Goal: Task Accomplishment & Management: Manage account settings

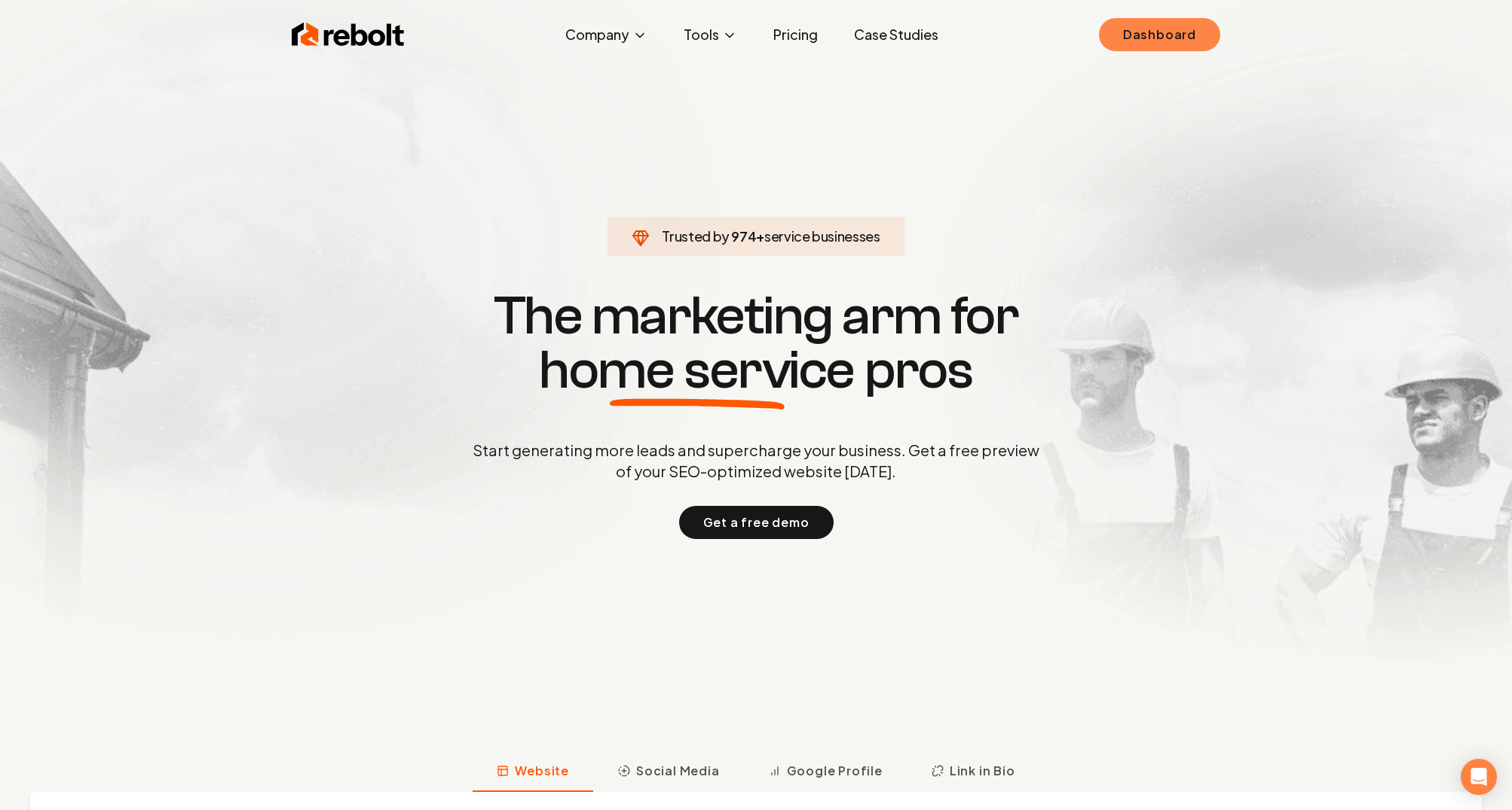
click at [1138, 34] on link "Dashboard" at bounding box center [1159, 34] width 121 height 34
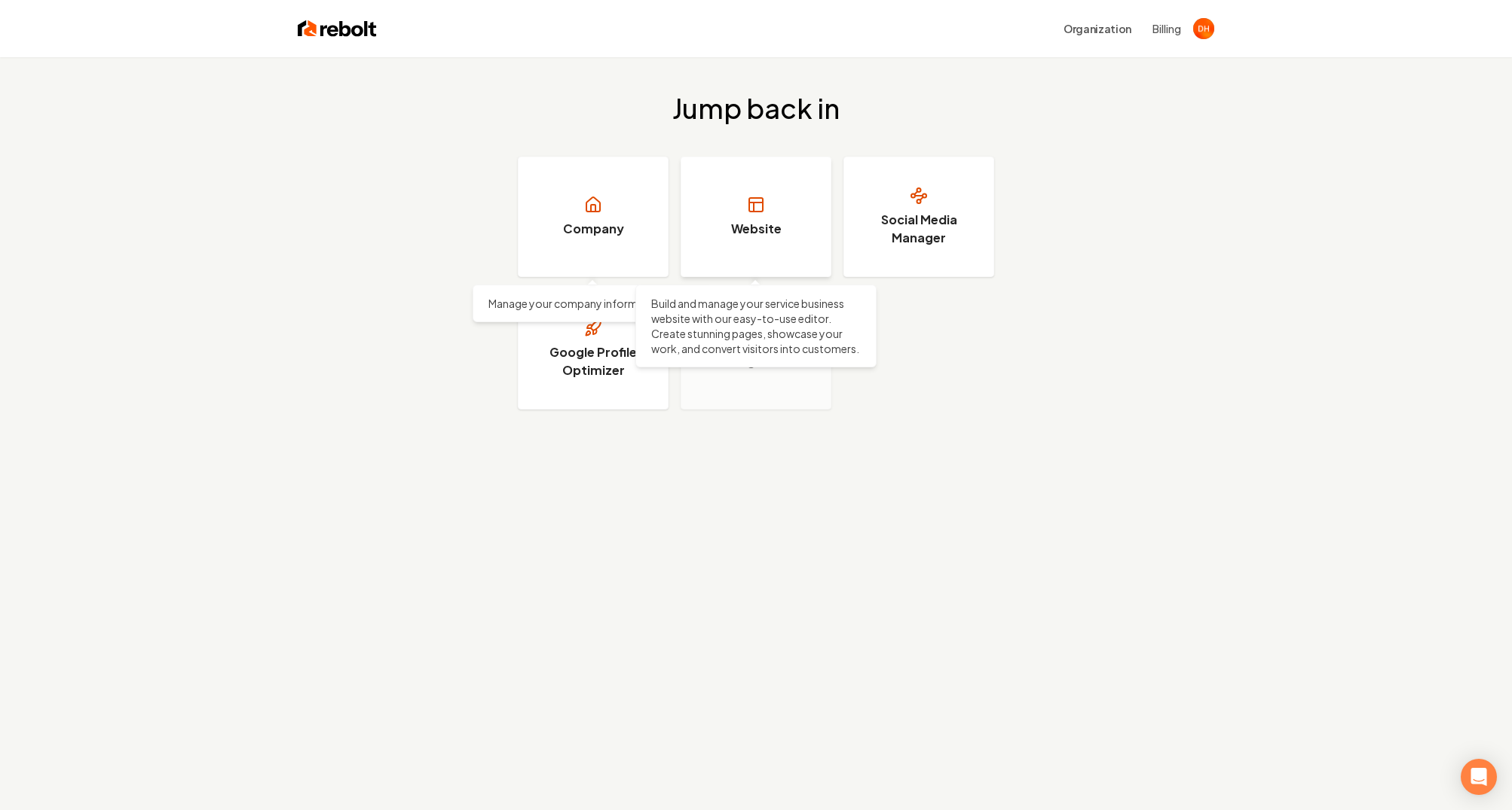
click at [740, 242] on link "Website" at bounding box center [756, 216] width 151 height 120
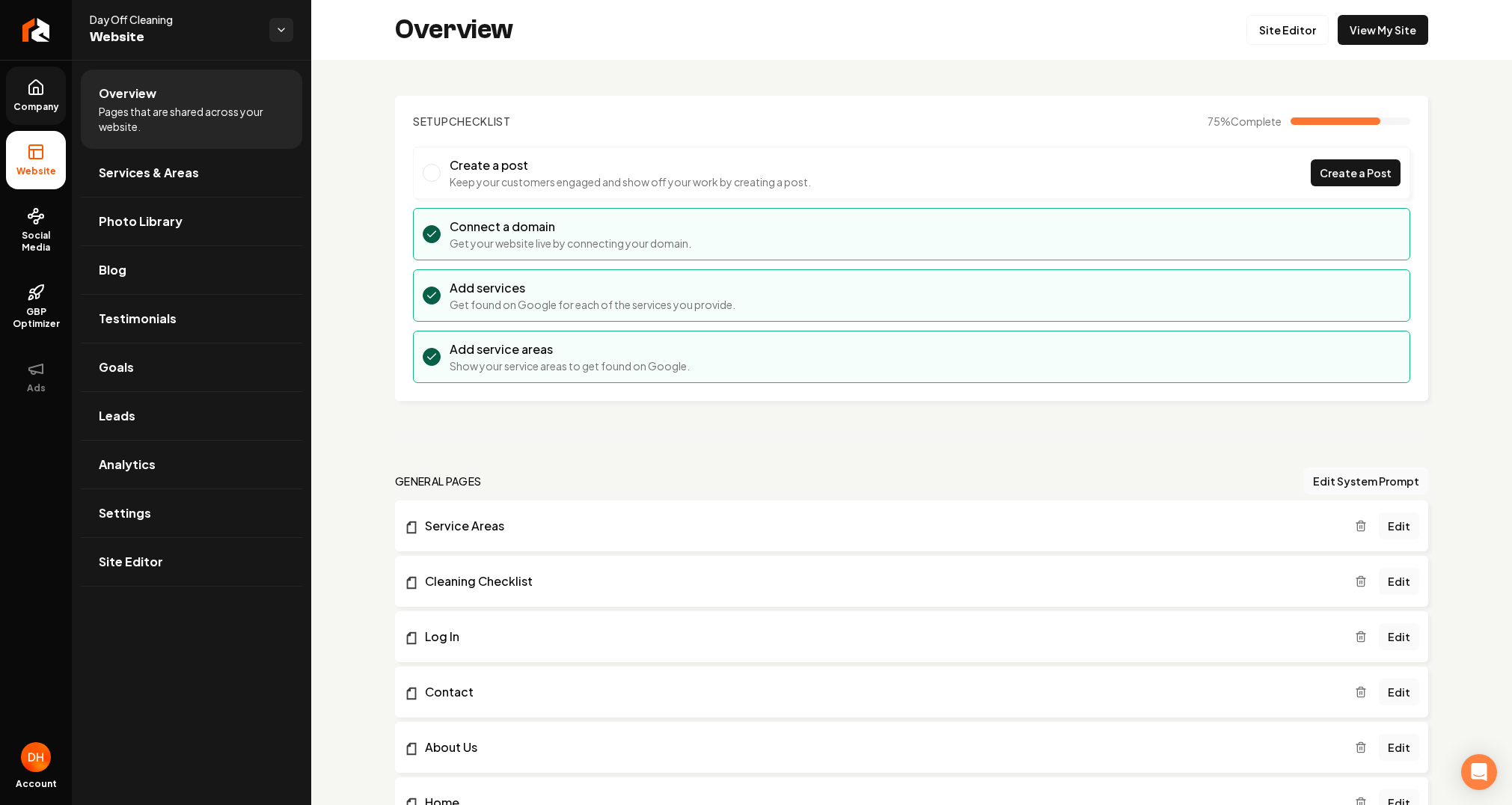
click at [42, 92] on icon at bounding box center [36, 86] width 14 height 14
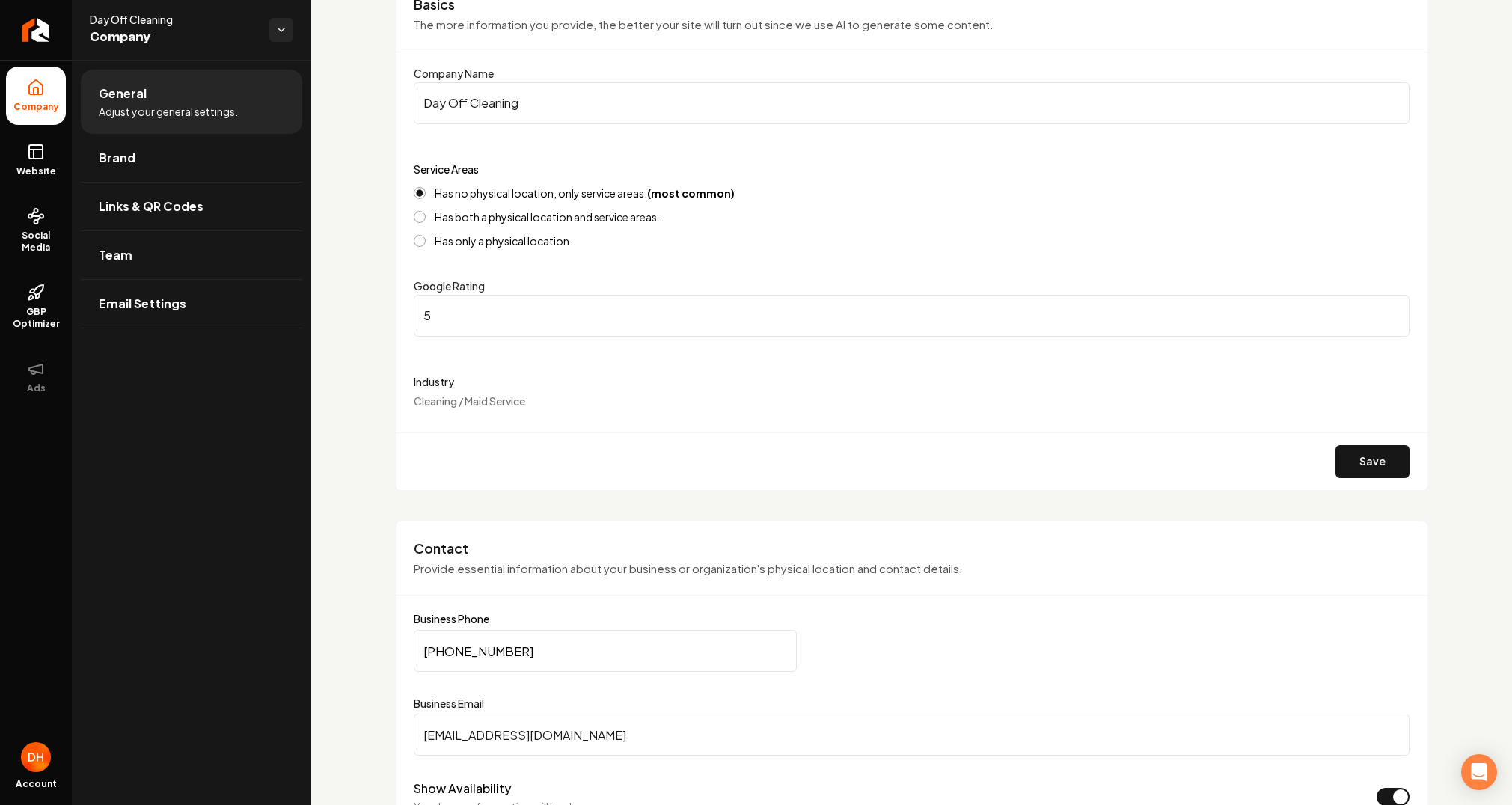
scroll to position [185, 0]
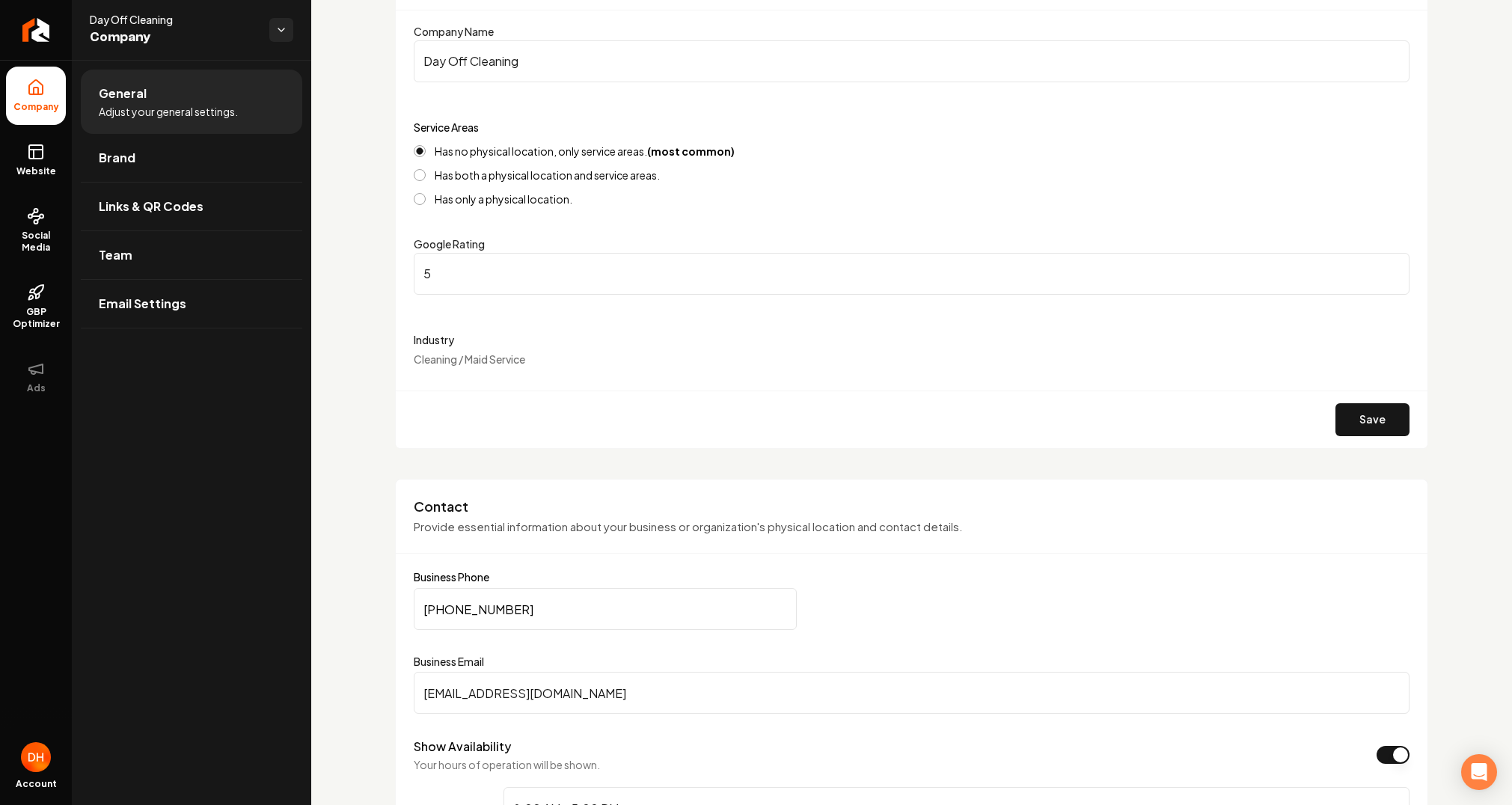
click at [513, 615] on input "[PHONE_NUMBER]" at bounding box center [605, 610] width 383 height 42
drag, startPoint x: 522, startPoint y: 612, endPoint x: 391, endPoint y: 612, distance: 131.0
paste input "198) 460-0430"
drag, startPoint x: 542, startPoint y: 610, endPoint x: 332, endPoint y: 589, distance: 211.0
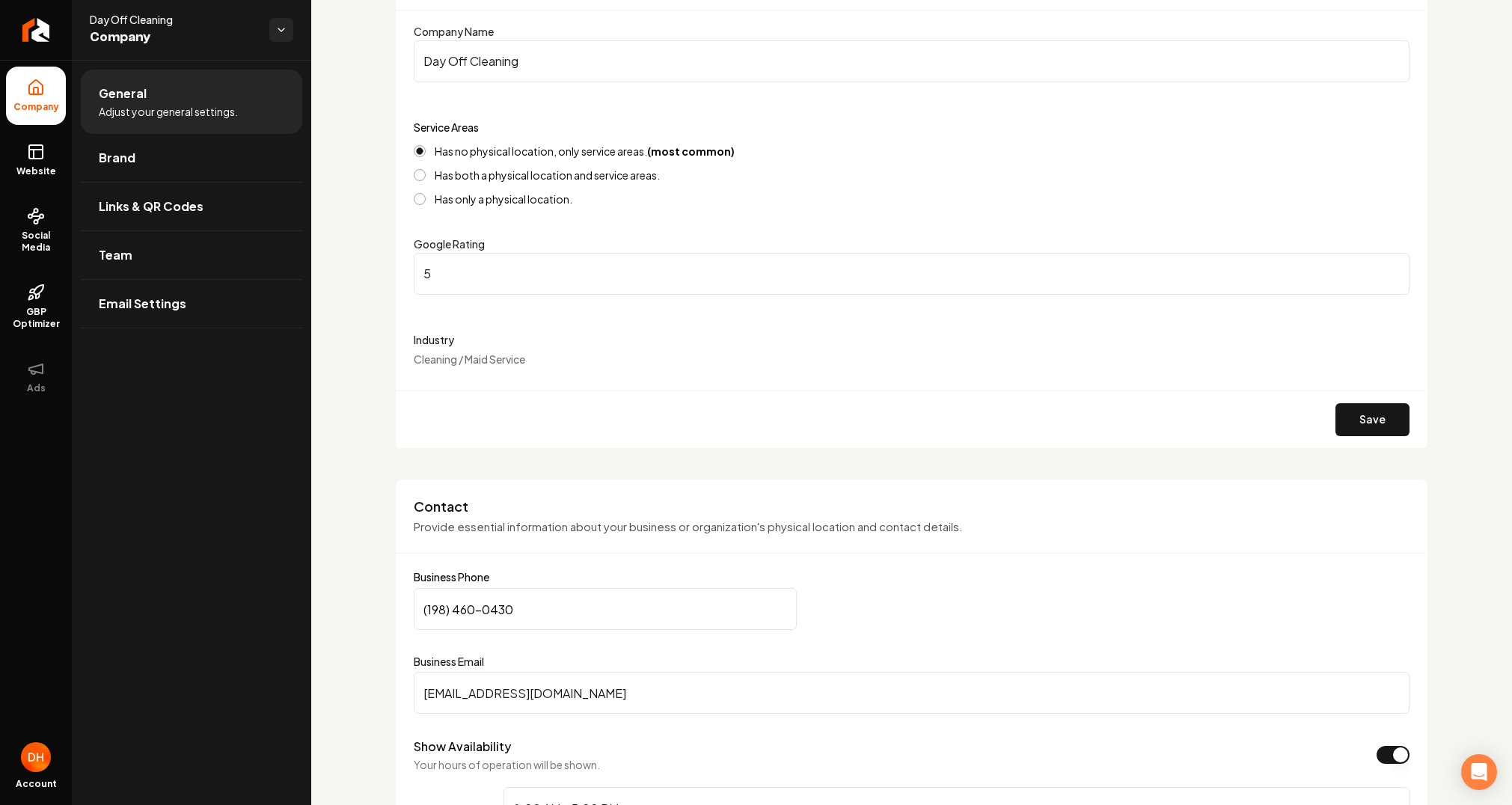
paste input "198) 460-0430"
click at [428, 610] on input "(198) 460-0430" at bounding box center [605, 610] width 383 height 42
drag, startPoint x: 550, startPoint y: 609, endPoint x: 447, endPoint y: 616, distance: 103.2
click at [447, 616] on input "[PHONE_NUMBER]" at bounding box center [605, 610] width 383 height 42
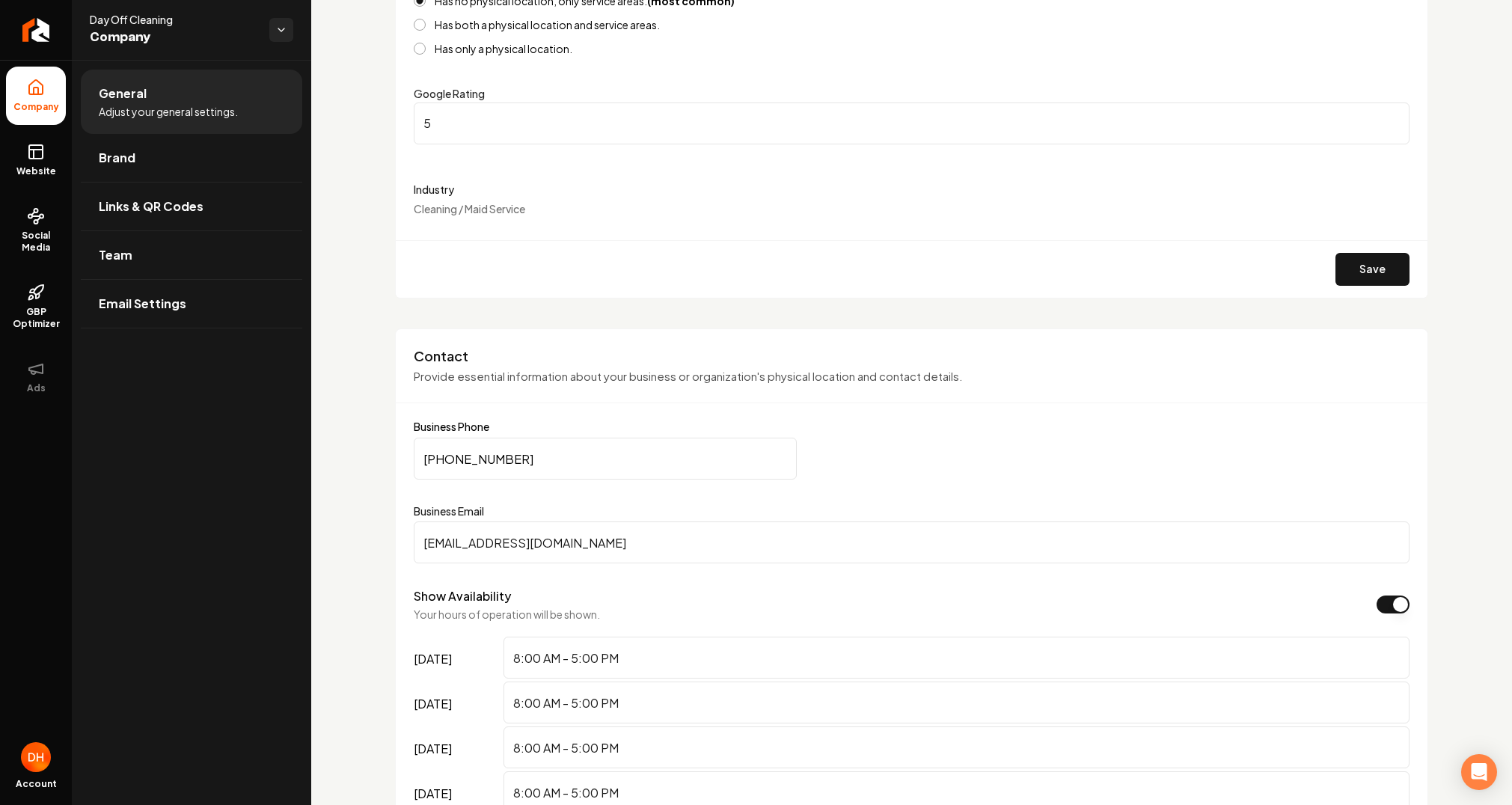
scroll to position [336, 0]
drag, startPoint x: 532, startPoint y: 459, endPoint x: 330, endPoint y: 454, distance: 202.1
type input "[PHONE_NUMBER]"
click at [1336, 267] on button "Save" at bounding box center [1372, 268] width 74 height 33
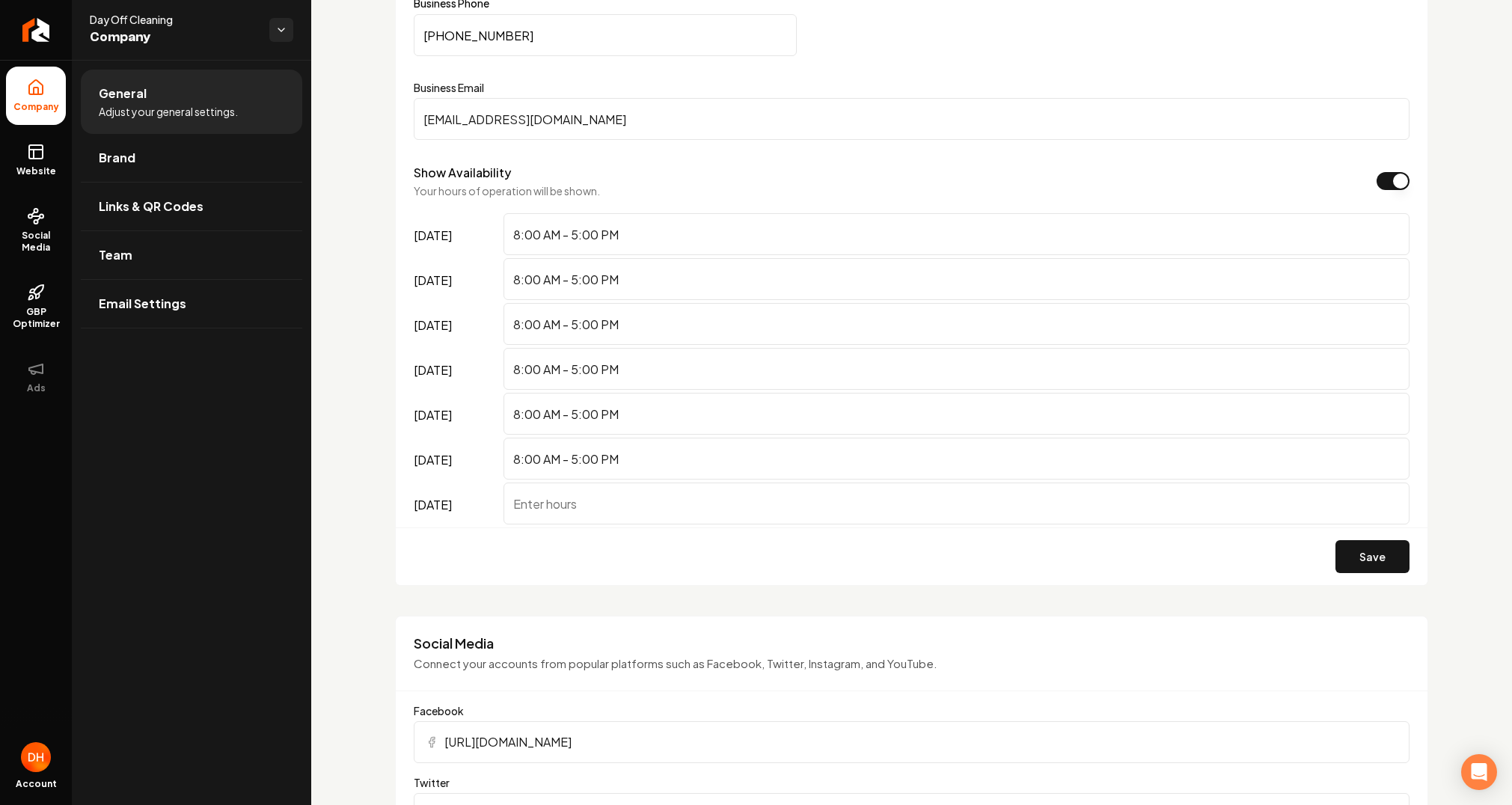
scroll to position [761, 0]
click at [1357, 553] on button "Save" at bounding box center [1372, 555] width 74 height 33
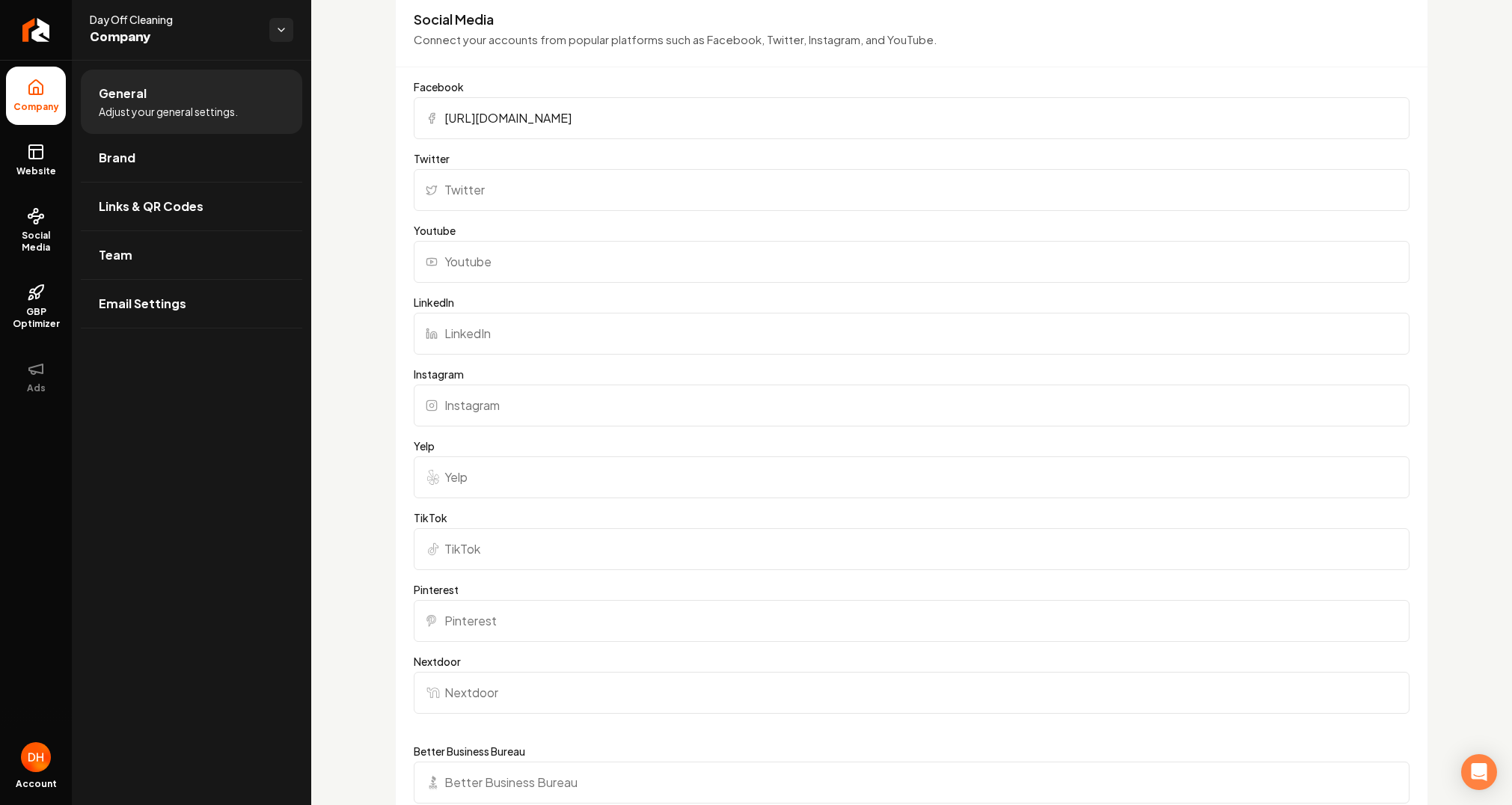
scroll to position [1382, 0]
click at [37, 143] on icon at bounding box center [36, 152] width 18 height 18
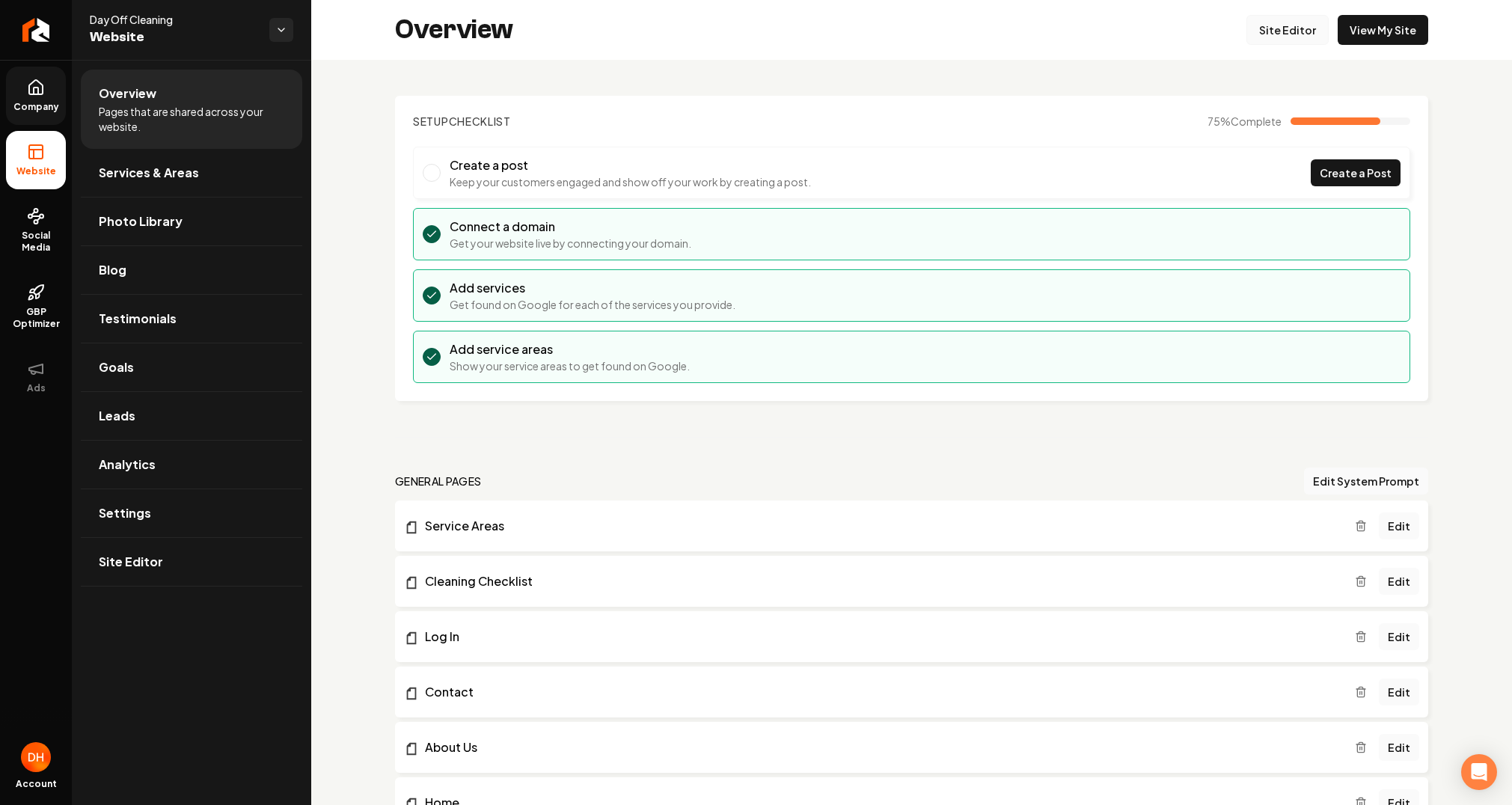
click at [1301, 28] on link "Site Editor" at bounding box center [1288, 29] width 82 height 30
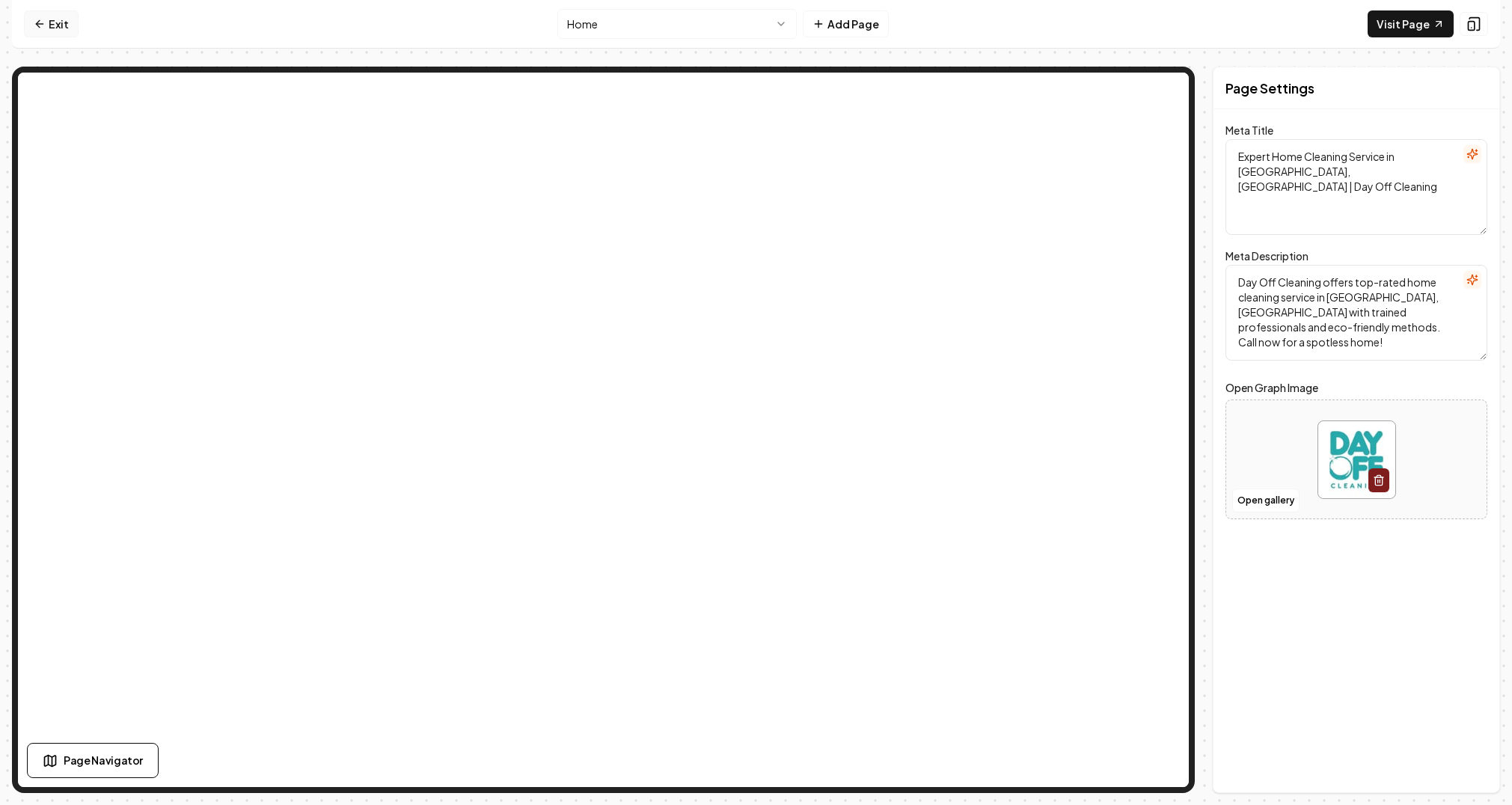
click at [59, 25] on link "Exit" at bounding box center [50, 24] width 54 height 27
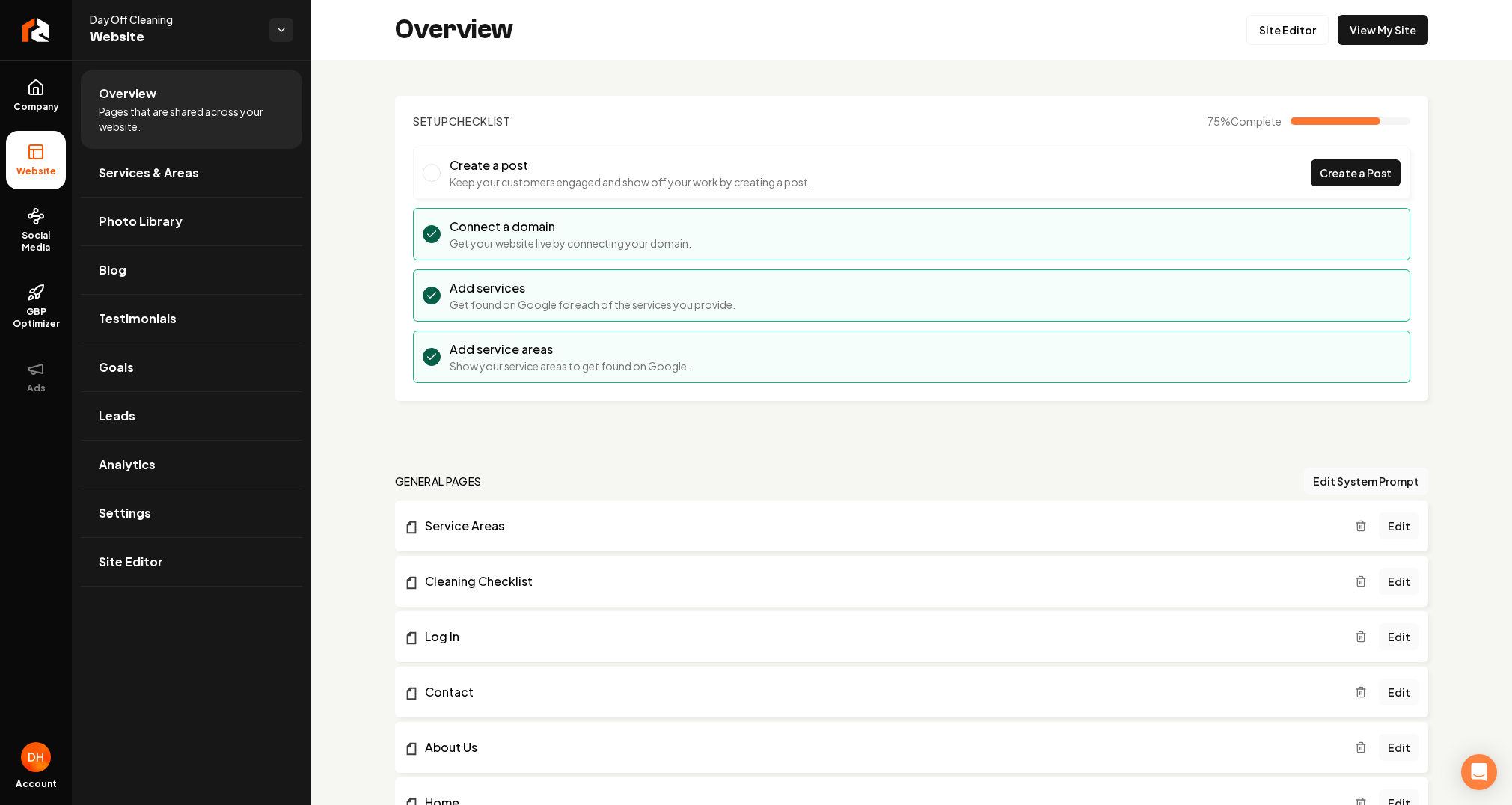
click at [1386, 685] on link "Edit" at bounding box center [1400, 692] width 41 height 27
click at [33, 302] on link "GBP Optimizer" at bounding box center [36, 307] width 60 height 71
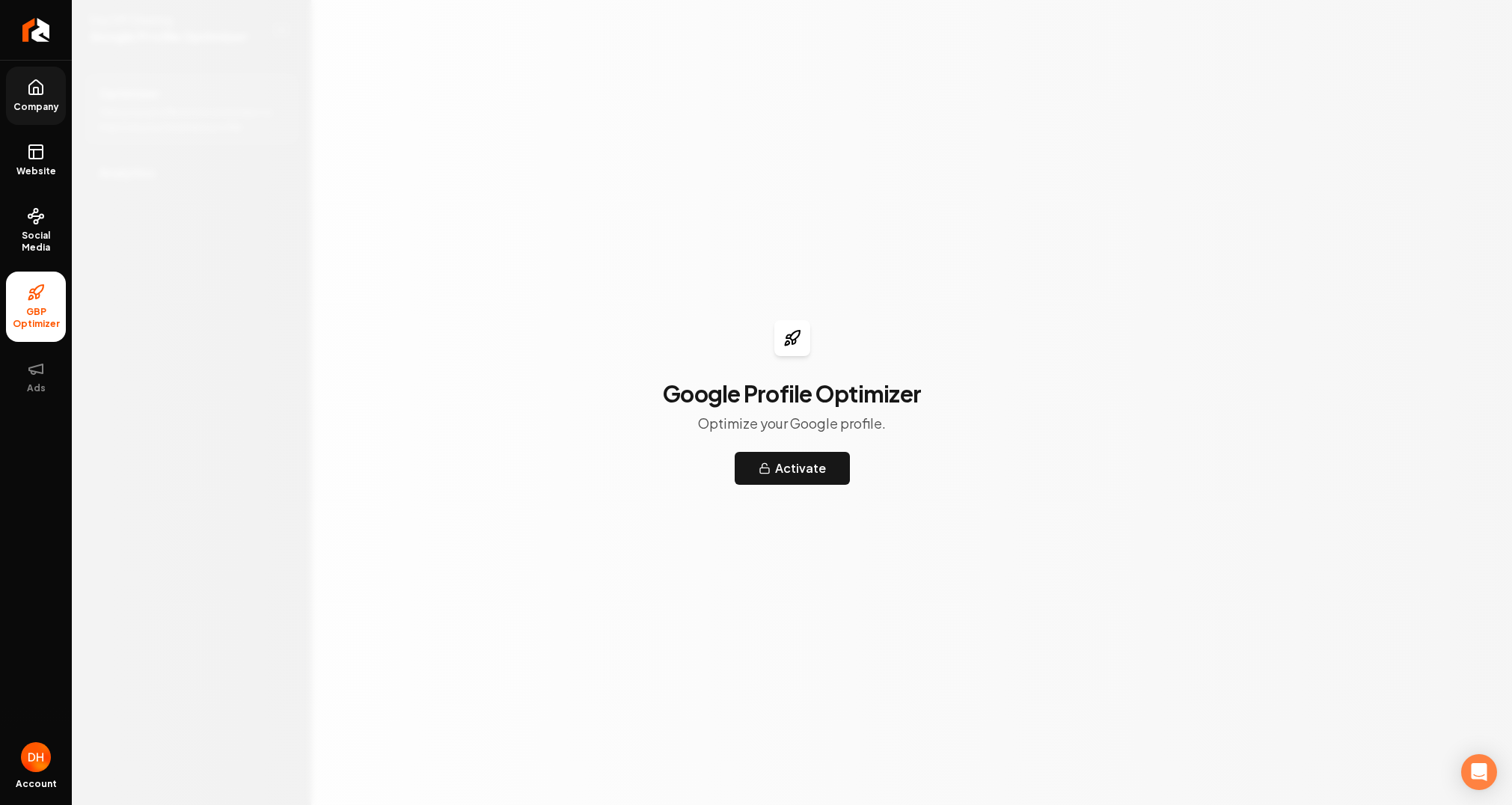
click at [28, 99] on link "Company" at bounding box center [36, 96] width 60 height 59
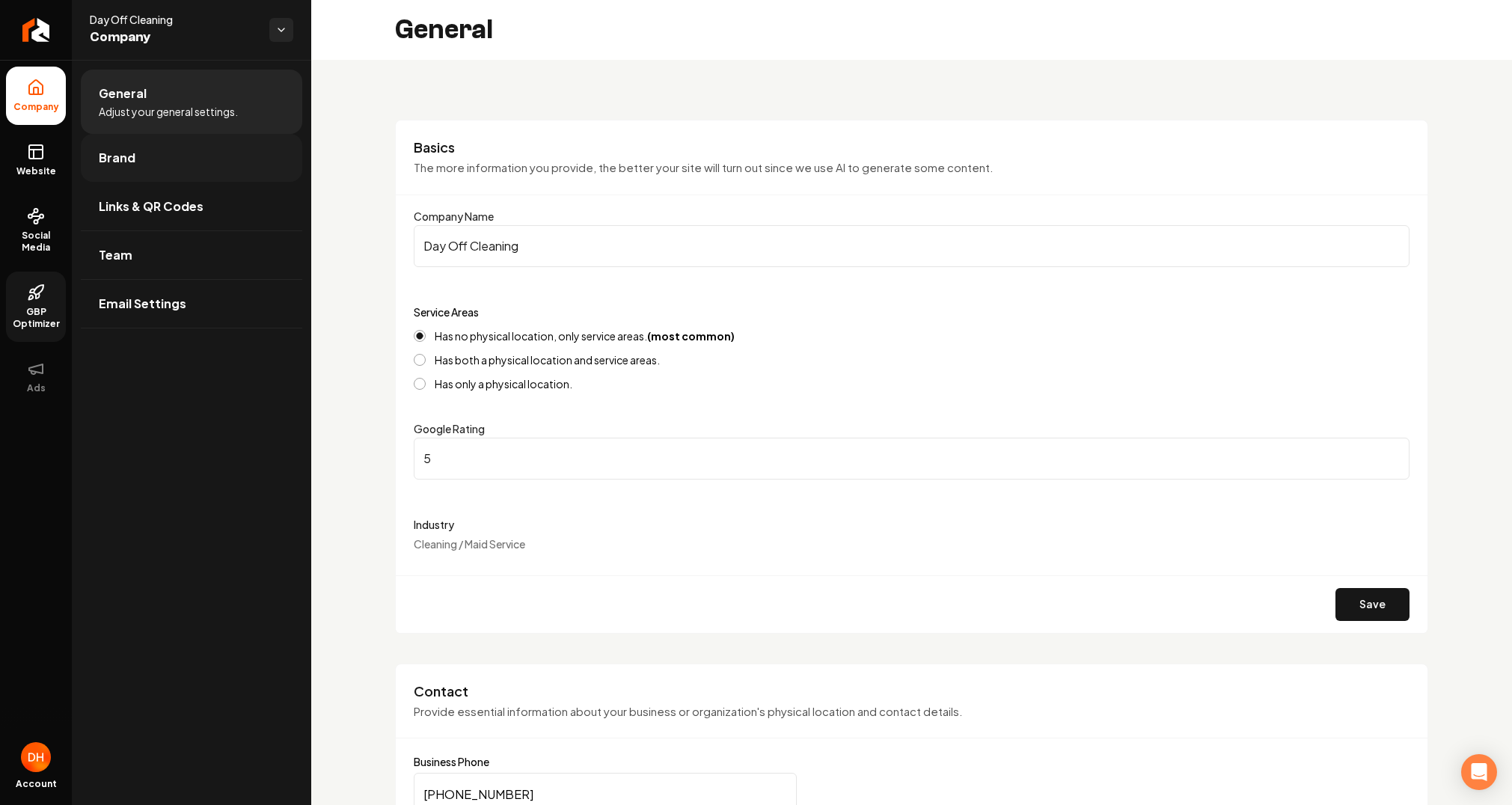
click at [147, 146] on link "Brand" at bounding box center [191, 158] width 221 height 48
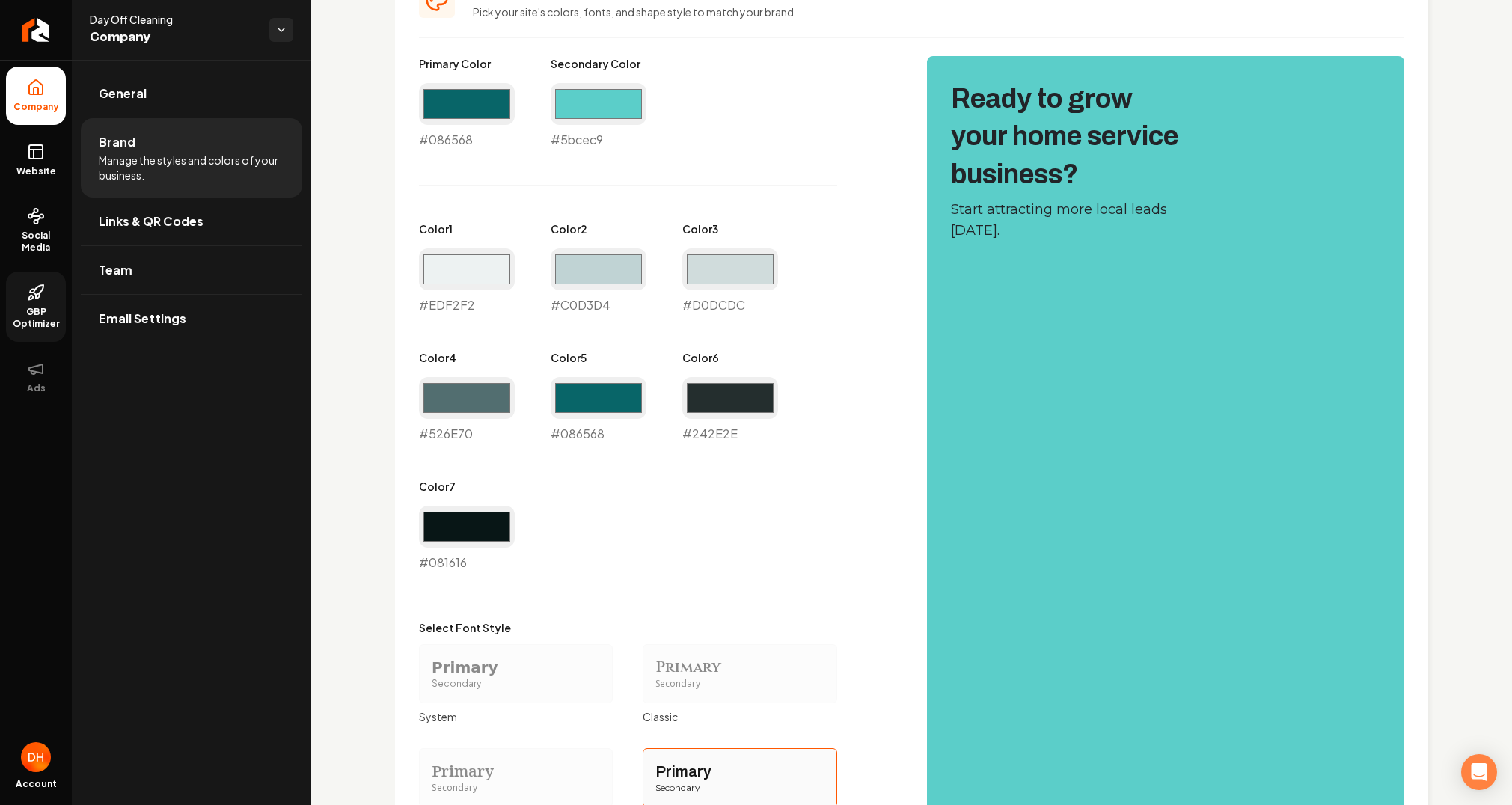
scroll to position [925, 0]
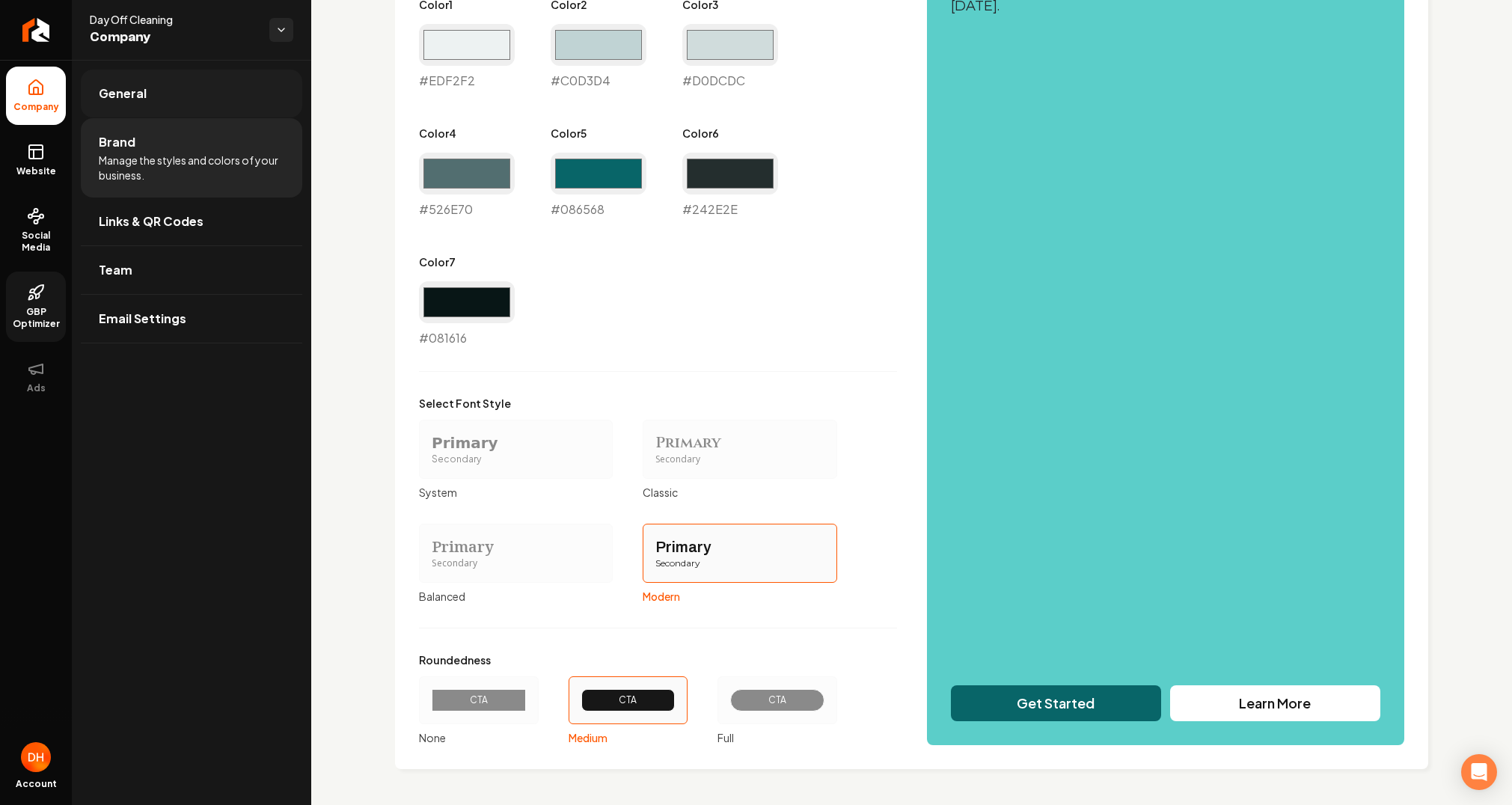
click at [162, 84] on link "General" at bounding box center [191, 94] width 221 height 48
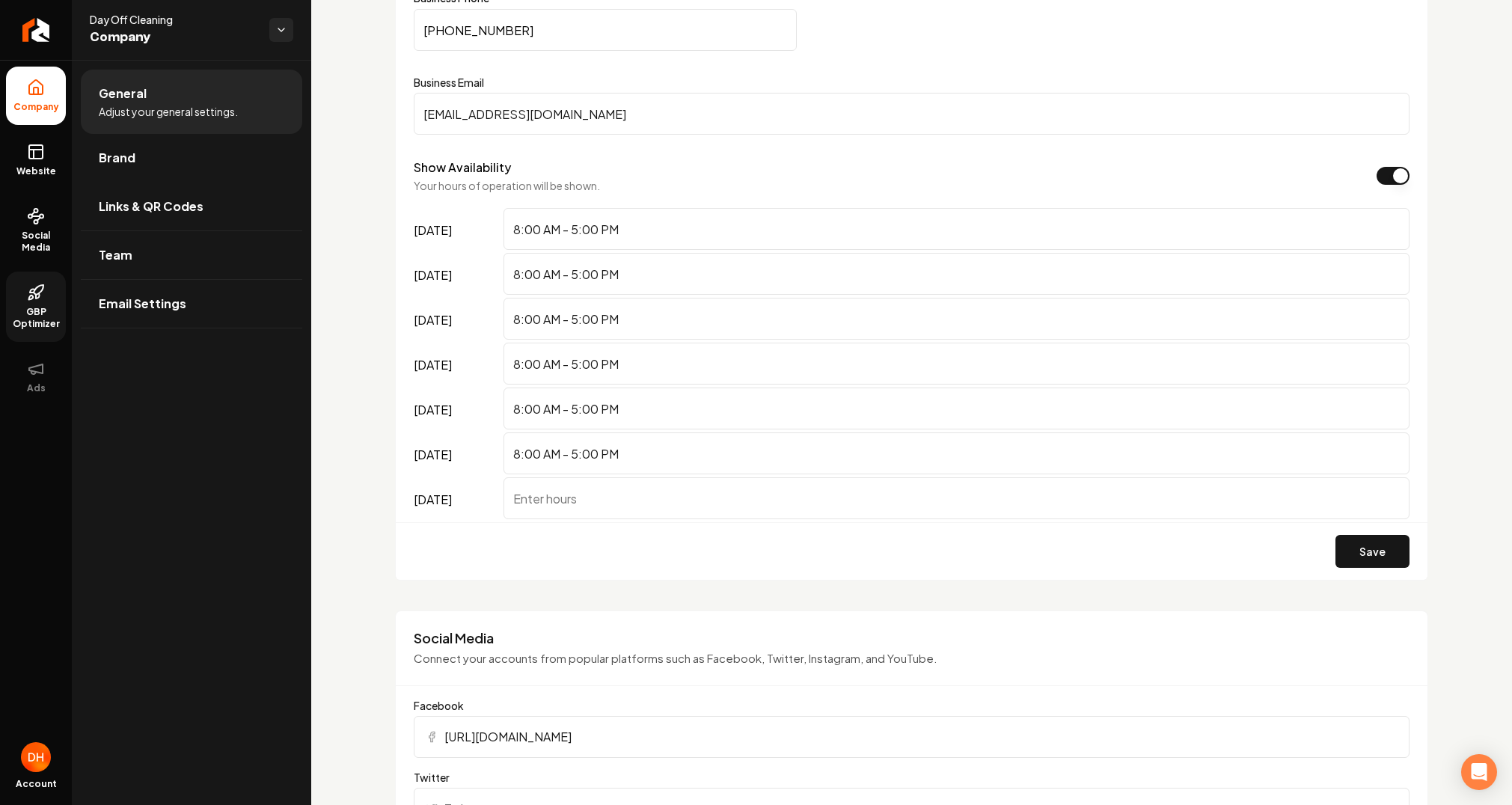
scroll to position [788, 0]
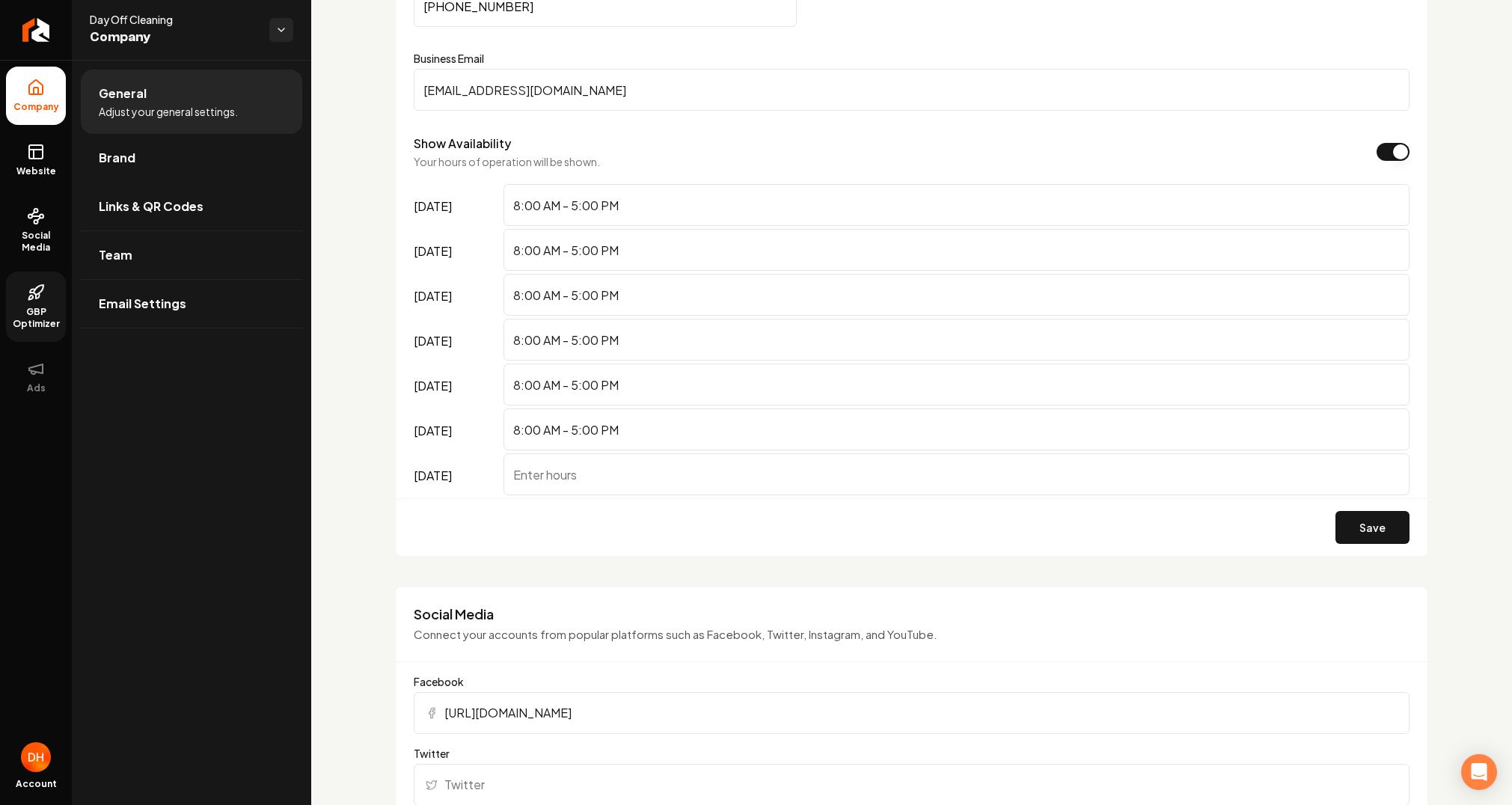
drag, startPoint x: 650, startPoint y: 439, endPoint x: 441, endPoint y: 439, distance: 209.0
click at [441, 439] on div "[DATE] 8:00 AM - 5:00 PM" at bounding box center [911, 431] width 996 height 45
drag, startPoint x: 650, startPoint y: 432, endPoint x: 411, endPoint y: 433, distance: 239.0
click at [411, 433] on div "Contact Provide essential information about your business or organization's phy…" at bounding box center [911, 216] width 1033 height 682
click at [521, 476] on input "[DATE]" at bounding box center [957, 475] width 906 height 42
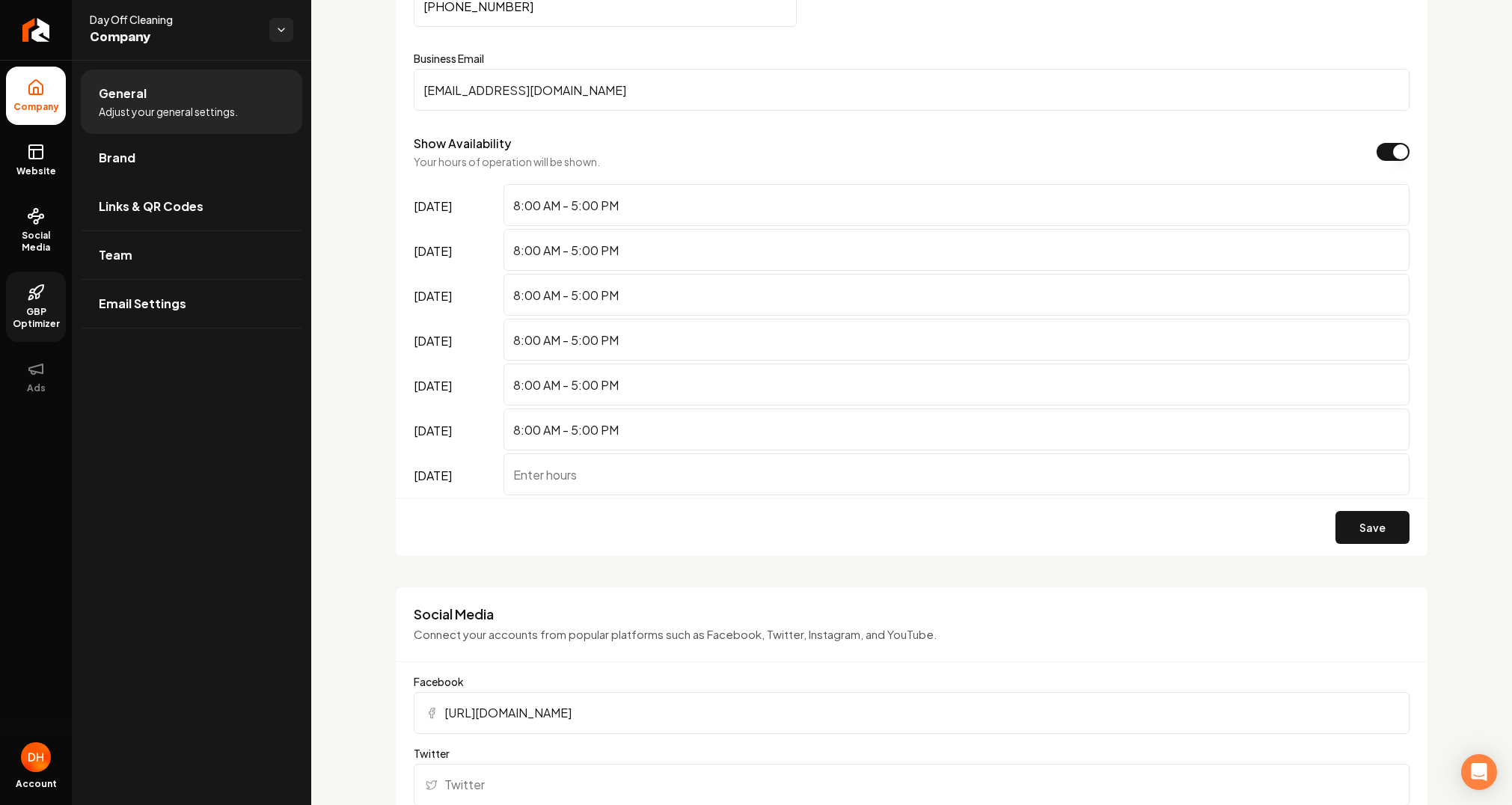
paste input "8:00 AM - 5:00 PM"
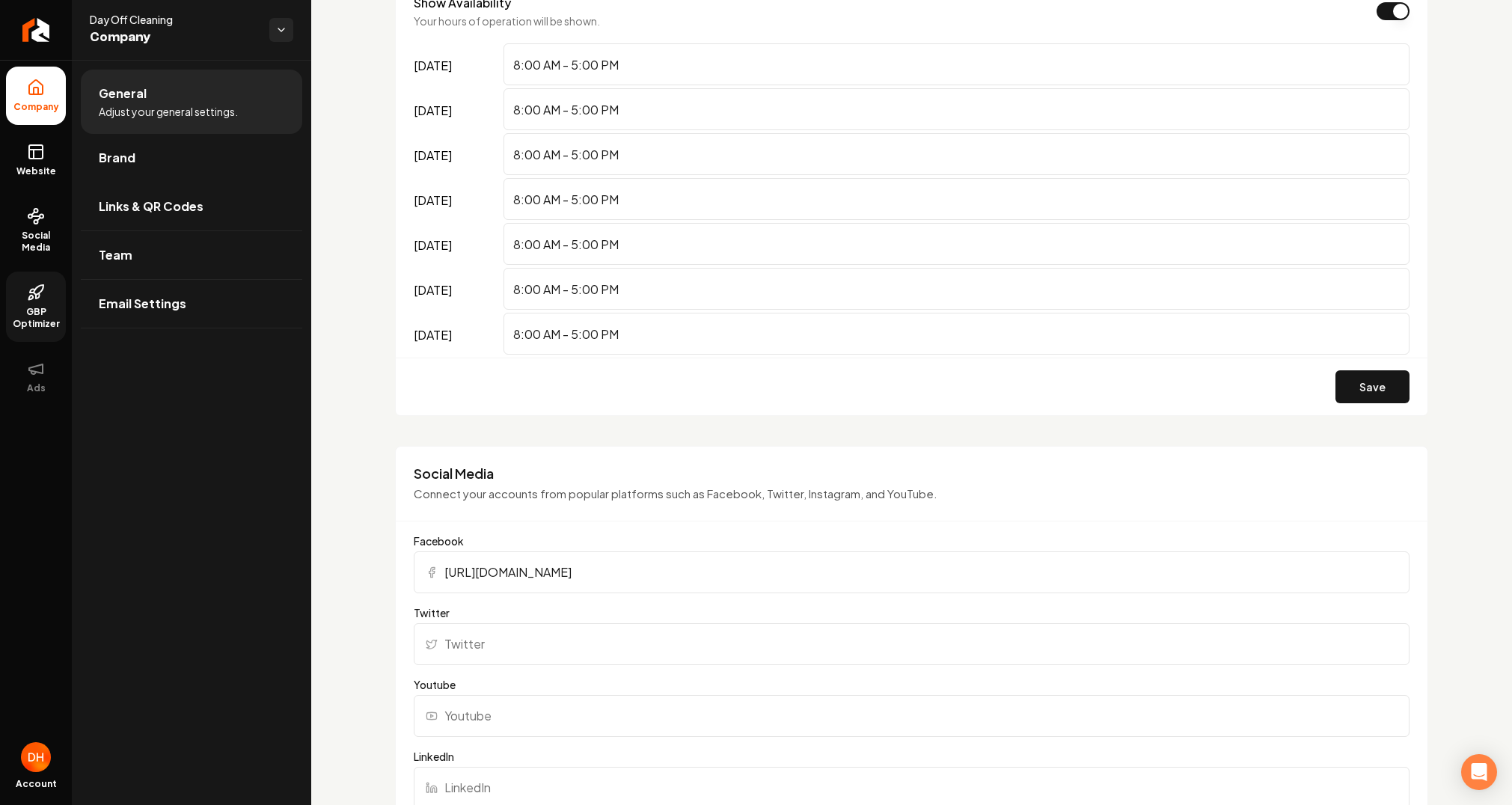
scroll to position [933, 0]
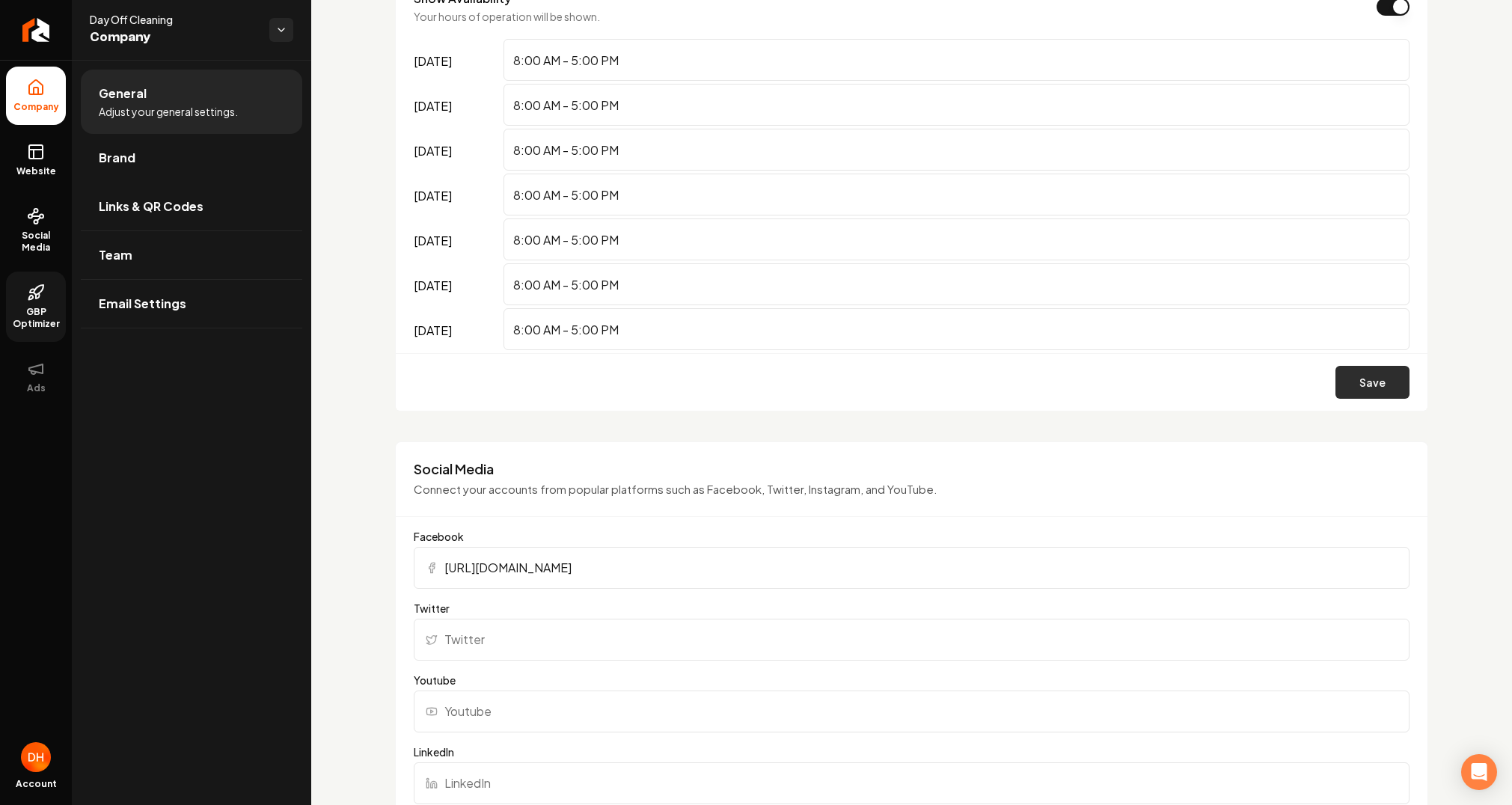
type input "8:00 AM - 5:00 PM"
click at [1345, 385] on button "Save" at bounding box center [1372, 382] width 74 height 33
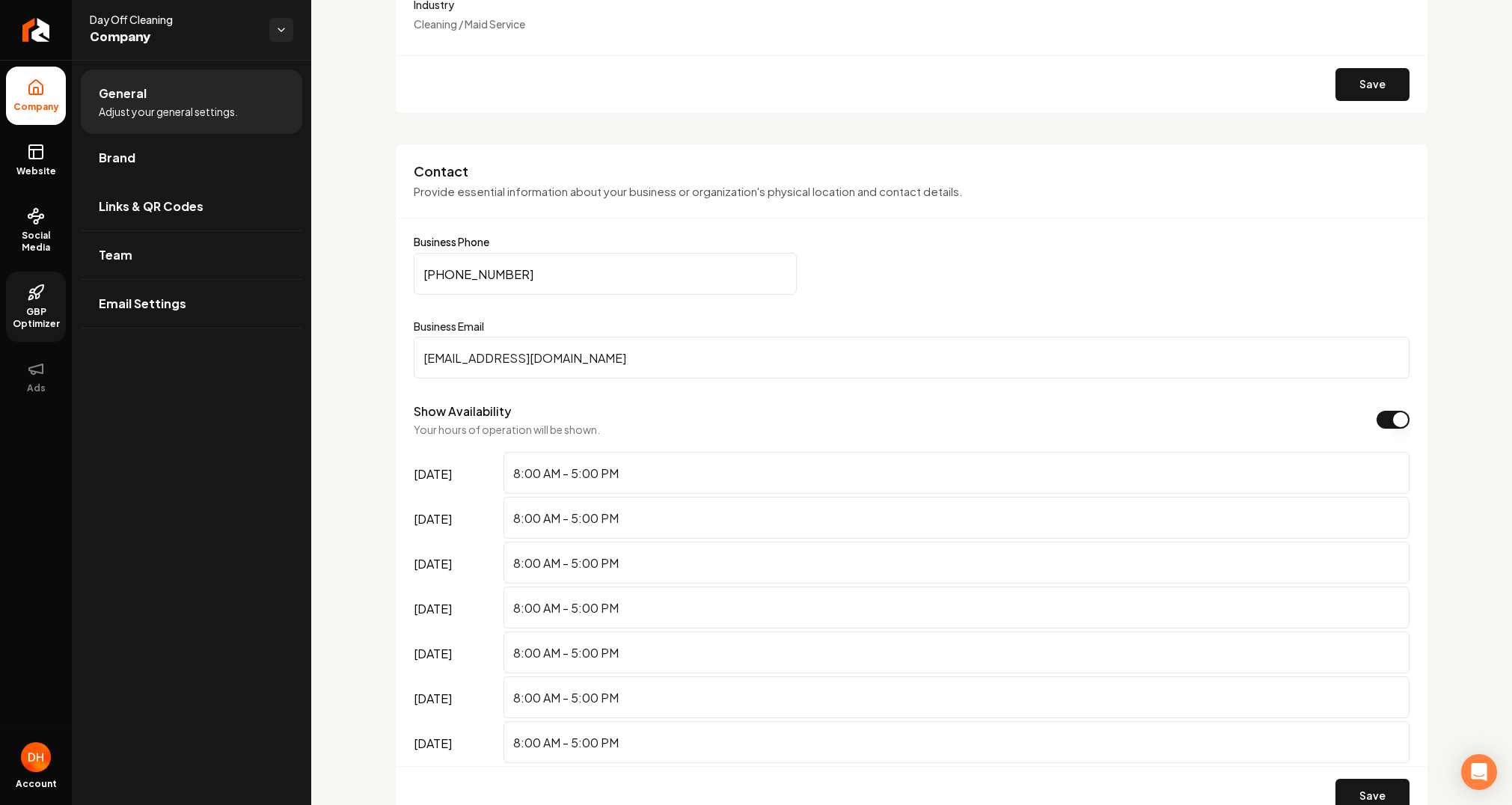
scroll to position [494, 0]
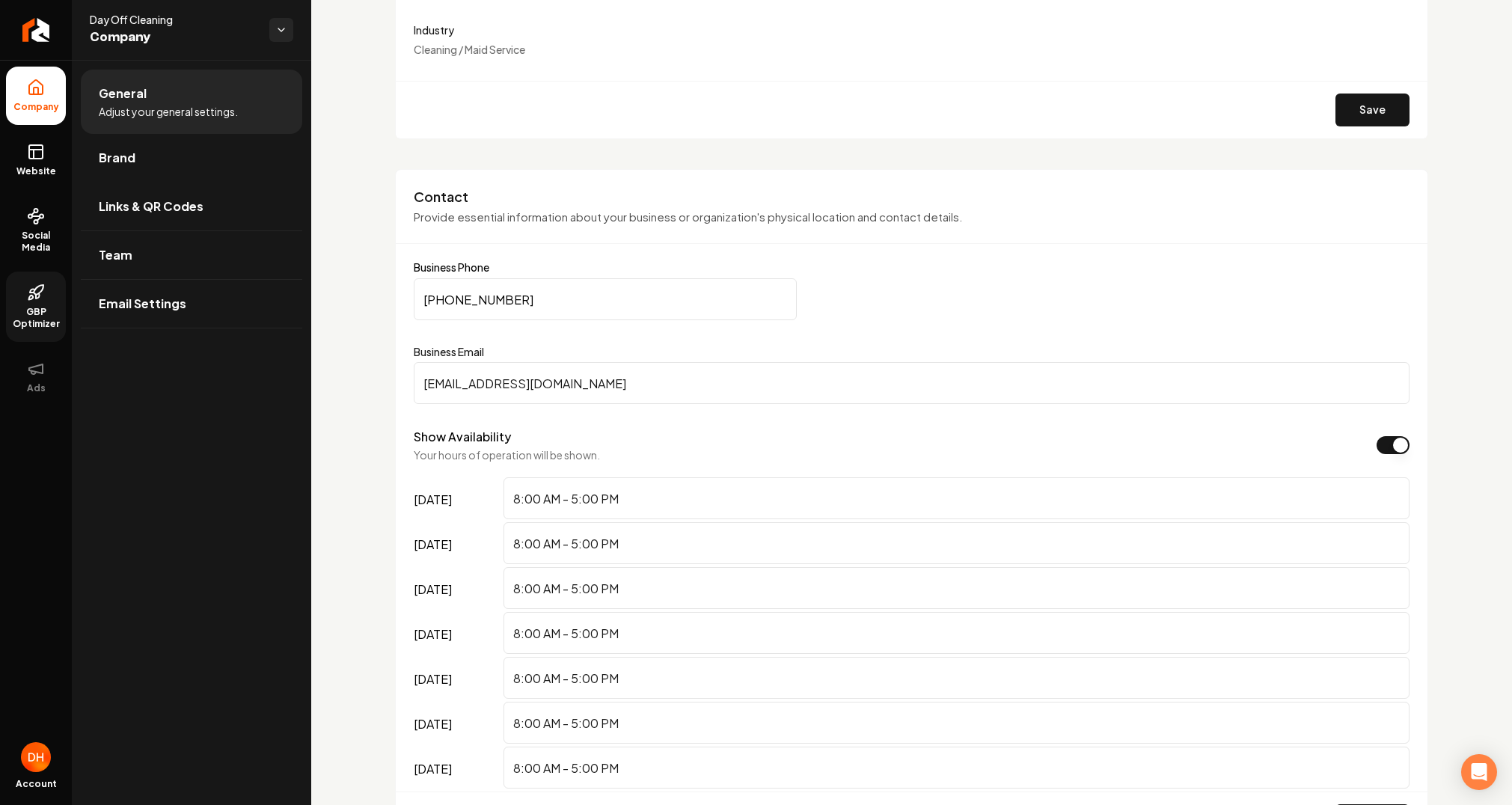
click at [527, 298] on input "[PHONE_NUMBER]" at bounding box center [605, 299] width 383 height 42
drag, startPoint x: 541, startPoint y: 298, endPoint x: 369, endPoint y: 297, distance: 172.0
click at [532, 296] on input "[PHONE_NUMBER]" at bounding box center [605, 299] width 383 height 42
drag, startPoint x: 528, startPoint y: 297, endPoint x: 398, endPoint y: 298, distance: 130.0
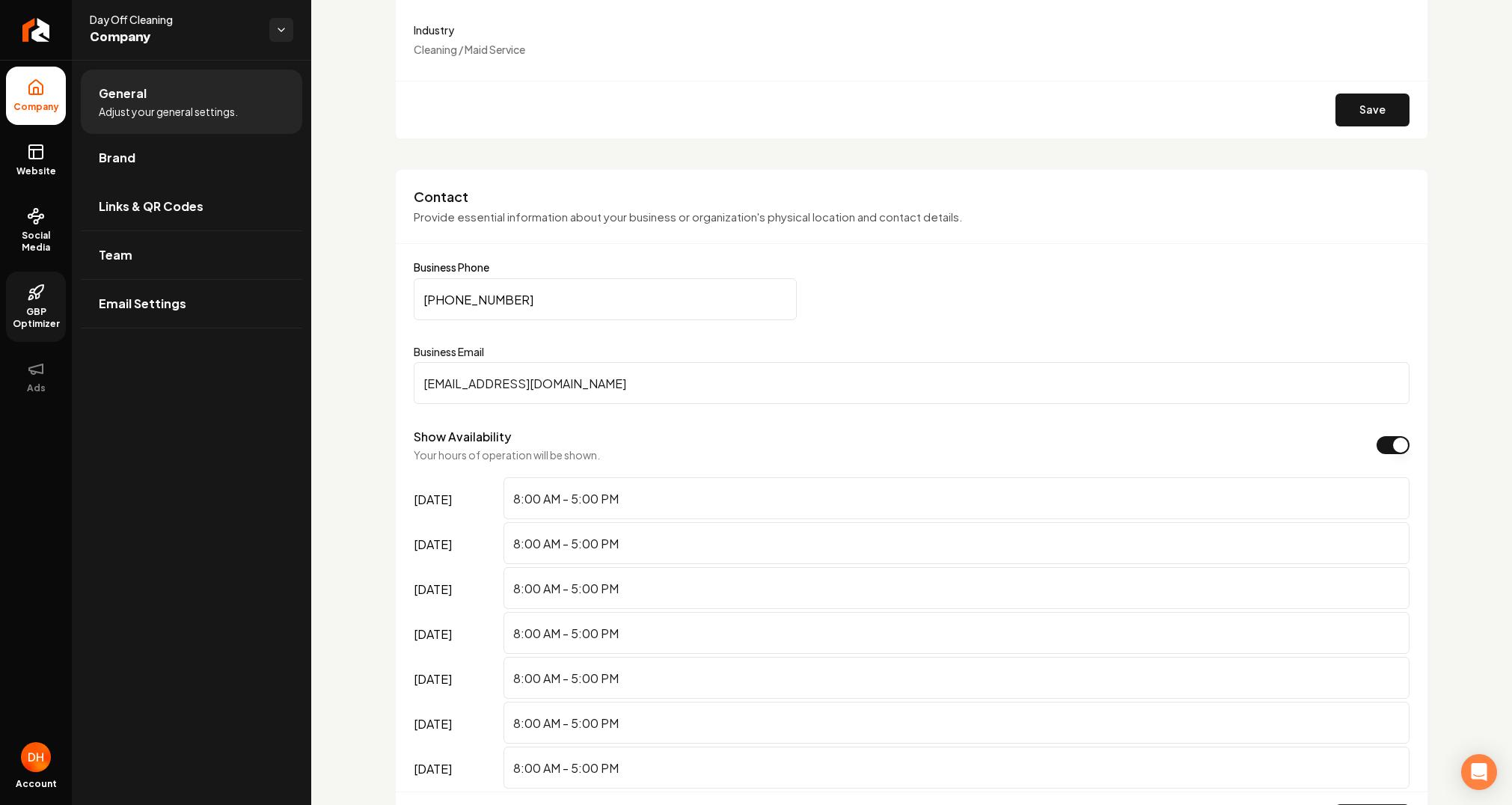
click at [398, 298] on div "Contact Provide essential information about your business or organization's phy…" at bounding box center [911, 510] width 1033 height 682
click at [27, 163] on link "Website" at bounding box center [36, 160] width 60 height 59
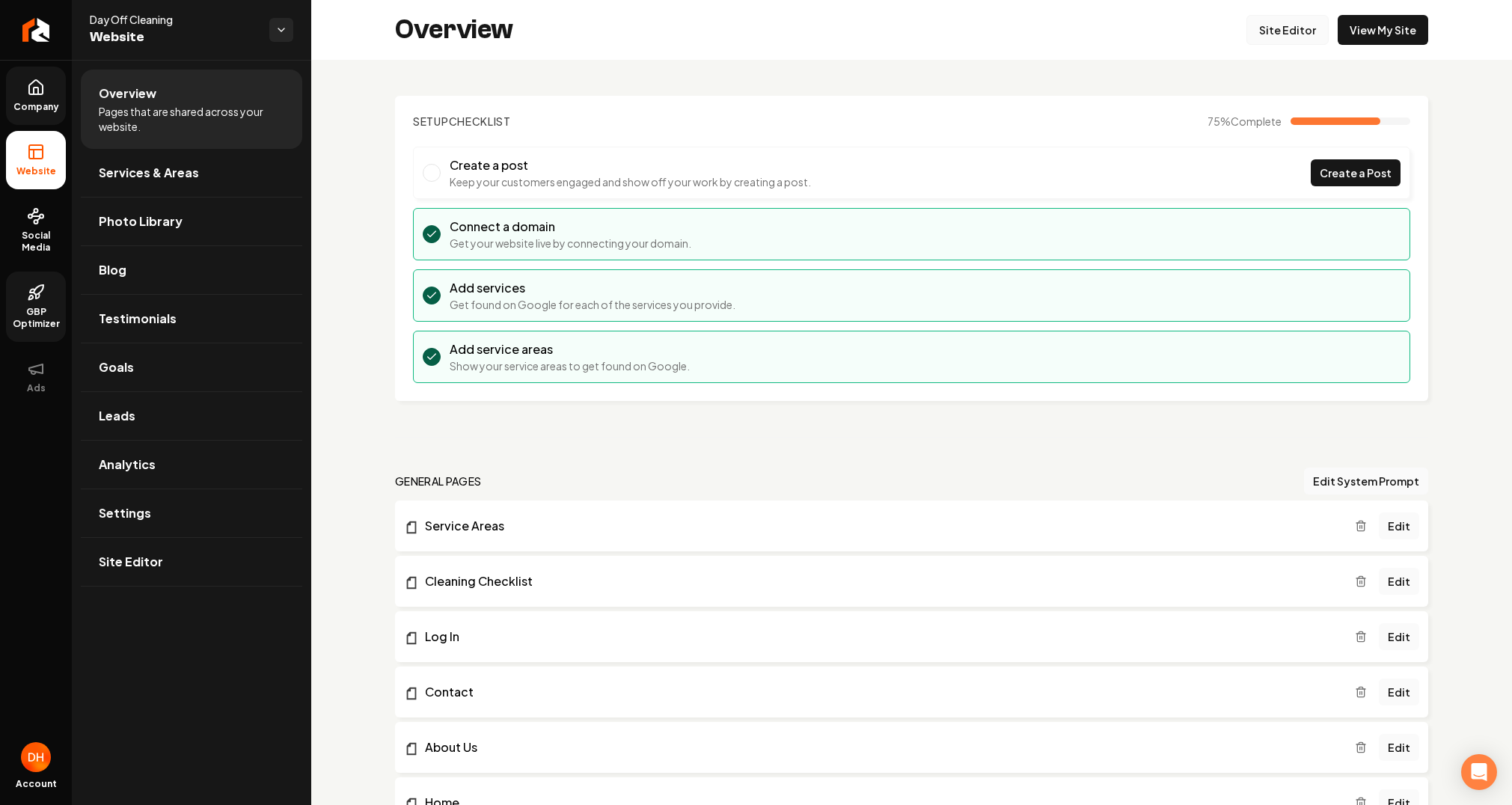
click at [1276, 38] on link "Site Editor" at bounding box center [1288, 29] width 82 height 30
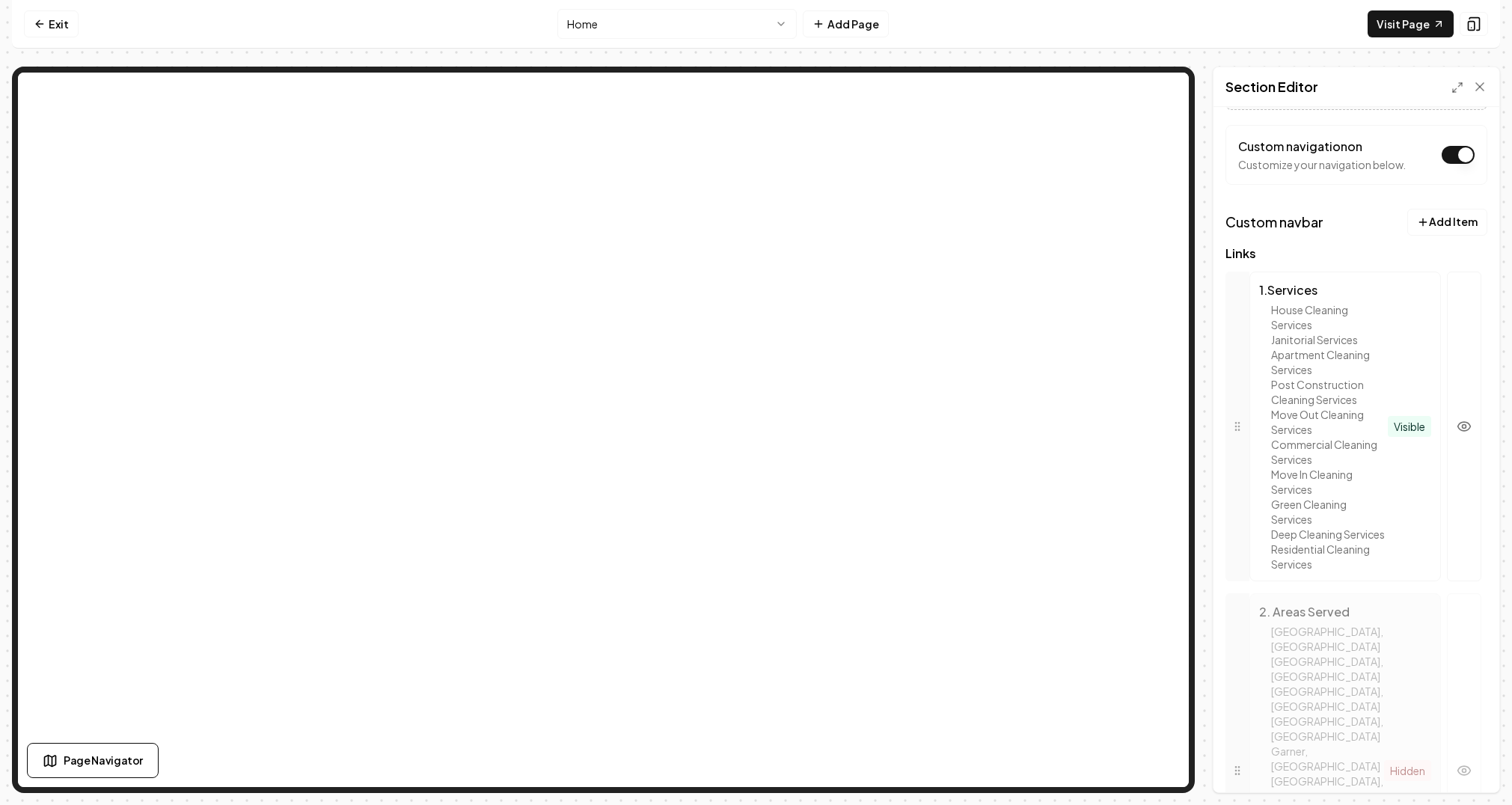
scroll to position [250, 0]
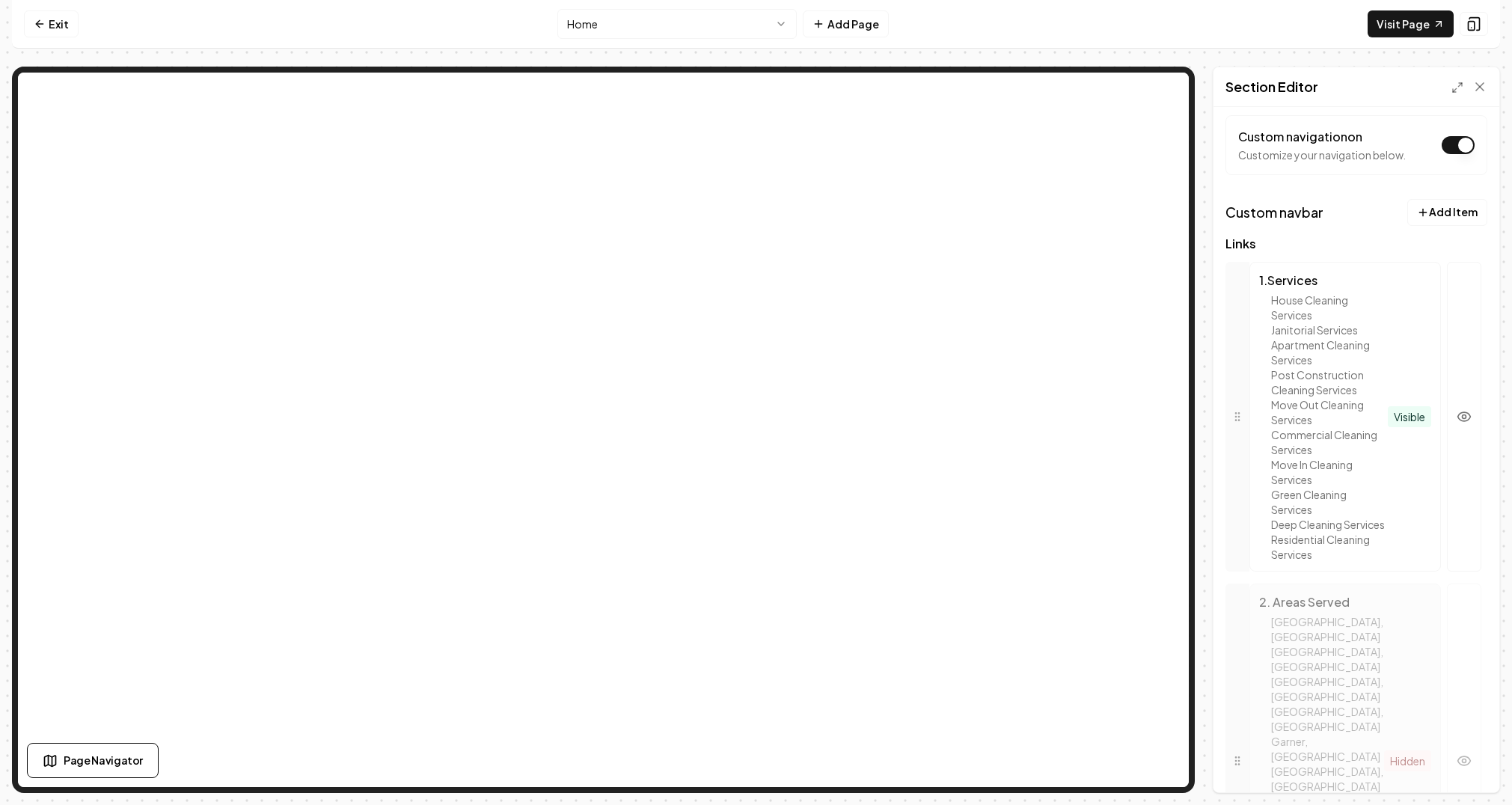
click at [1377, 348] on div "1 . Services House Cleaning Services Janitorial Services Apartment Cleaning Ser…" at bounding box center [1345, 416] width 192 height 310
click at [1372, 320] on div "House Cleaning Services" at bounding box center [1330, 307] width 117 height 30
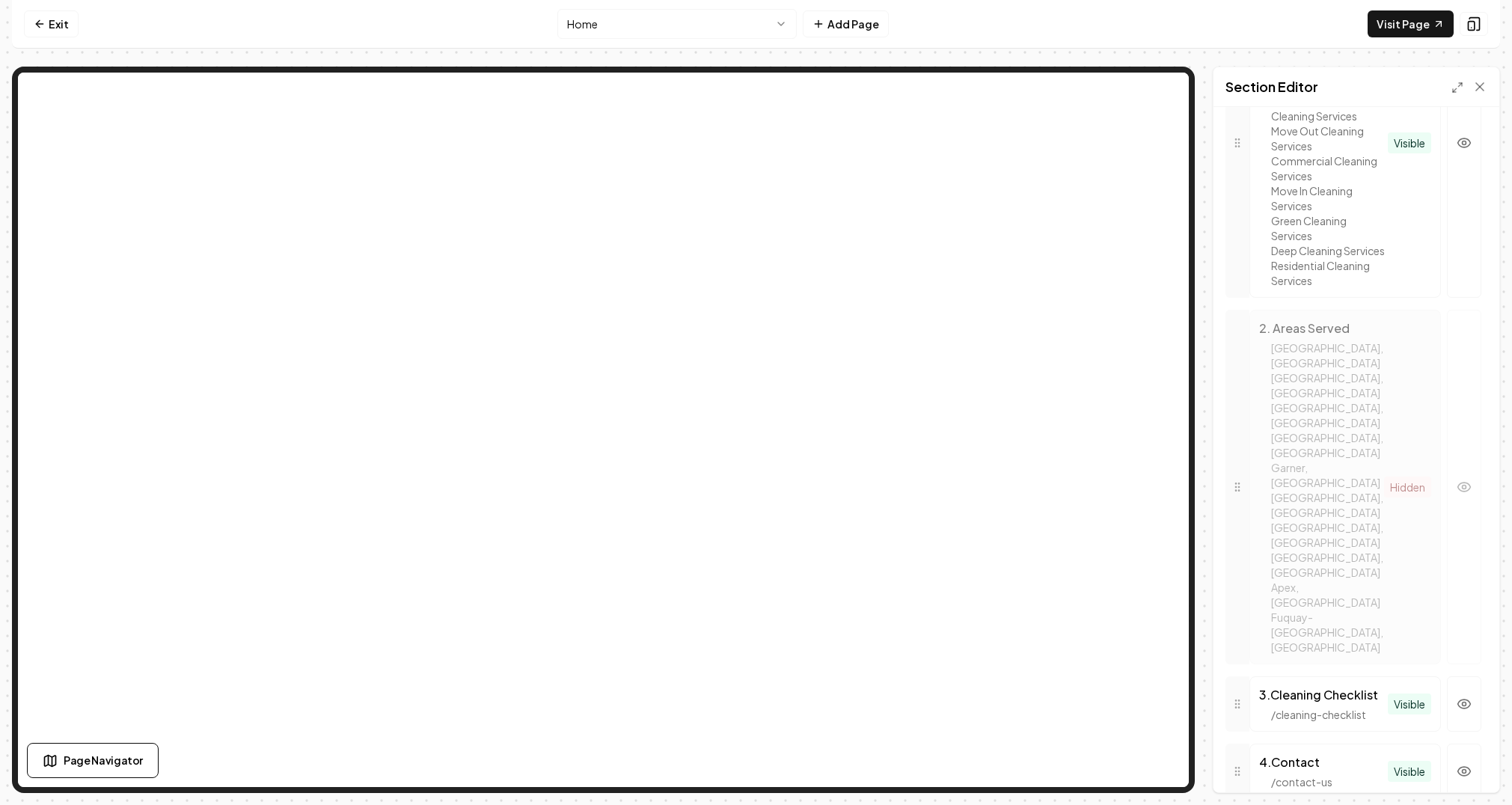
scroll to position [529, 0]
click at [1240, 760] on icon at bounding box center [1237, 766] width 12 height 12
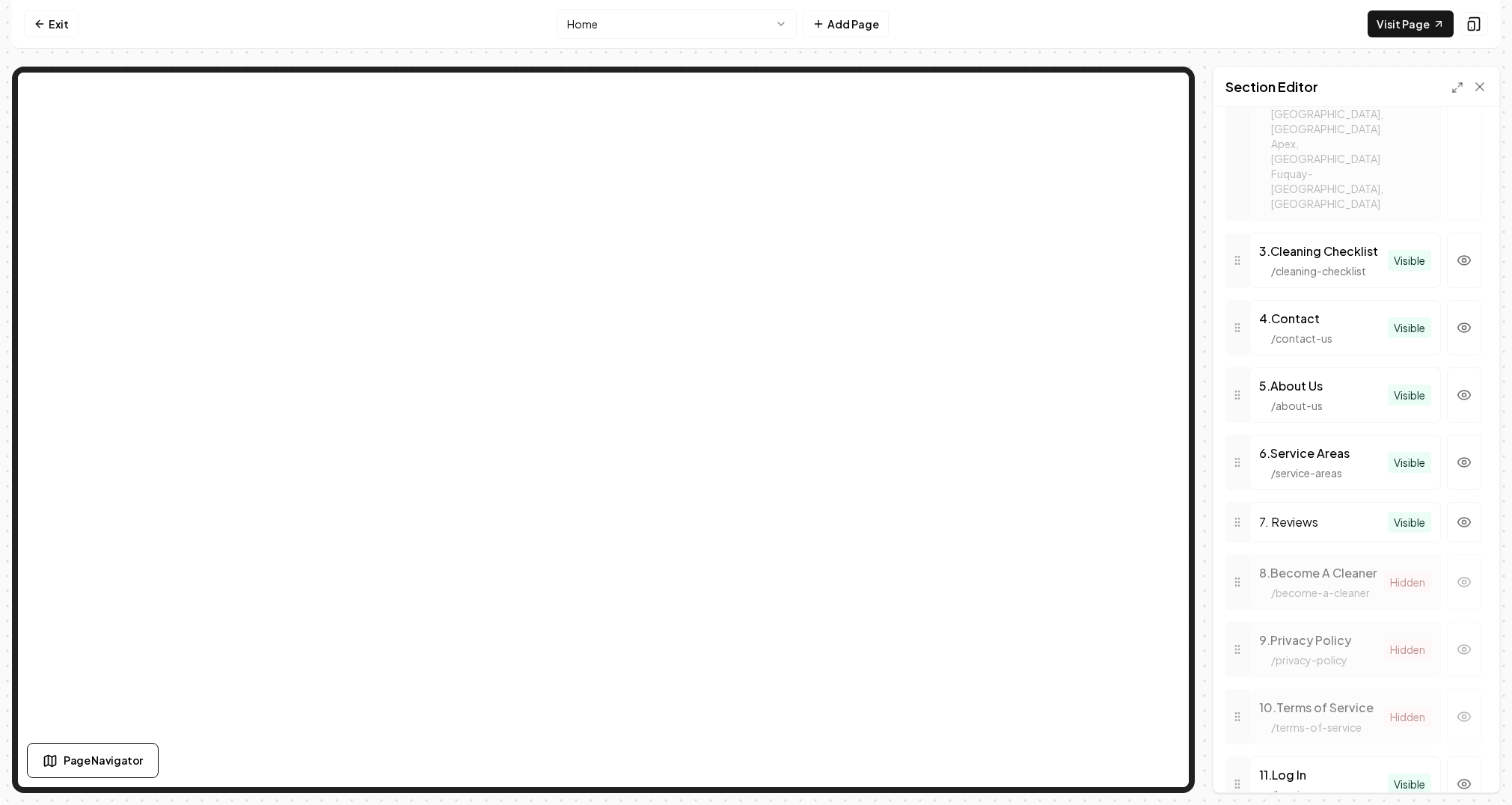
scroll to position [1087, 0]
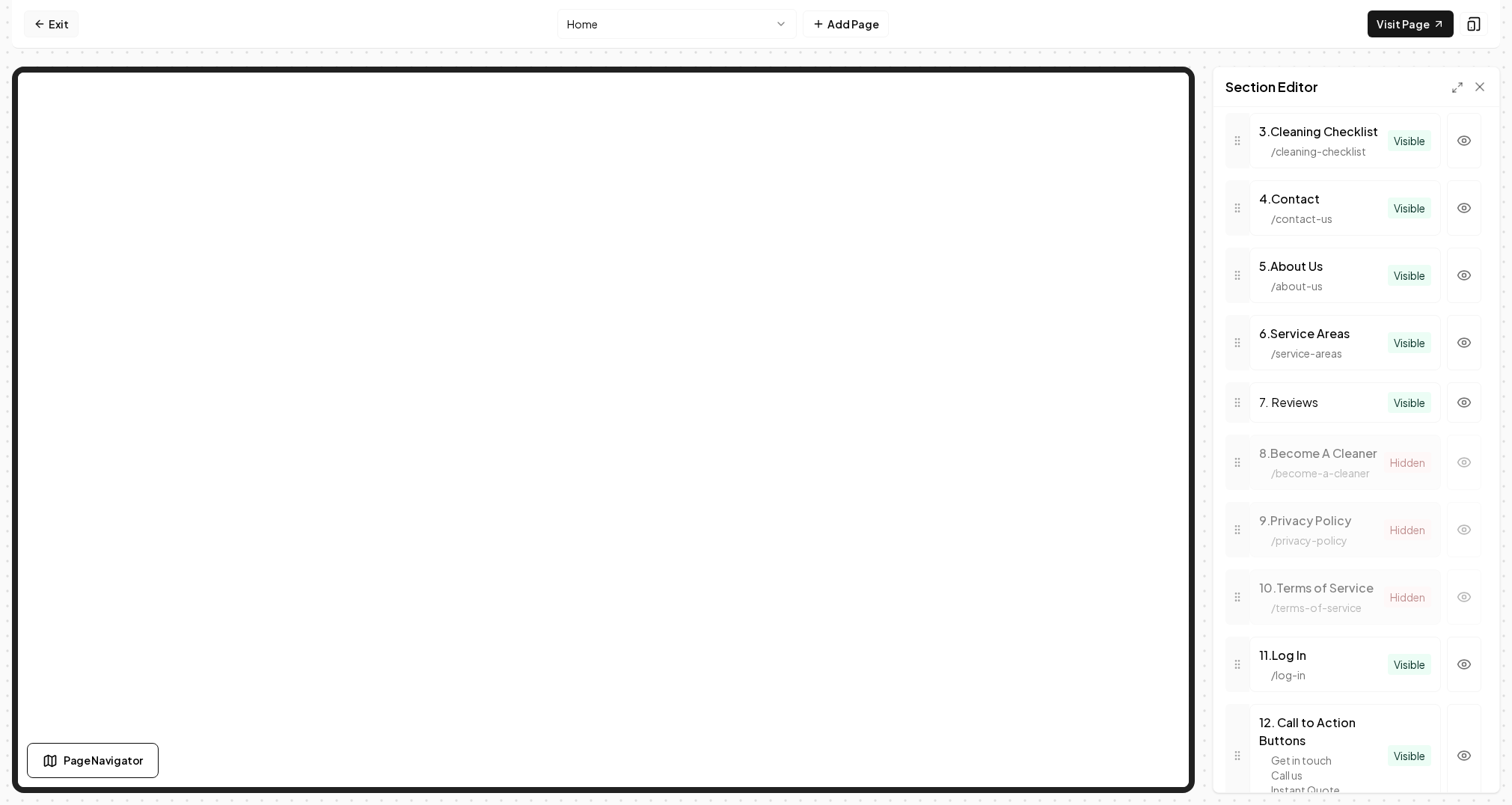
click at [47, 20] on link "Exit" at bounding box center [50, 24] width 54 height 27
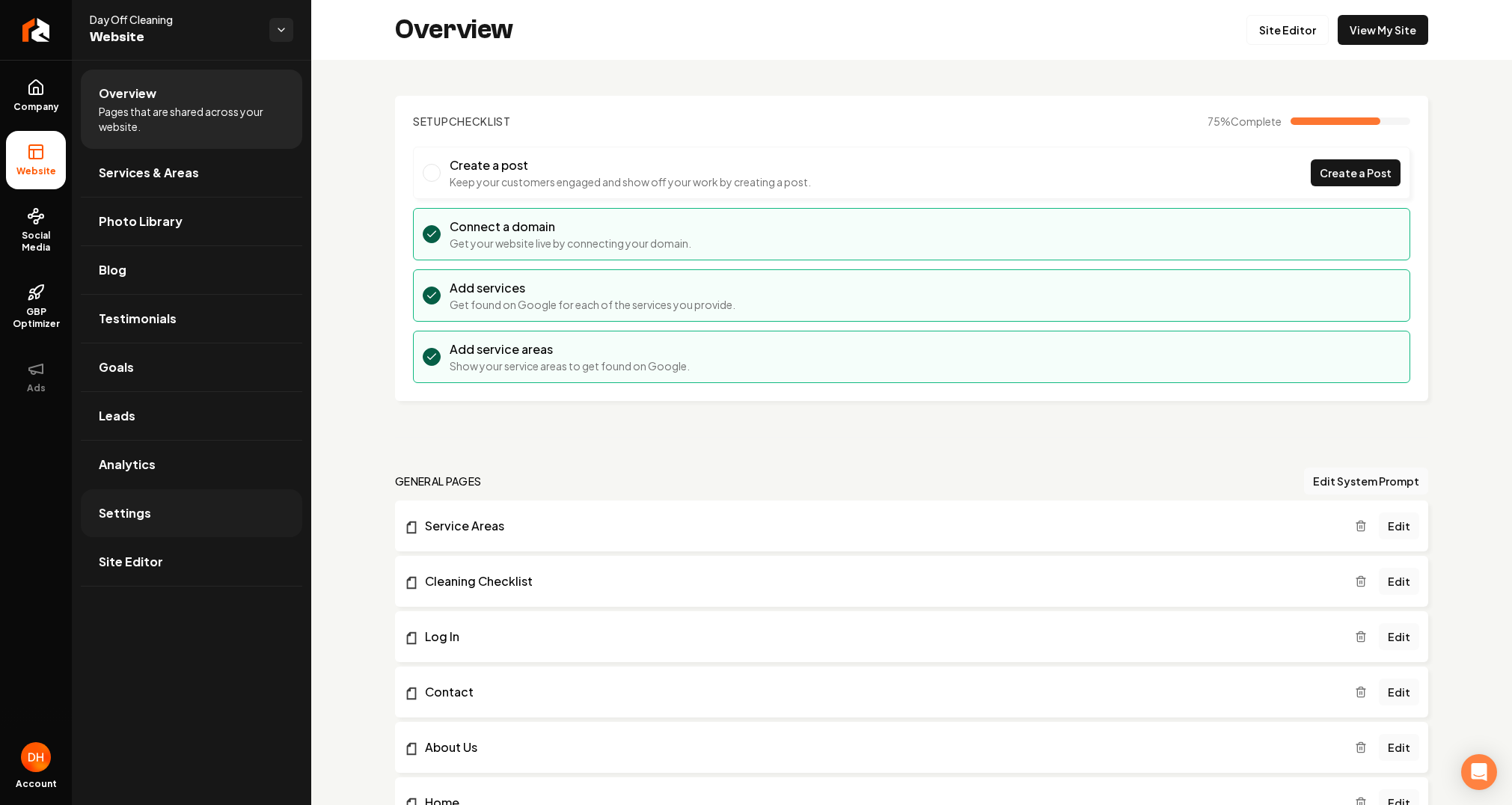
click at [154, 520] on link "Settings" at bounding box center [191, 513] width 221 height 48
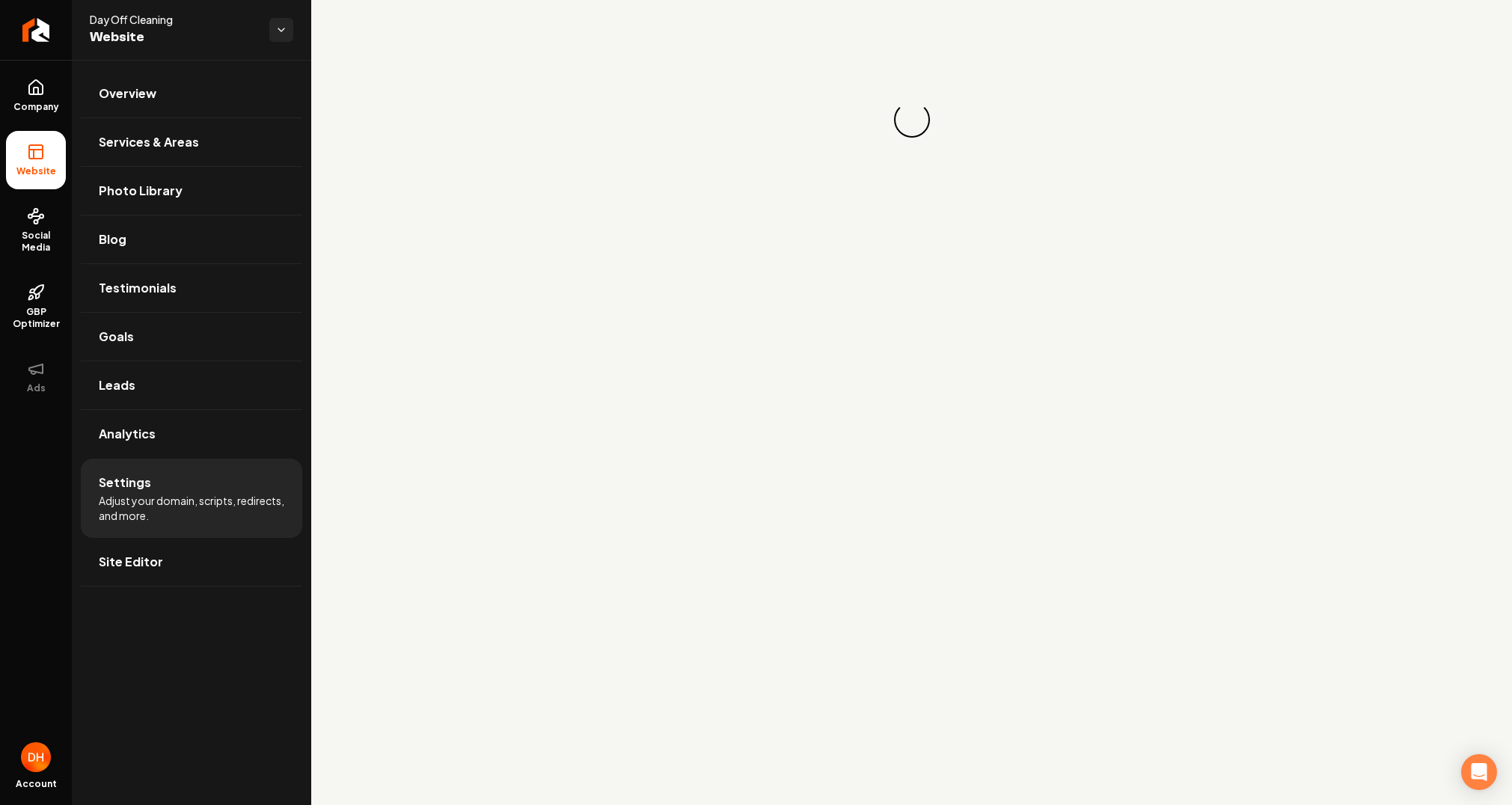
click at [36, 758] on img "Open user button" at bounding box center [36, 757] width 30 height 30
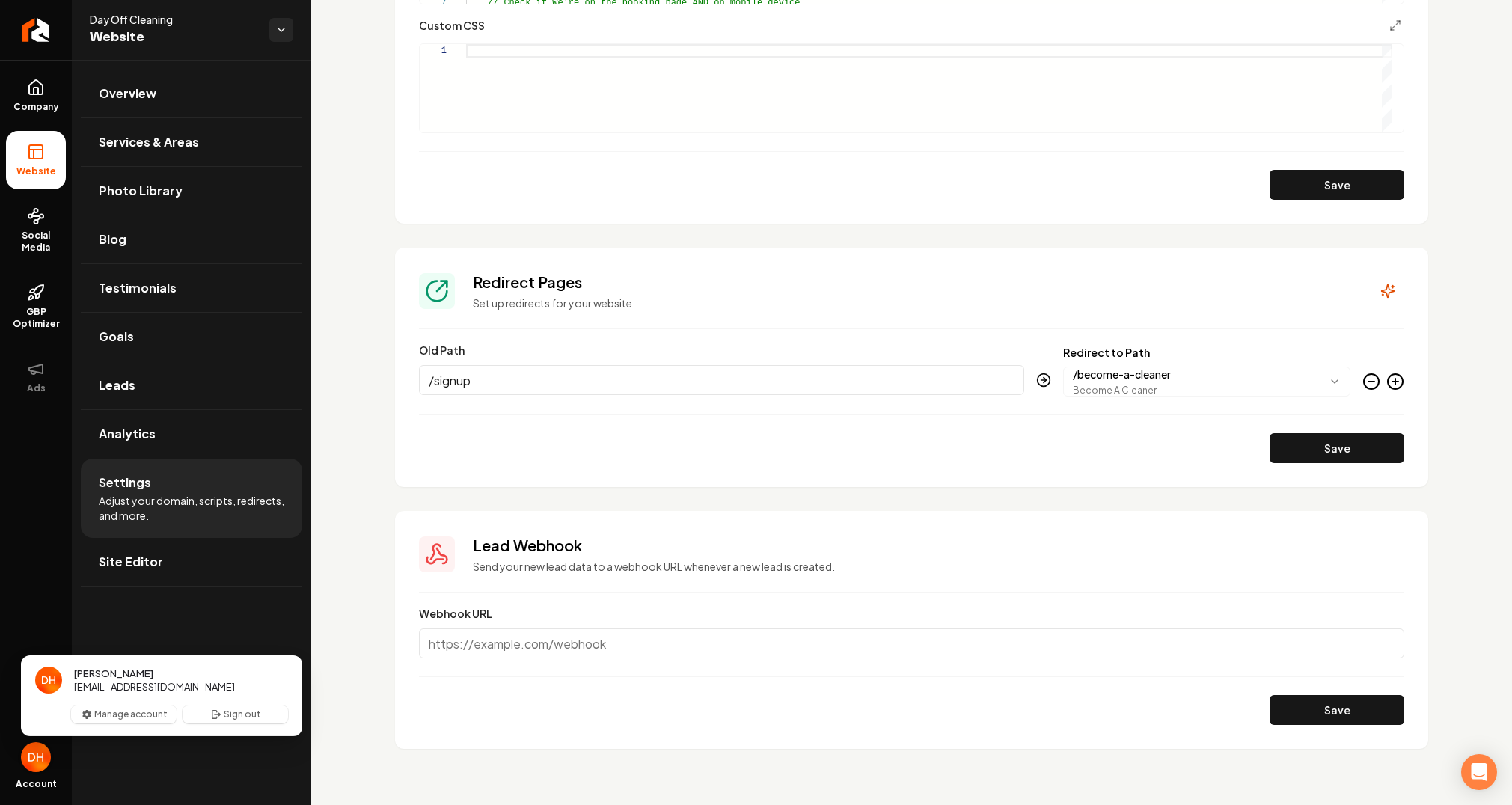
scroll to position [1201, 0]
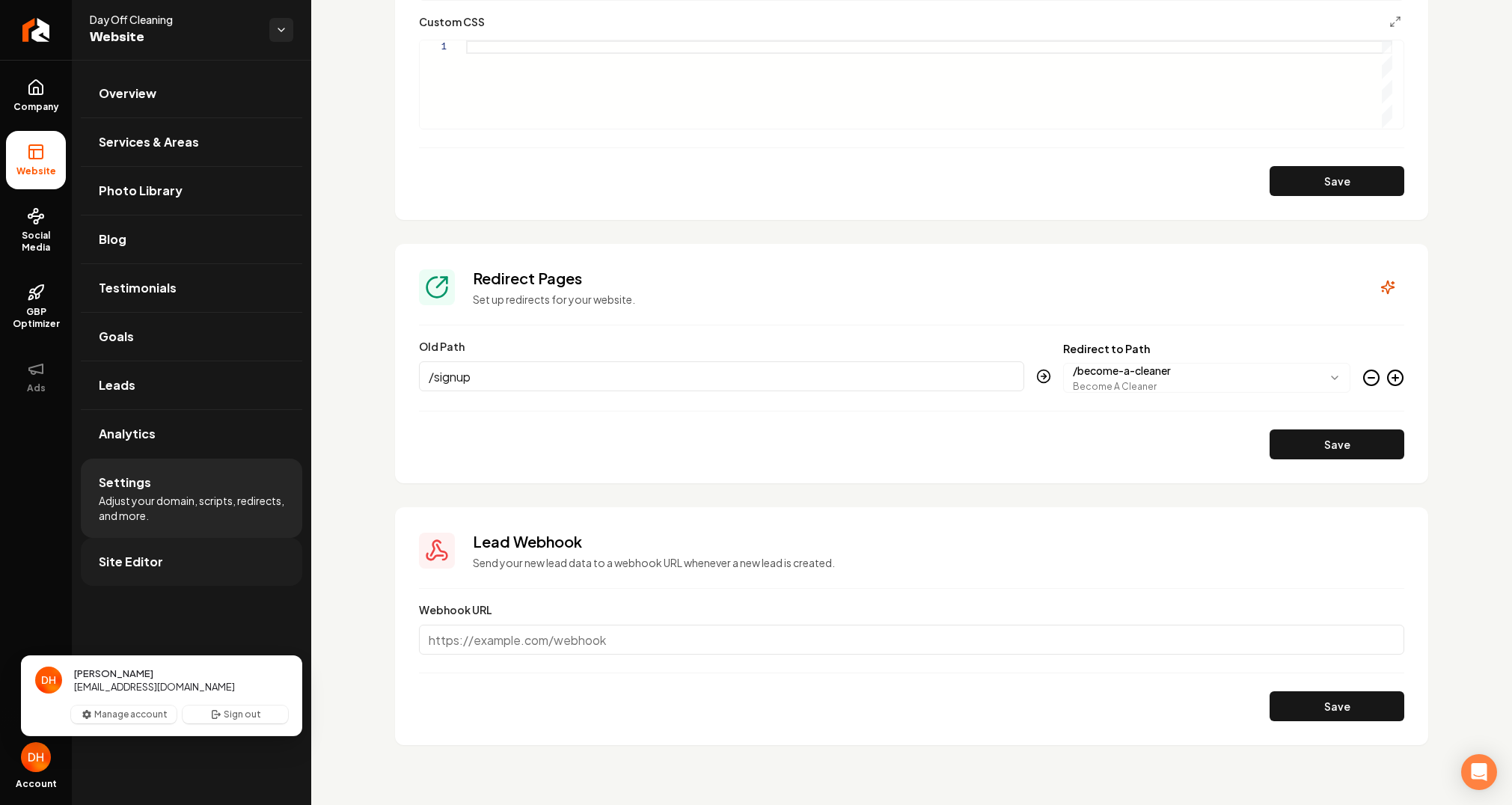
click at [167, 562] on link "Site Editor" at bounding box center [191, 562] width 221 height 48
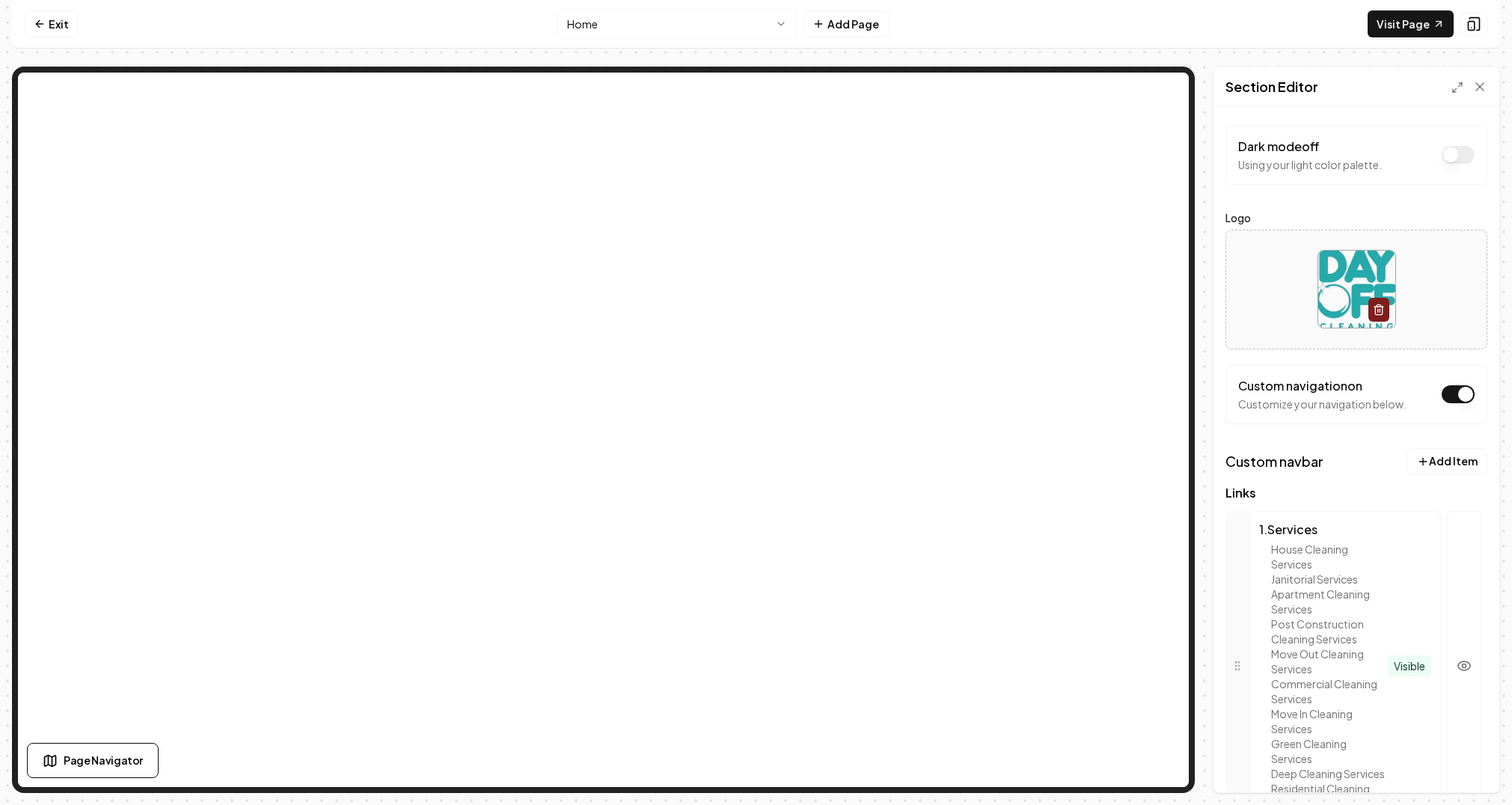
click at [702, 21] on html "Computer Required This feature is only available on a computer. Please switch t…" at bounding box center [756, 402] width 1512 height 805
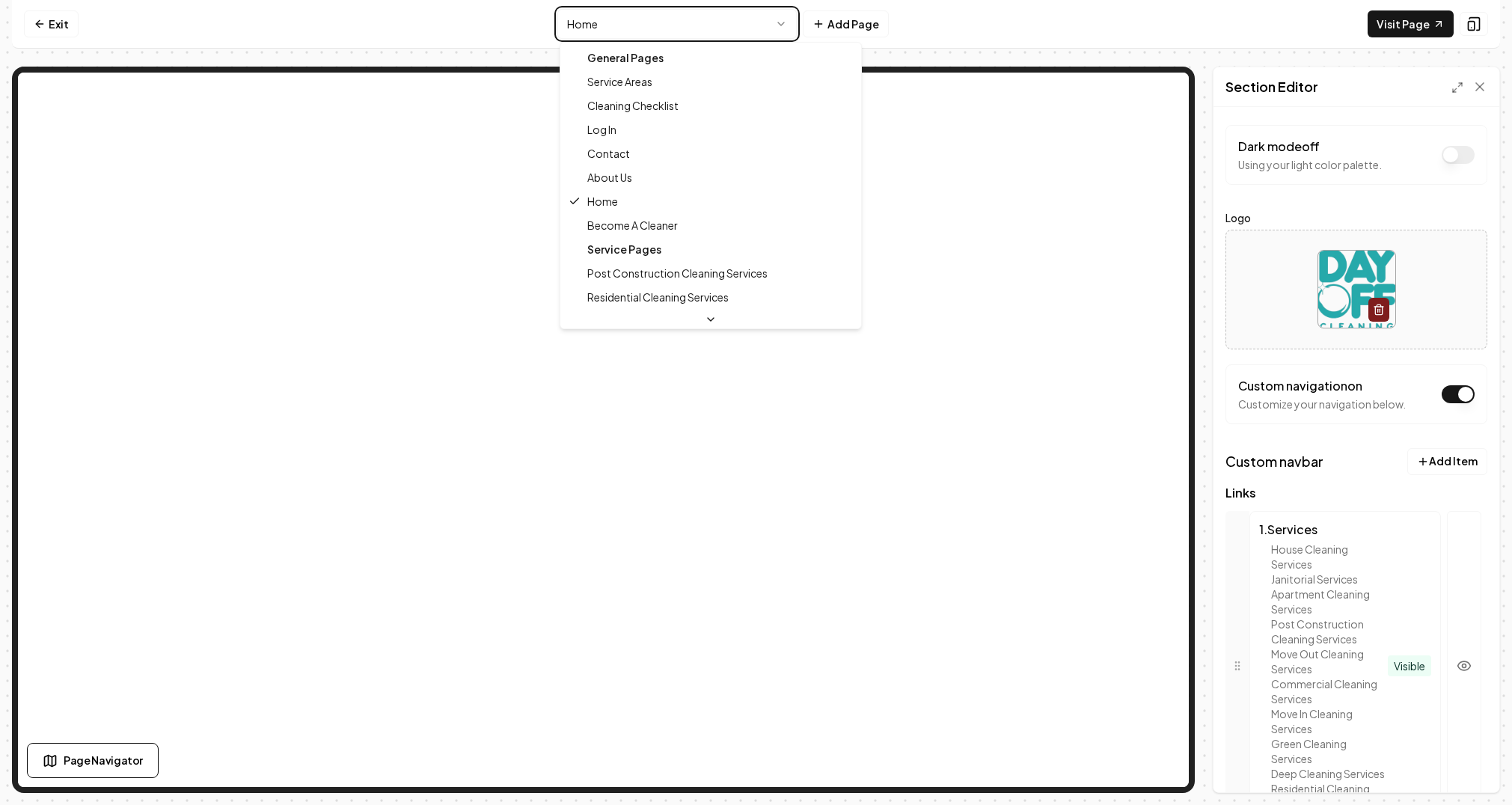
click at [987, 22] on html "Computer Required This feature is only available on a computer. Please switch t…" at bounding box center [756, 402] width 1512 height 805
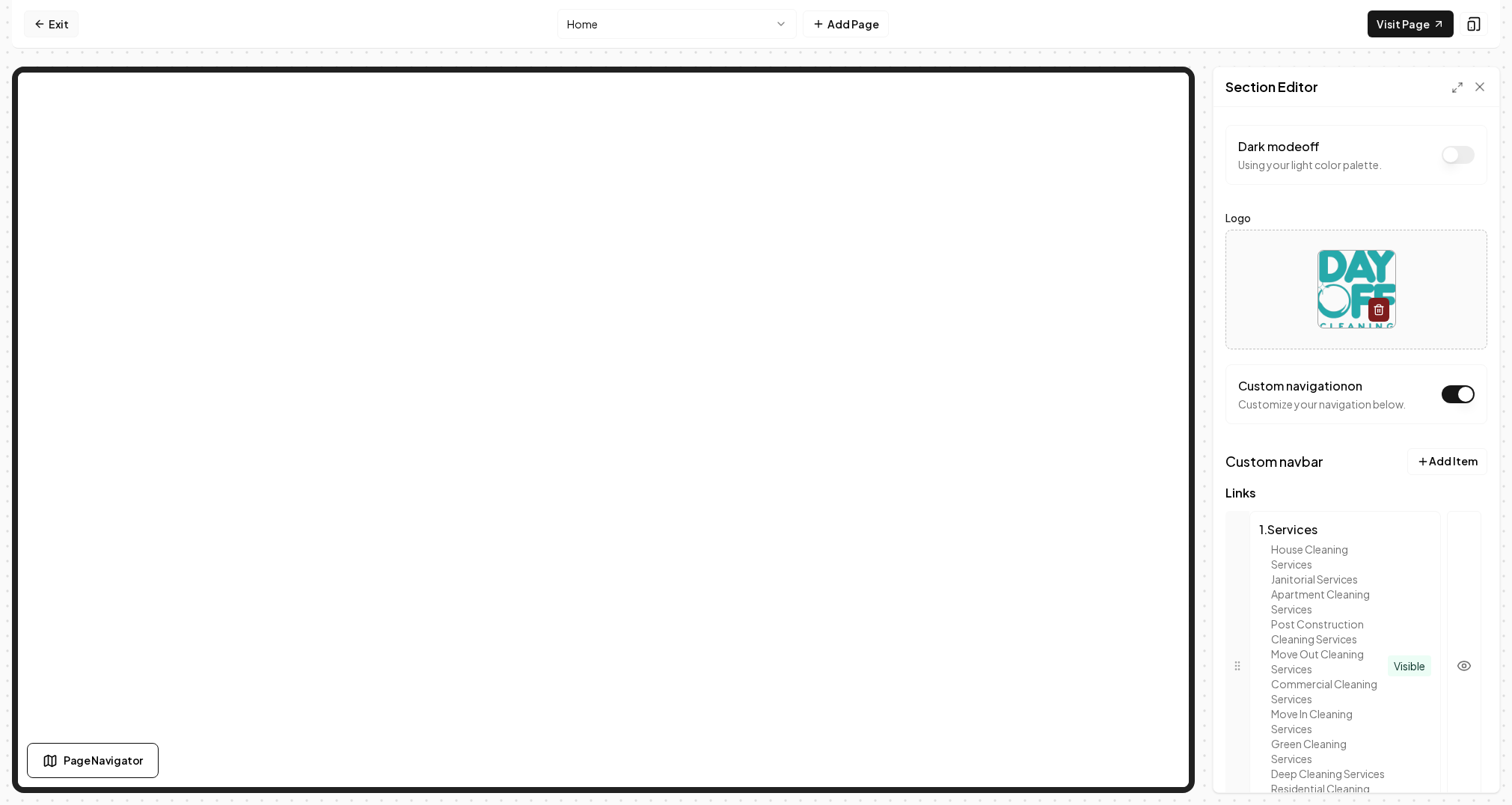
click at [42, 23] on icon at bounding box center [39, 24] width 12 height 12
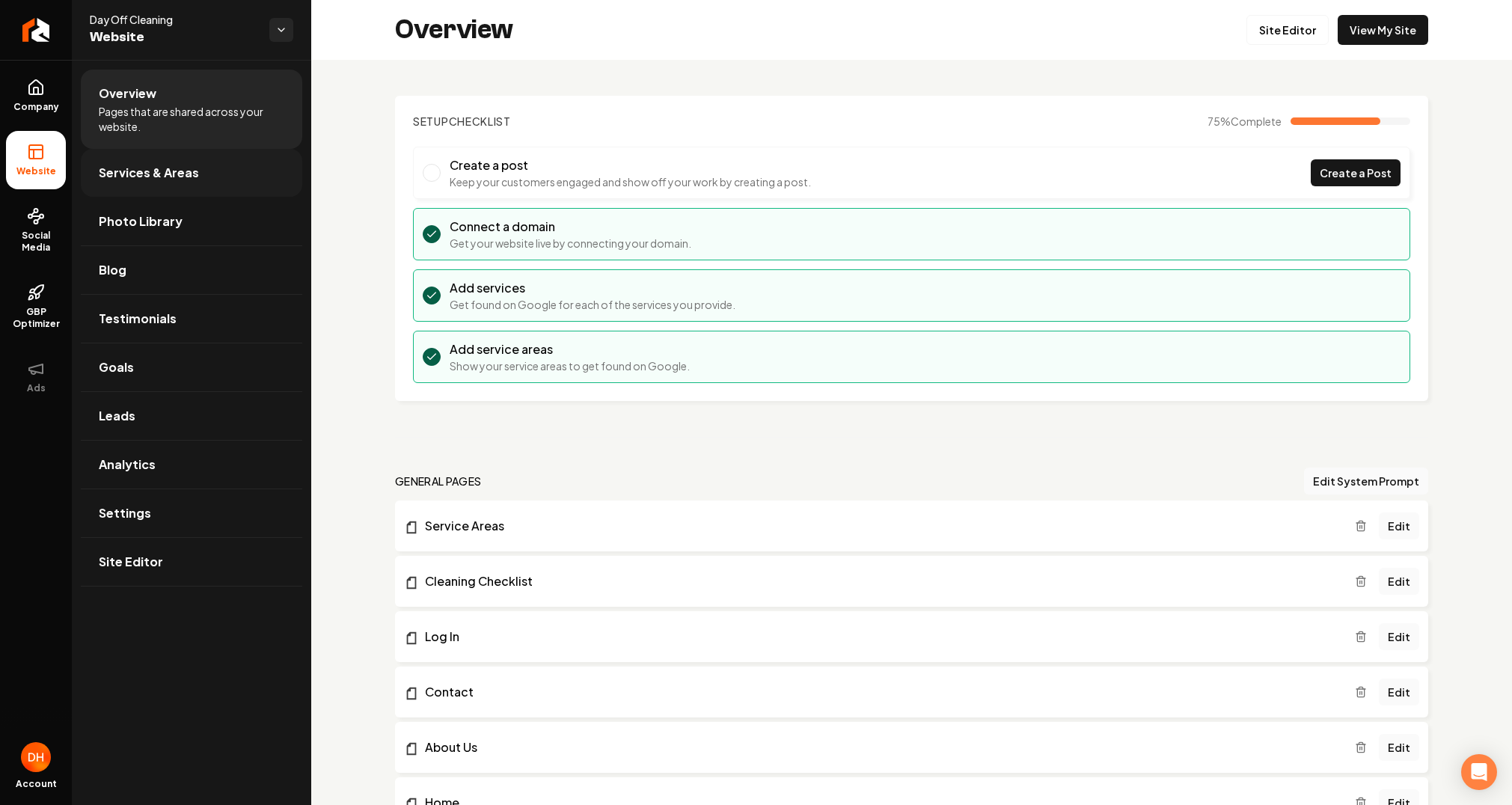
click at [184, 173] on span "Services & Areas" at bounding box center [149, 173] width 100 height 18
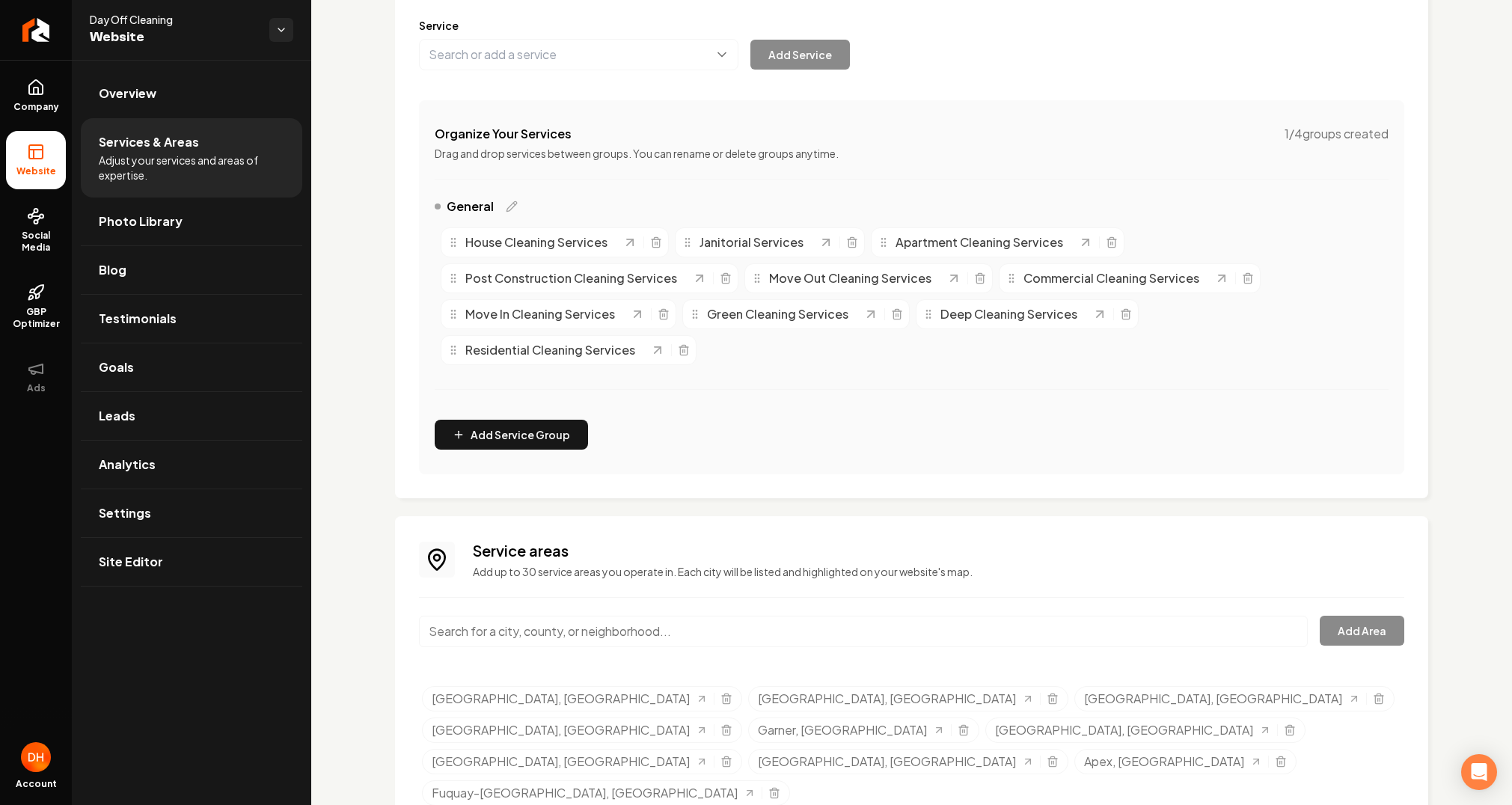
scroll to position [196, 0]
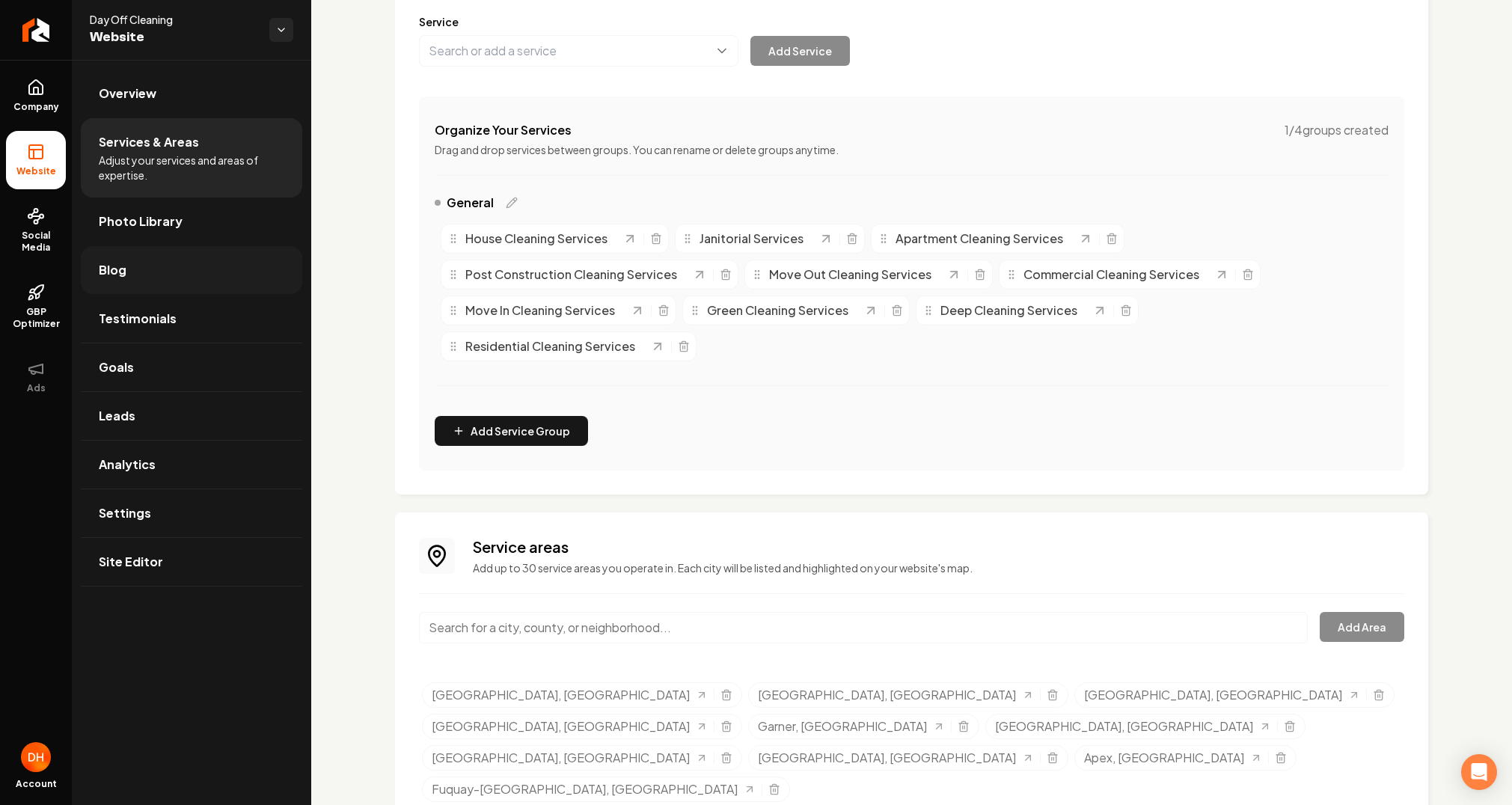
click at [189, 277] on link "Blog" at bounding box center [191, 270] width 221 height 48
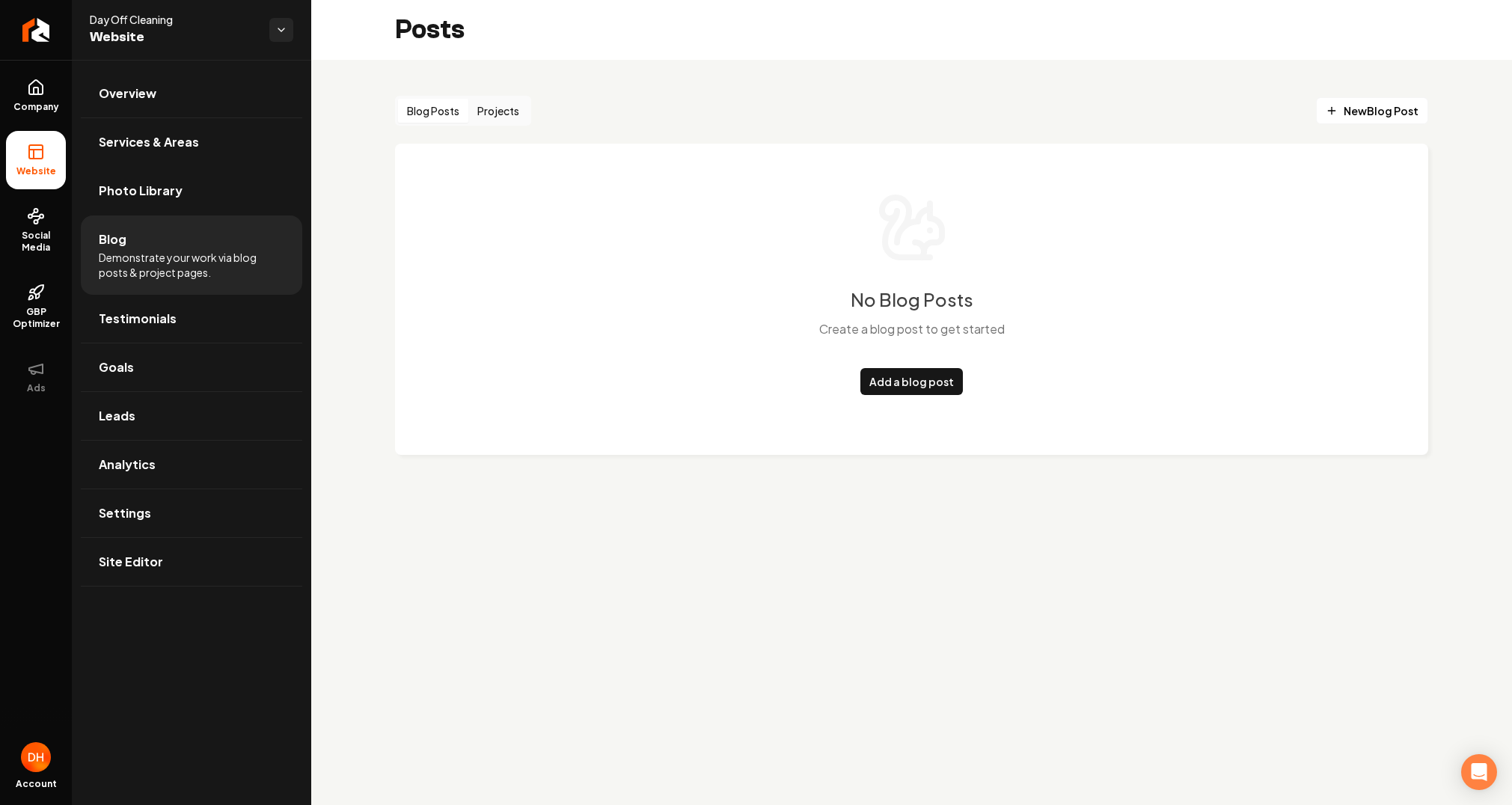
click at [49, 155] on li "Website" at bounding box center [36, 160] width 60 height 59
click at [46, 89] on link "Company" at bounding box center [36, 96] width 60 height 59
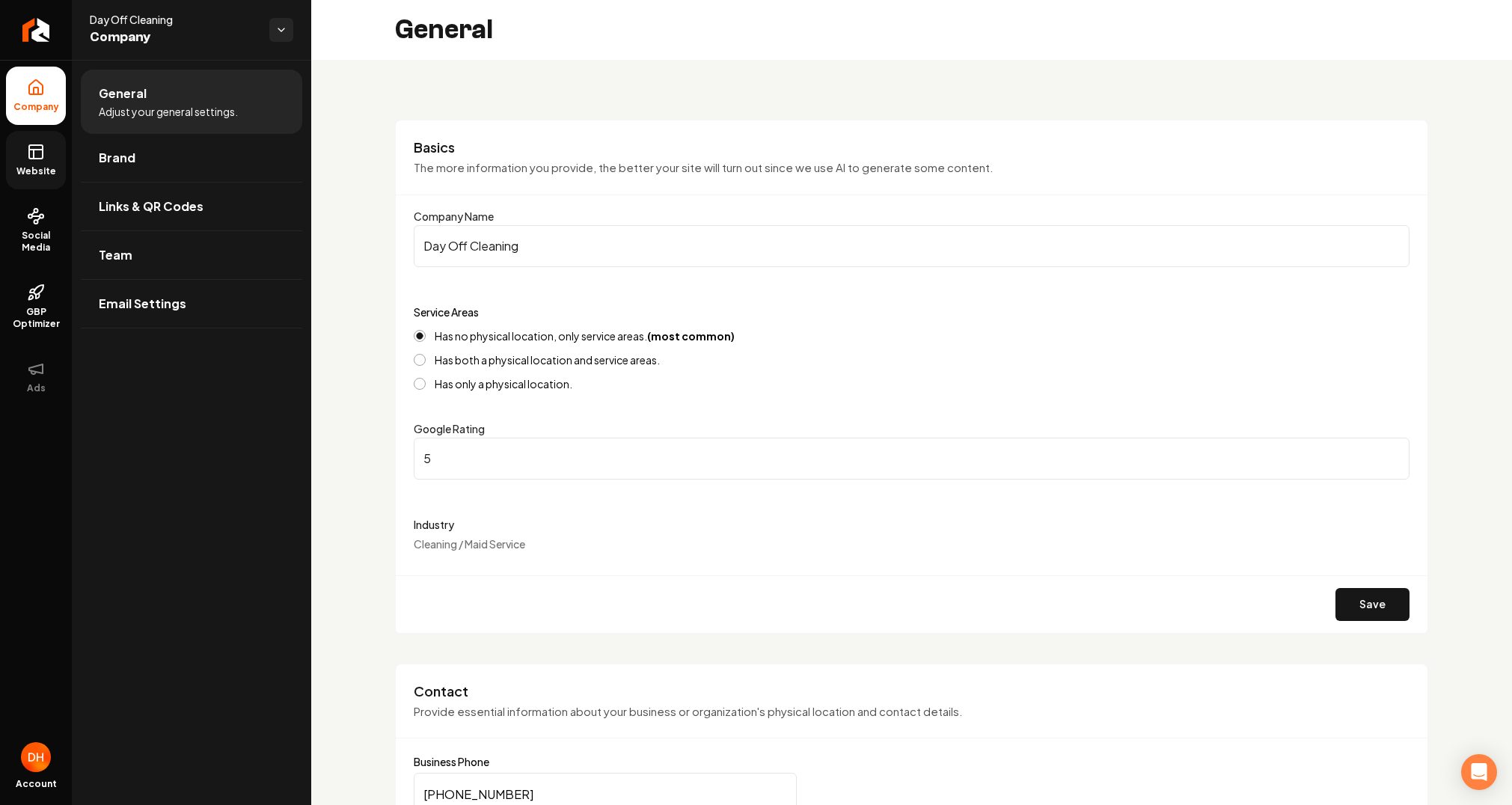
click at [36, 160] on icon at bounding box center [36, 152] width 18 height 18
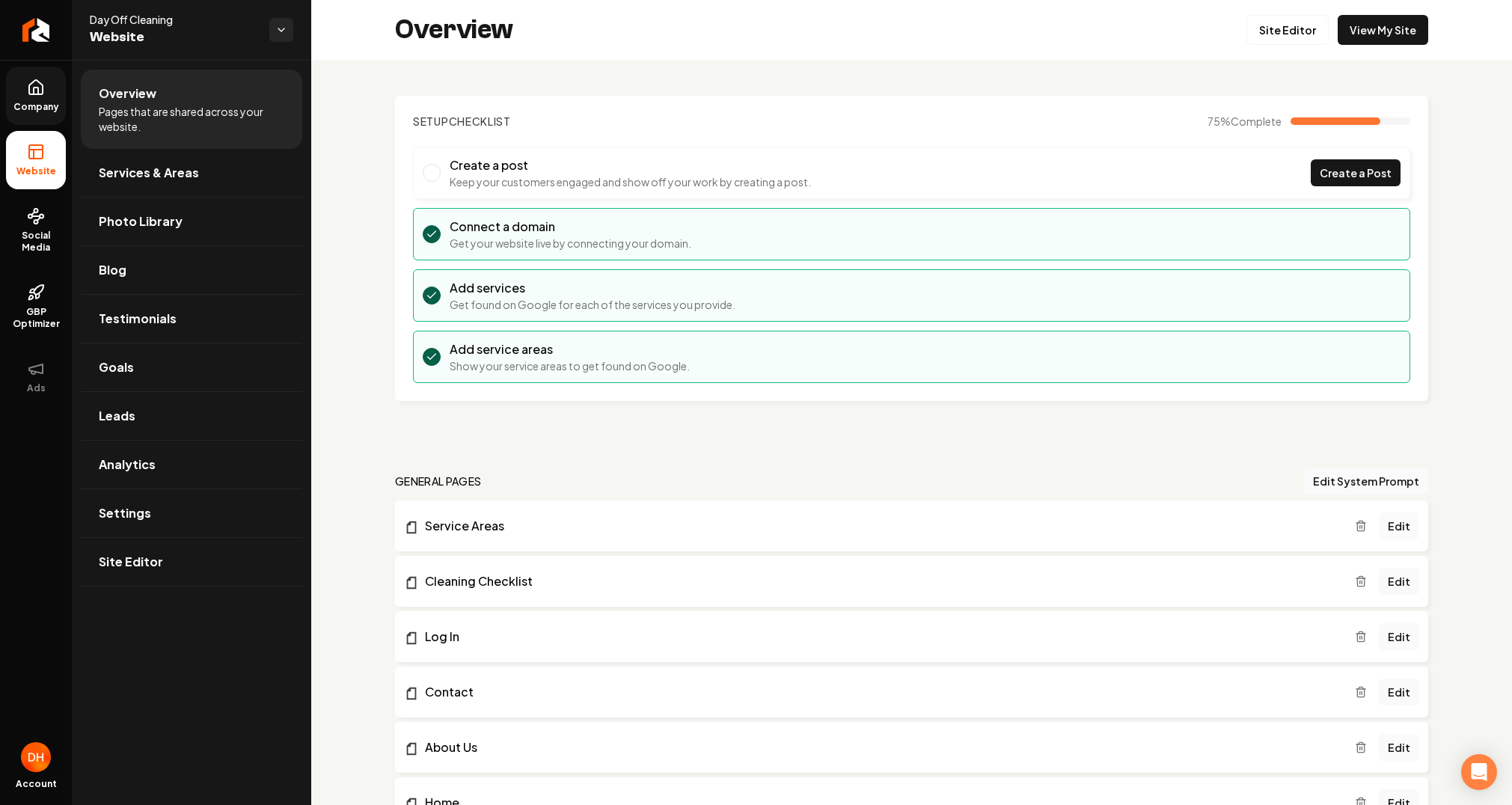
click at [1392, 526] on link "Edit" at bounding box center [1400, 526] width 41 height 27
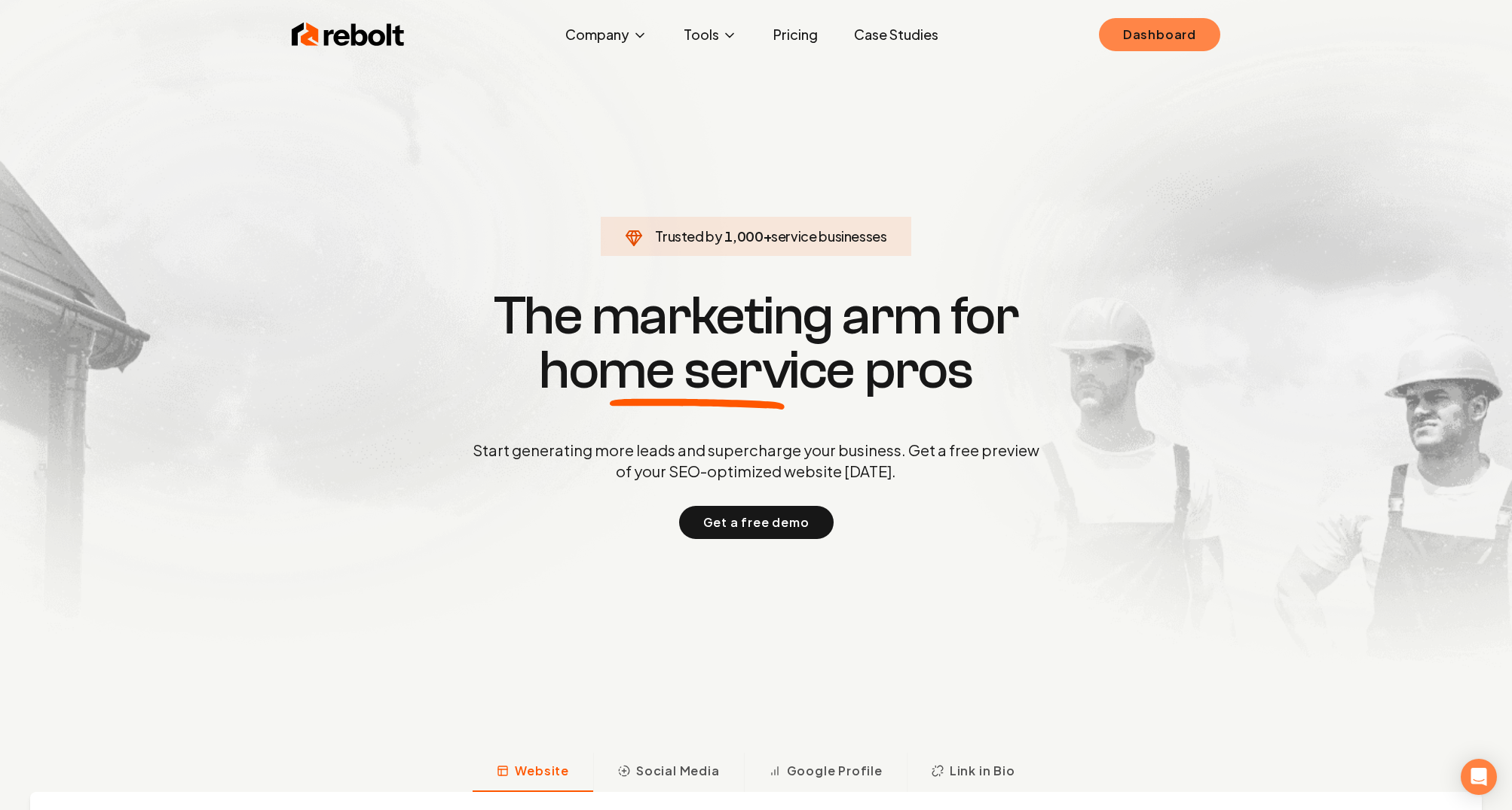
click at [1140, 34] on link "Dashboard" at bounding box center [1159, 34] width 121 height 34
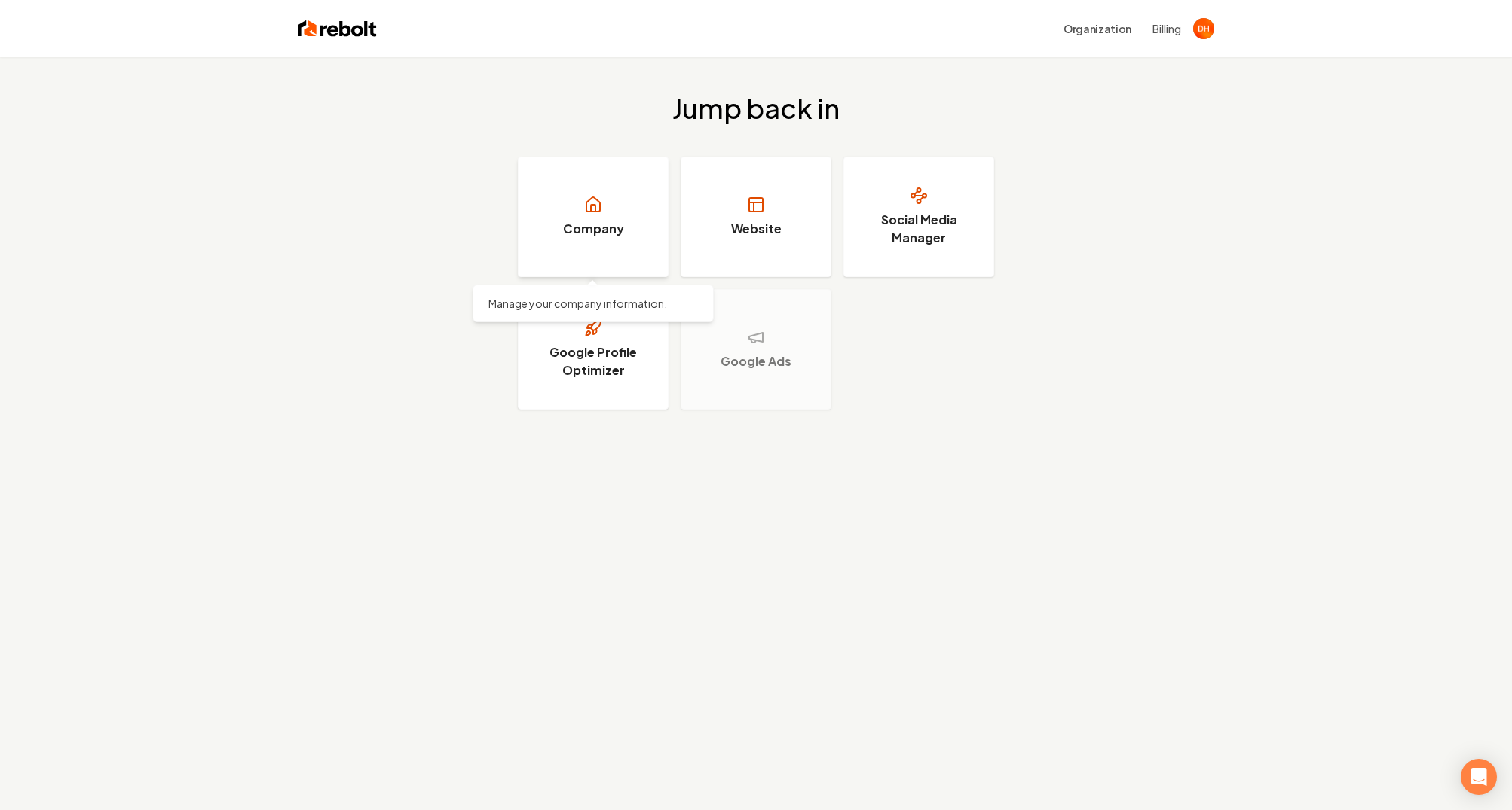
click at [635, 223] on link "Company" at bounding box center [593, 216] width 151 height 120
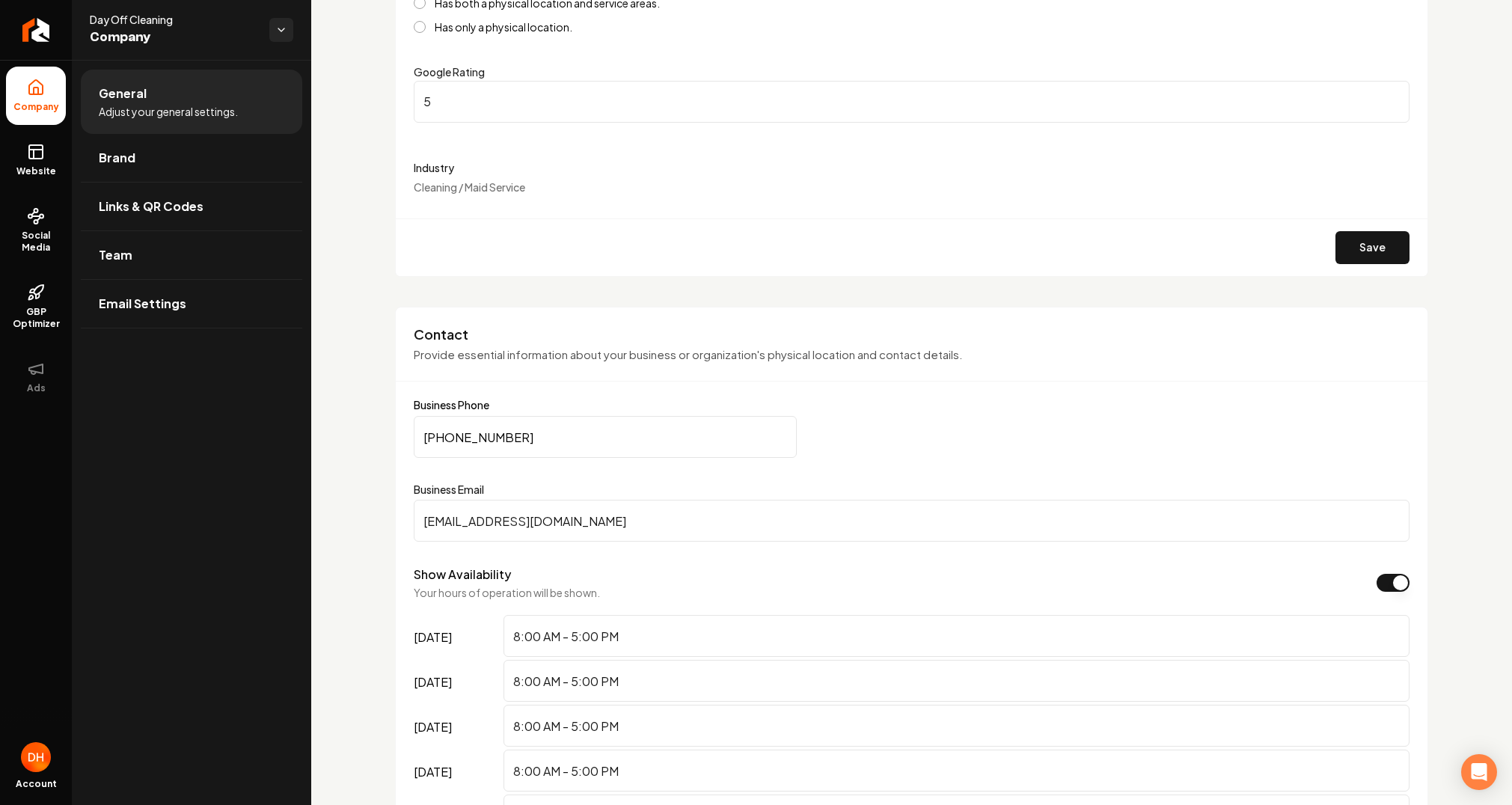
scroll to position [373, 0]
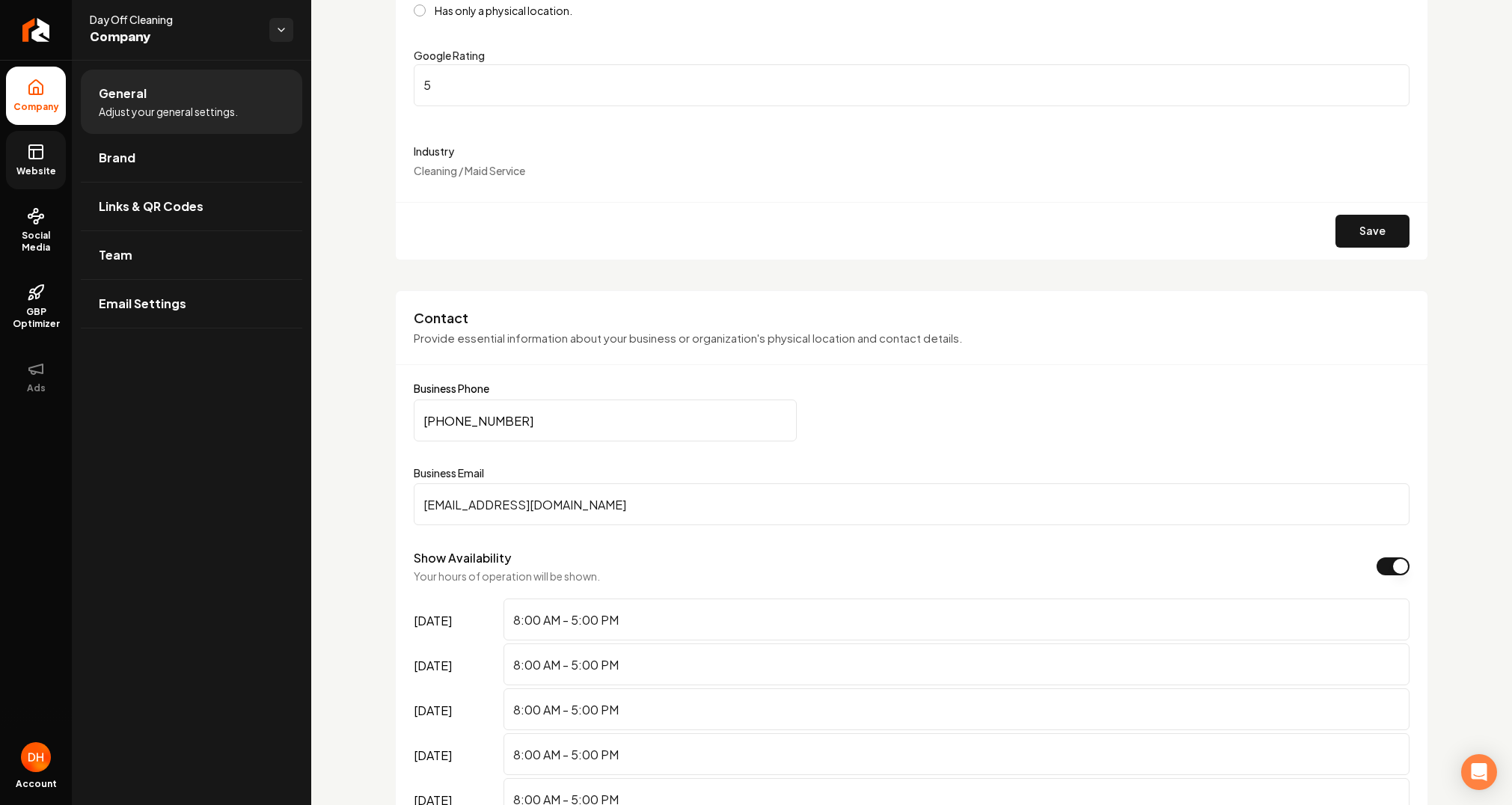
click at [32, 151] on icon at bounding box center [36, 152] width 18 height 18
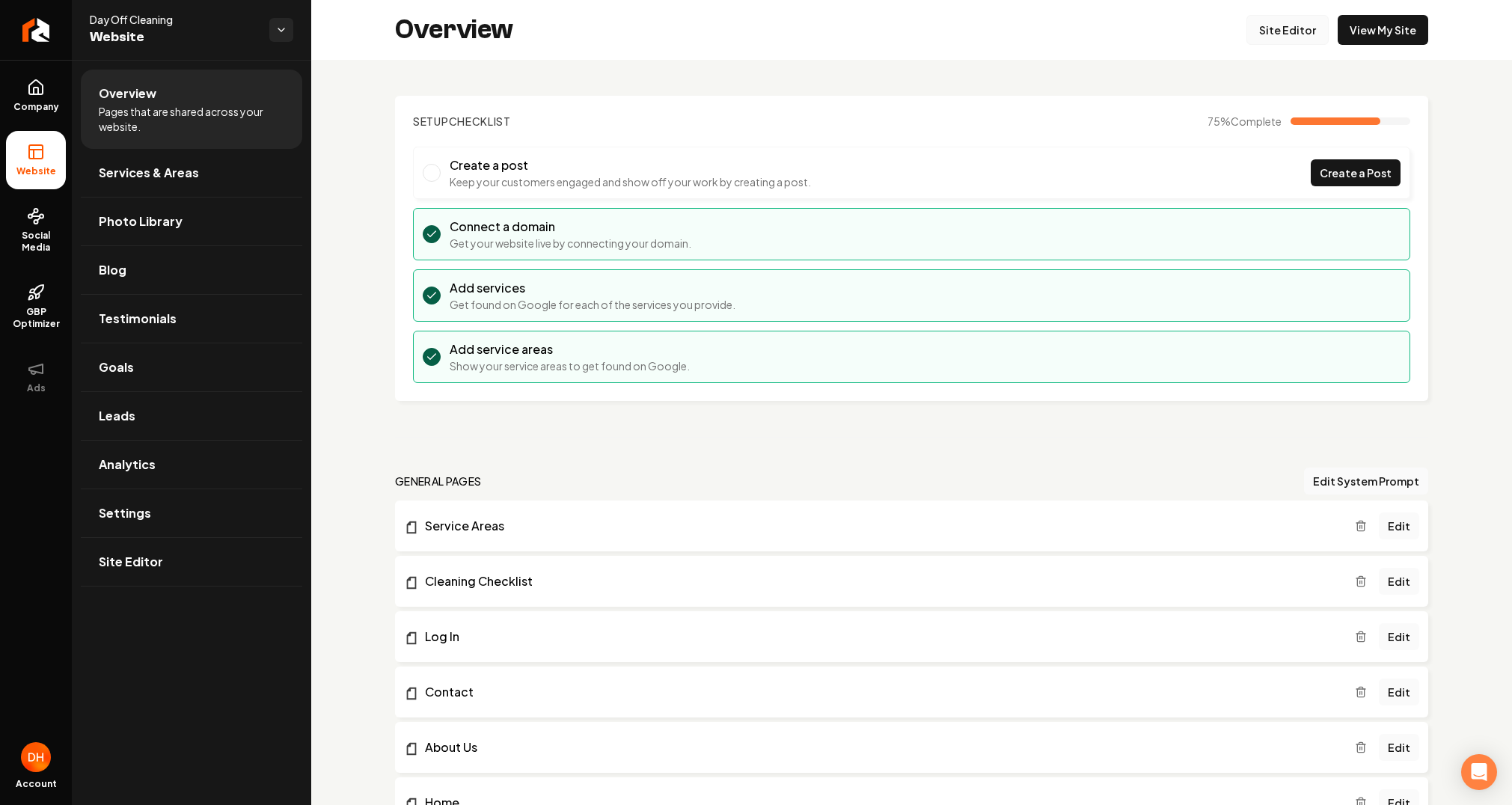
click at [1273, 33] on link "Site Editor" at bounding box center [1288, 29] width 82 height 30
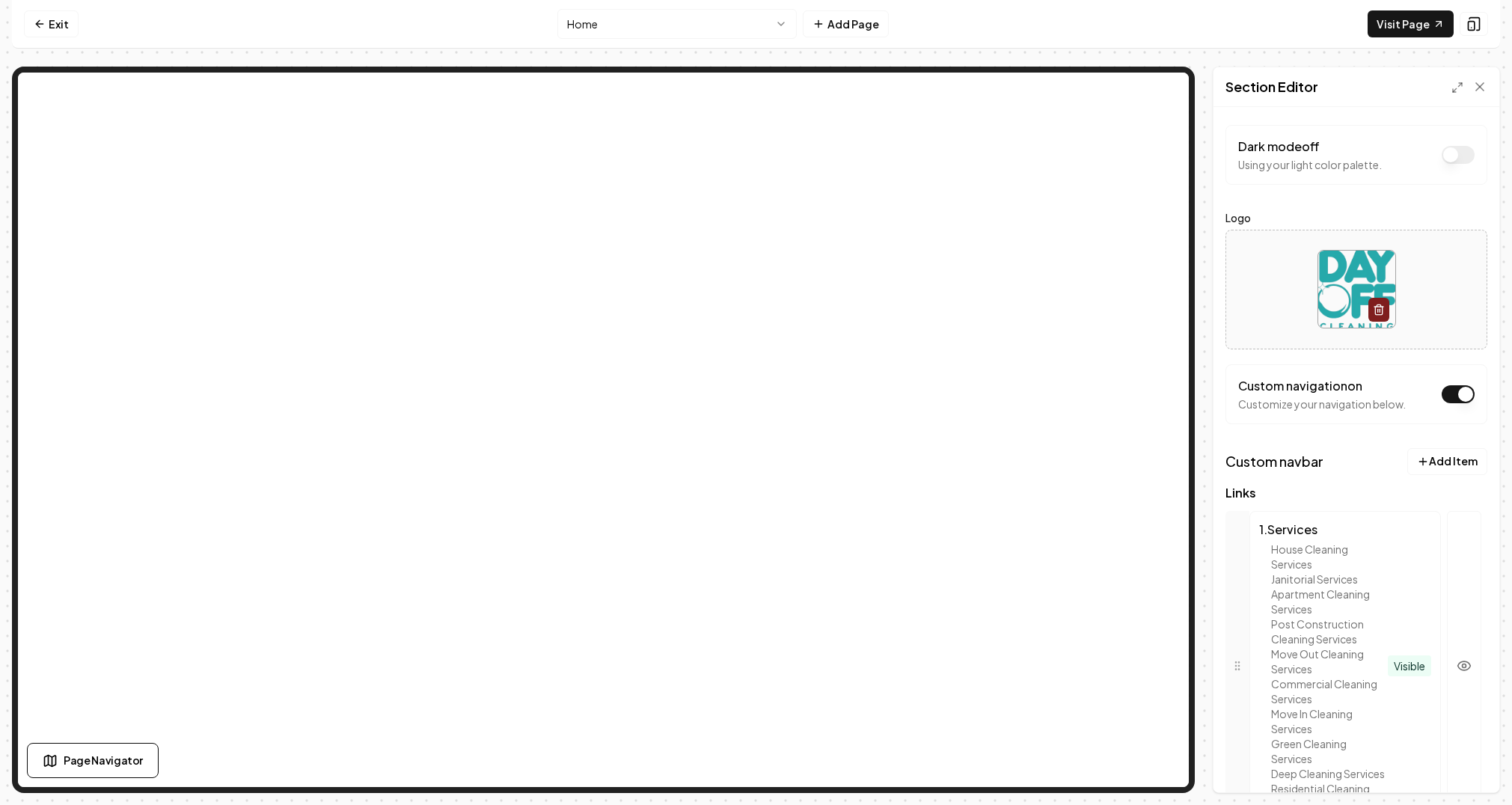
click at [1444, 157] on button "Dark mode off" at bounding box center [1458, 155] width 33 height 18
click at [1455, 155] on button "Dark mode on" at bounding box center [1458, 155] width 33 height 18
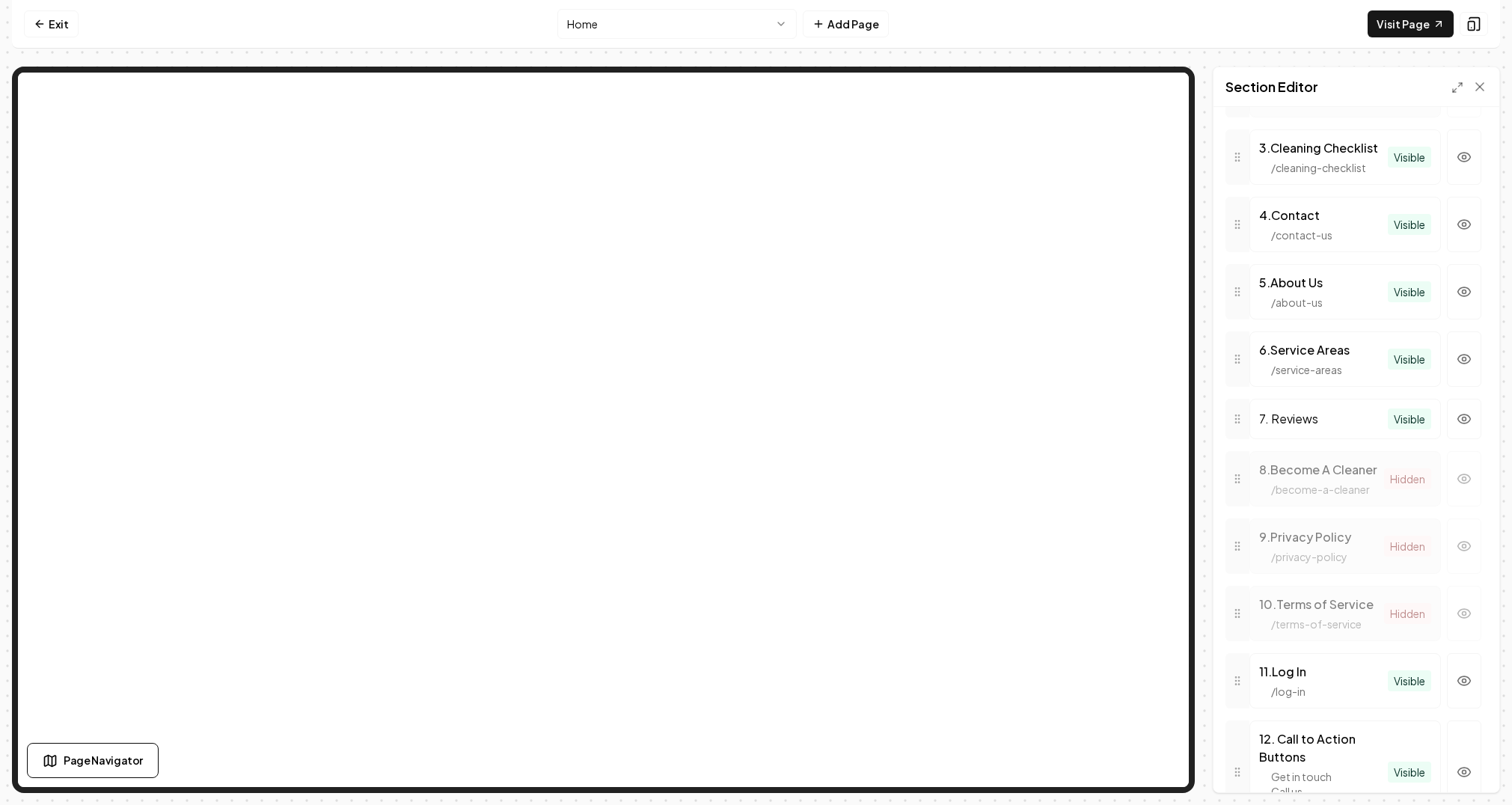
scroll to position [1087, 0]
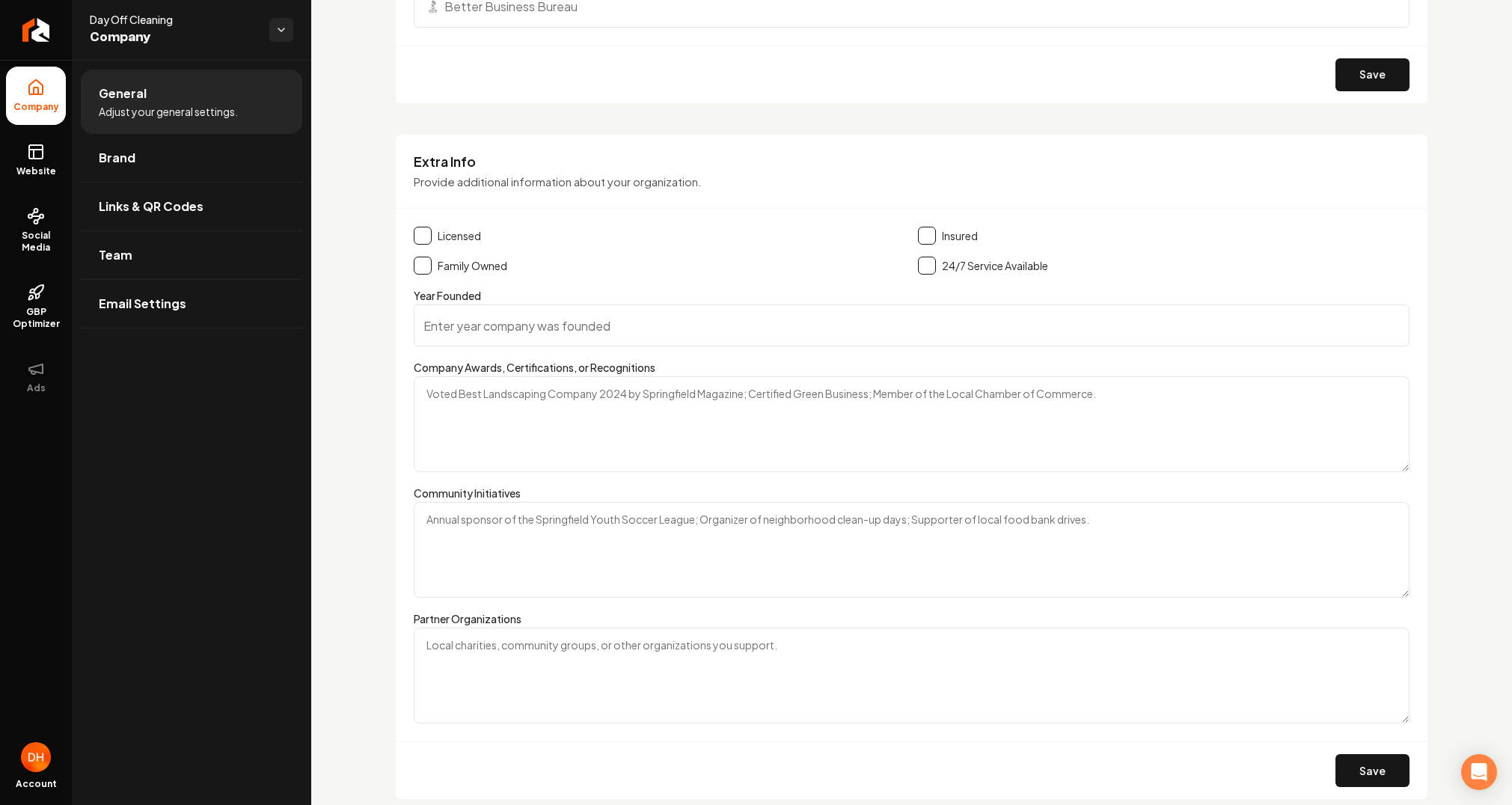
scroll to position [2214, 0]
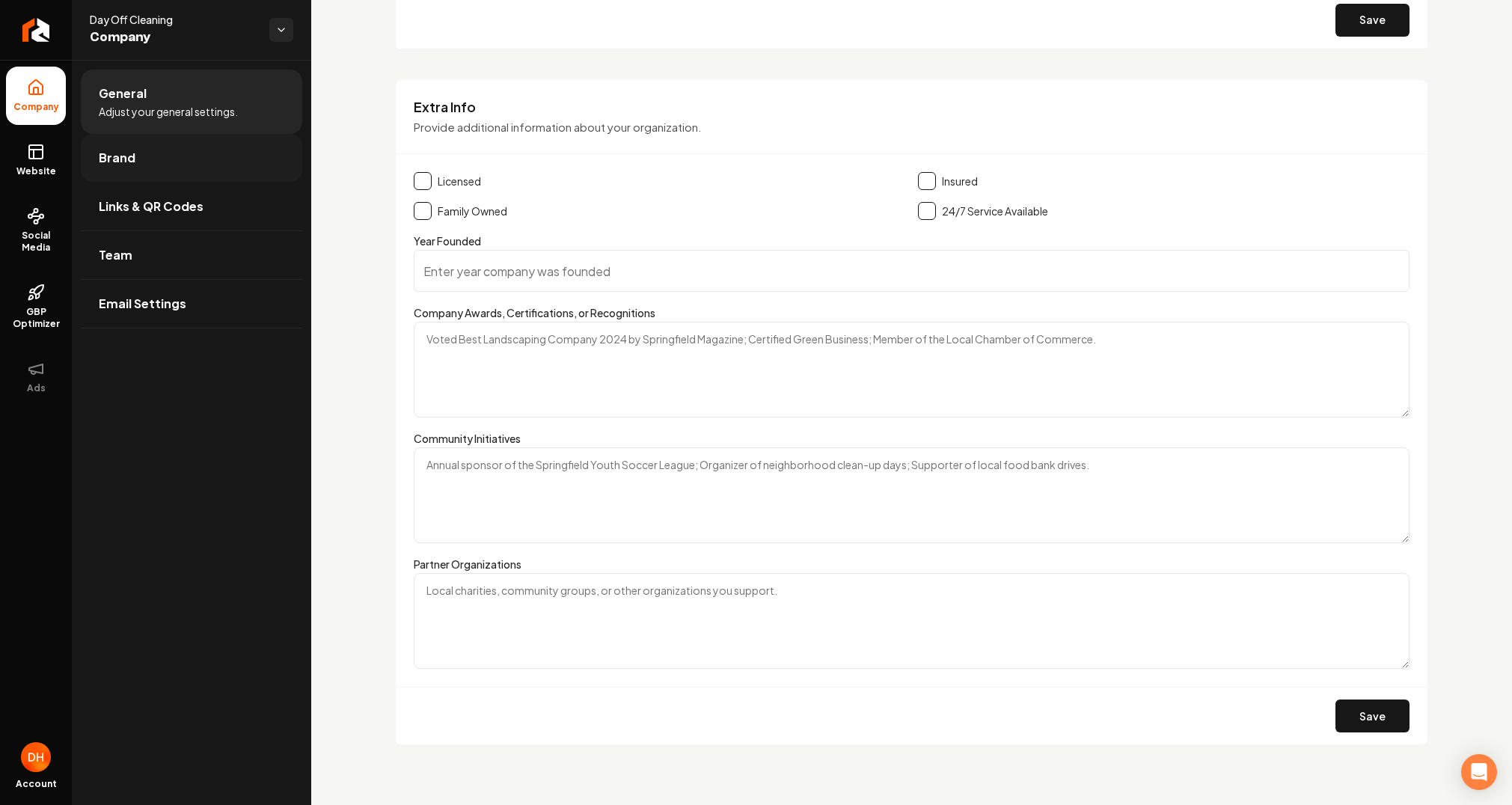
click at [213, 175] on link "Brand" at bounding box center [191, 158] width 221 height 48
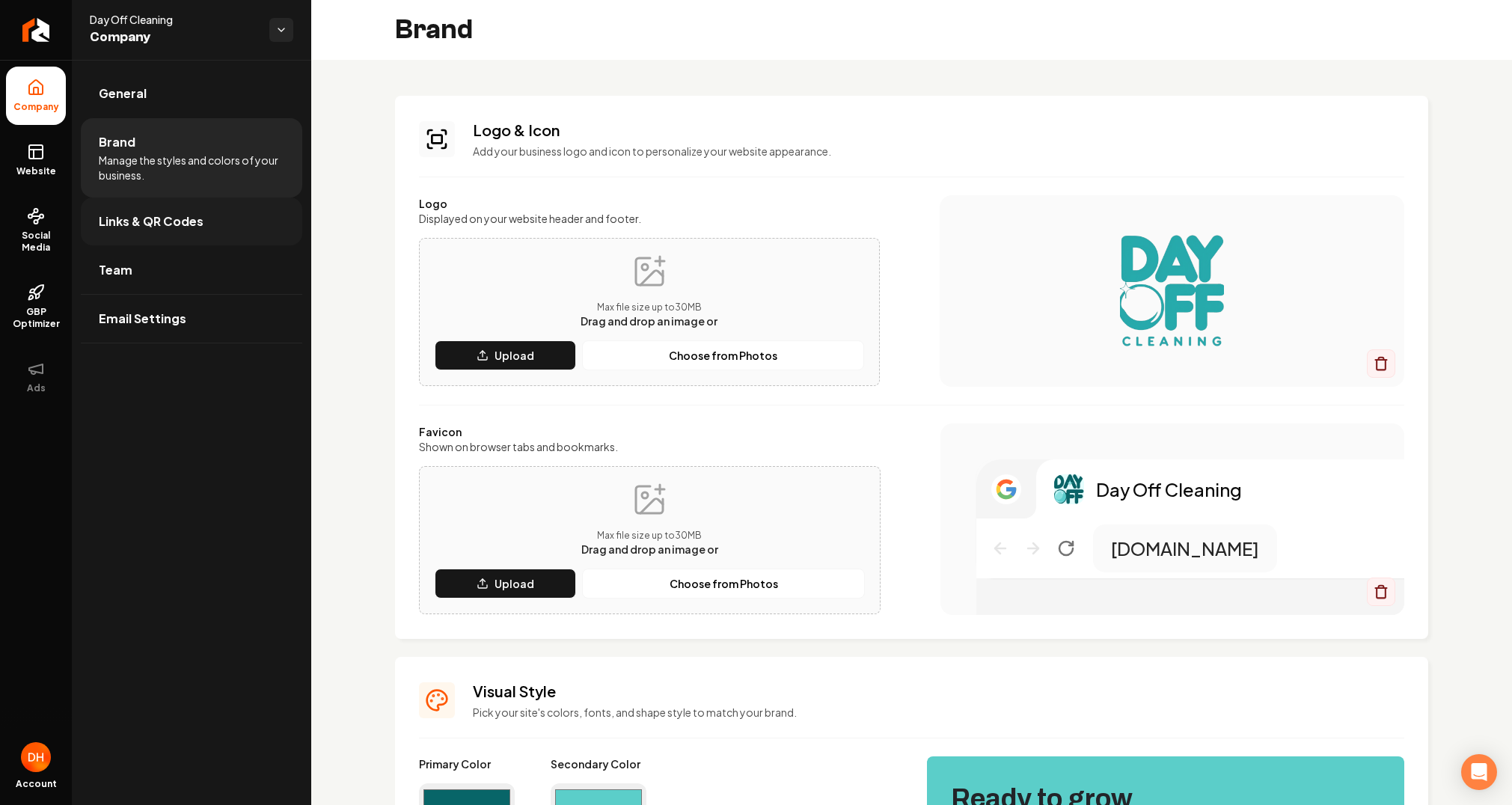
click at [207, 224] on link "Links & QR Codes" at bounding box center [191, 221] width 221 height 48
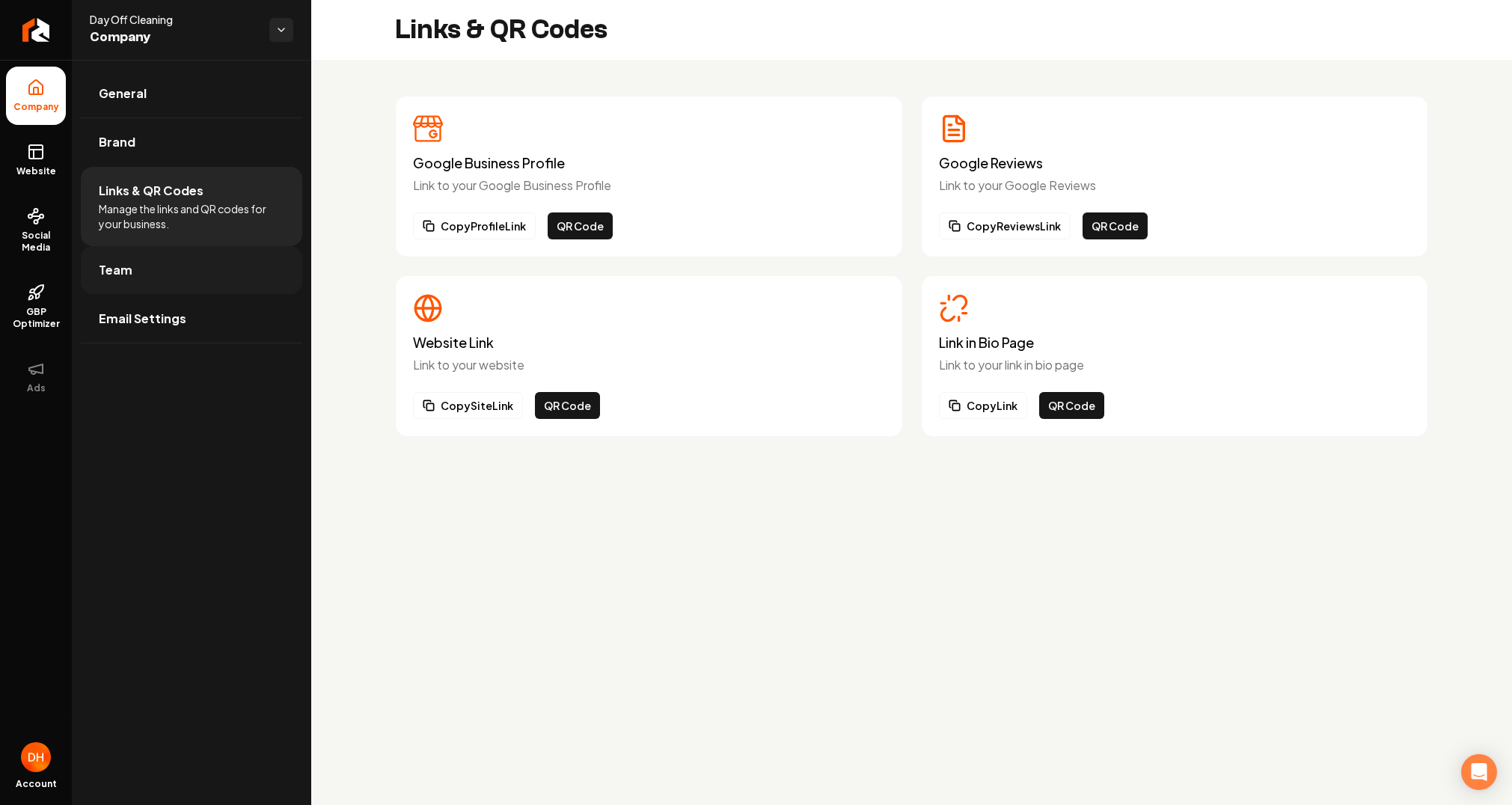
click at [221, 269] on link "Team" at bounding box center [191, 270] width 221 height 48
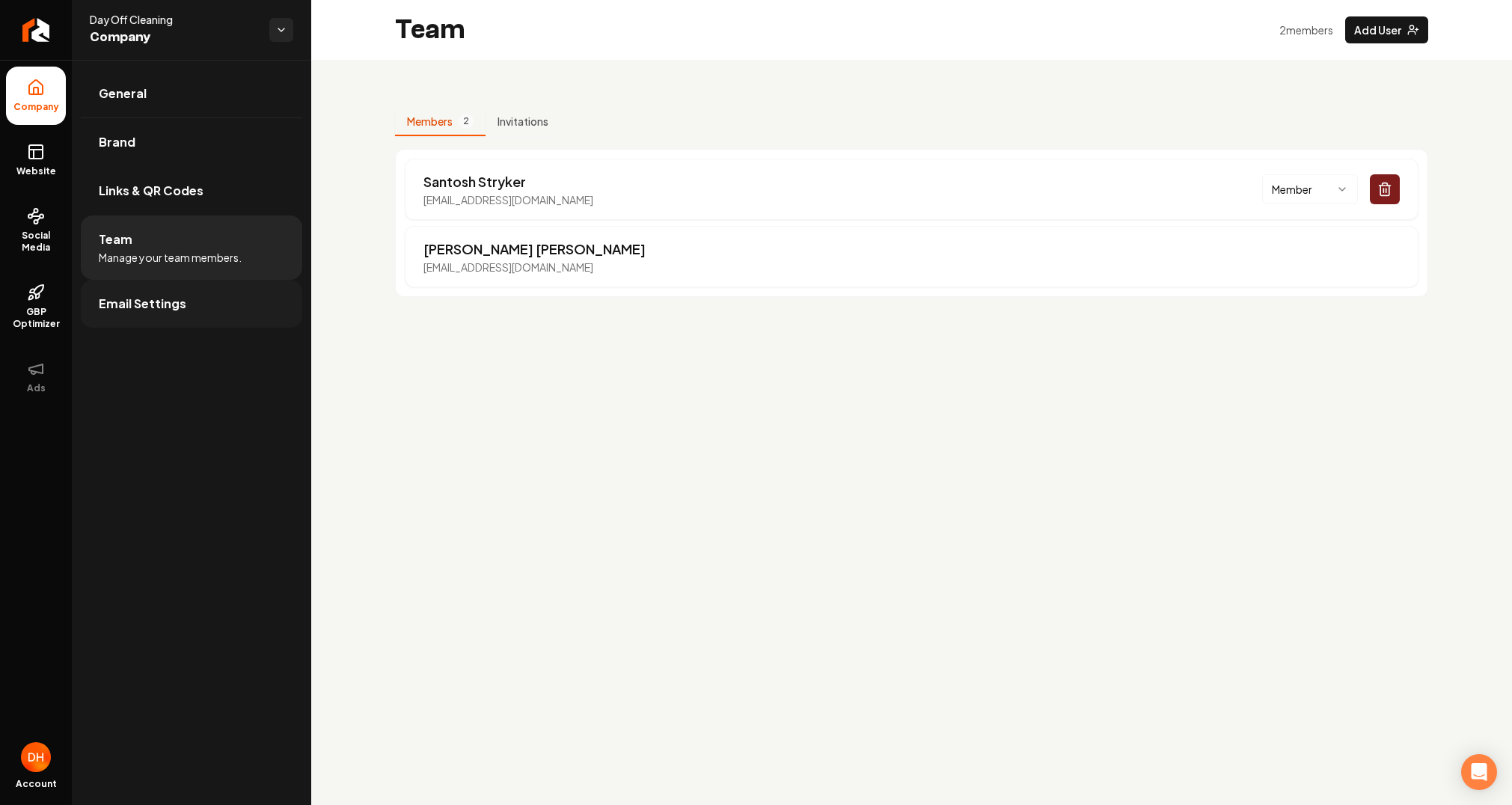
click at [229, 307] on link "Email Settings" at bounding box center [191, 303] width 221 height 48
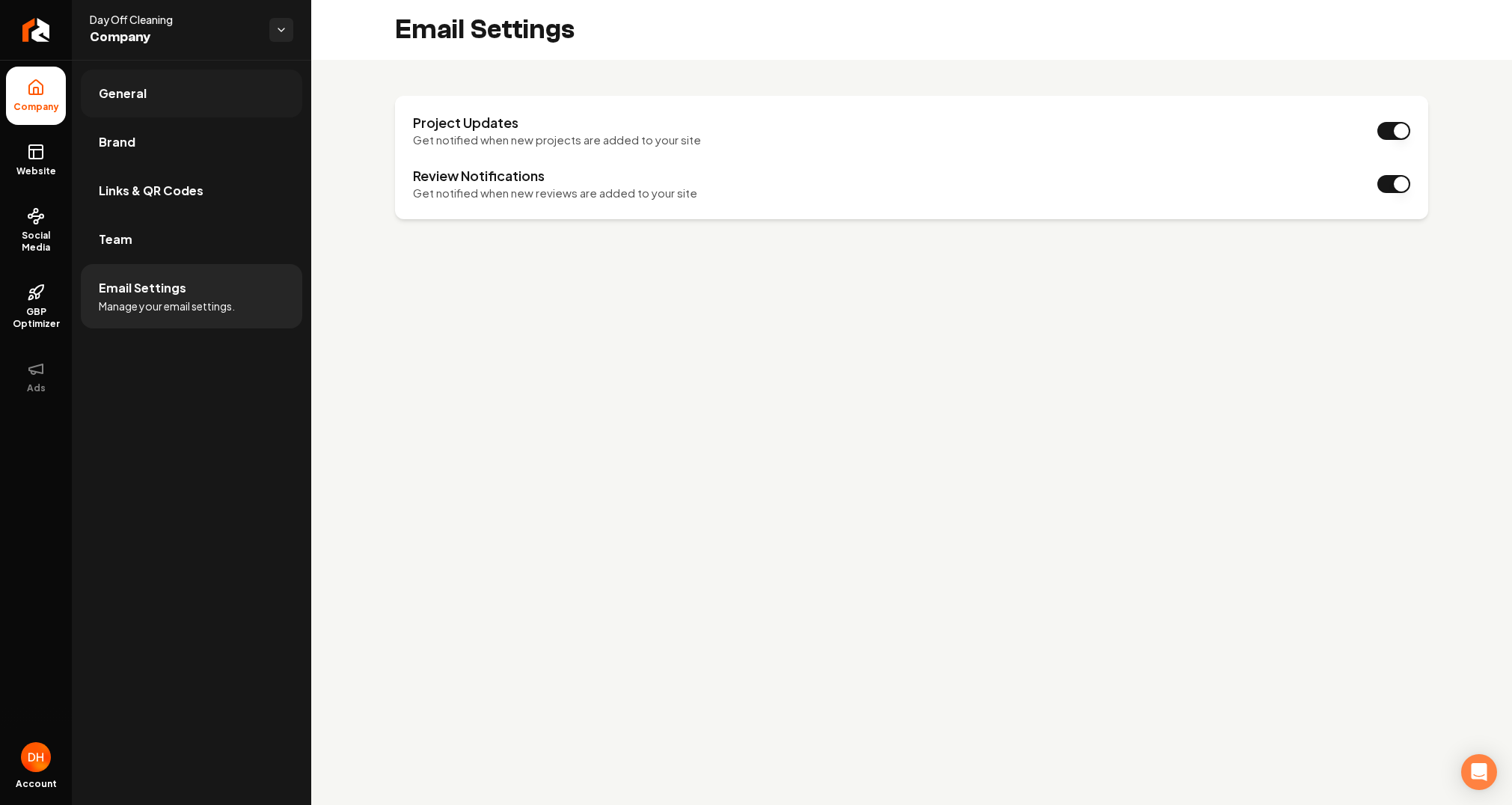
click at [192, 100] on link "General" at bounding box center [191, 94] width 221 height 48
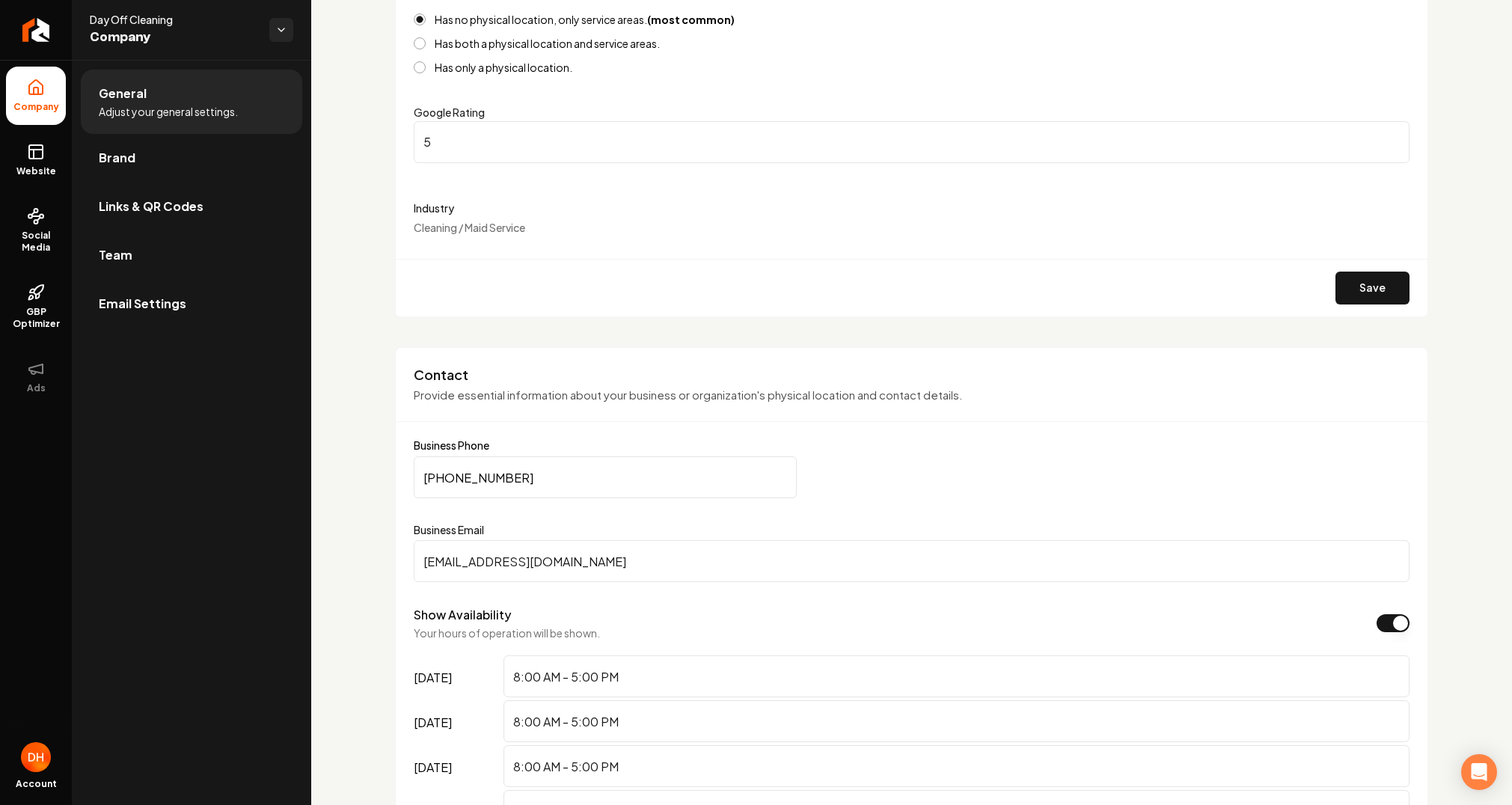
scroll to position [173, 0]
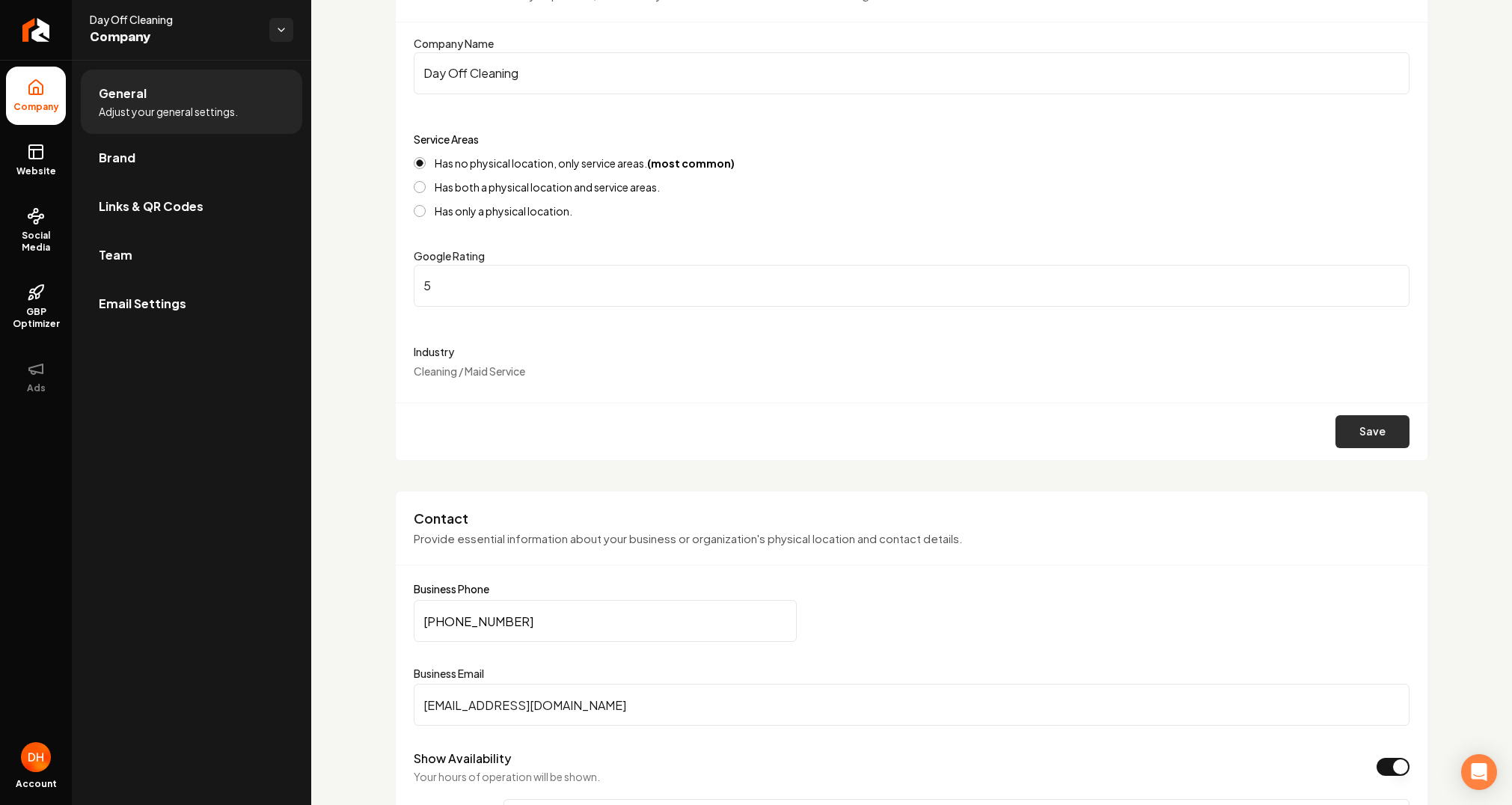
click at [1351, 434] on button "Save" at bounding box center [1372, 432] width 74 height 33
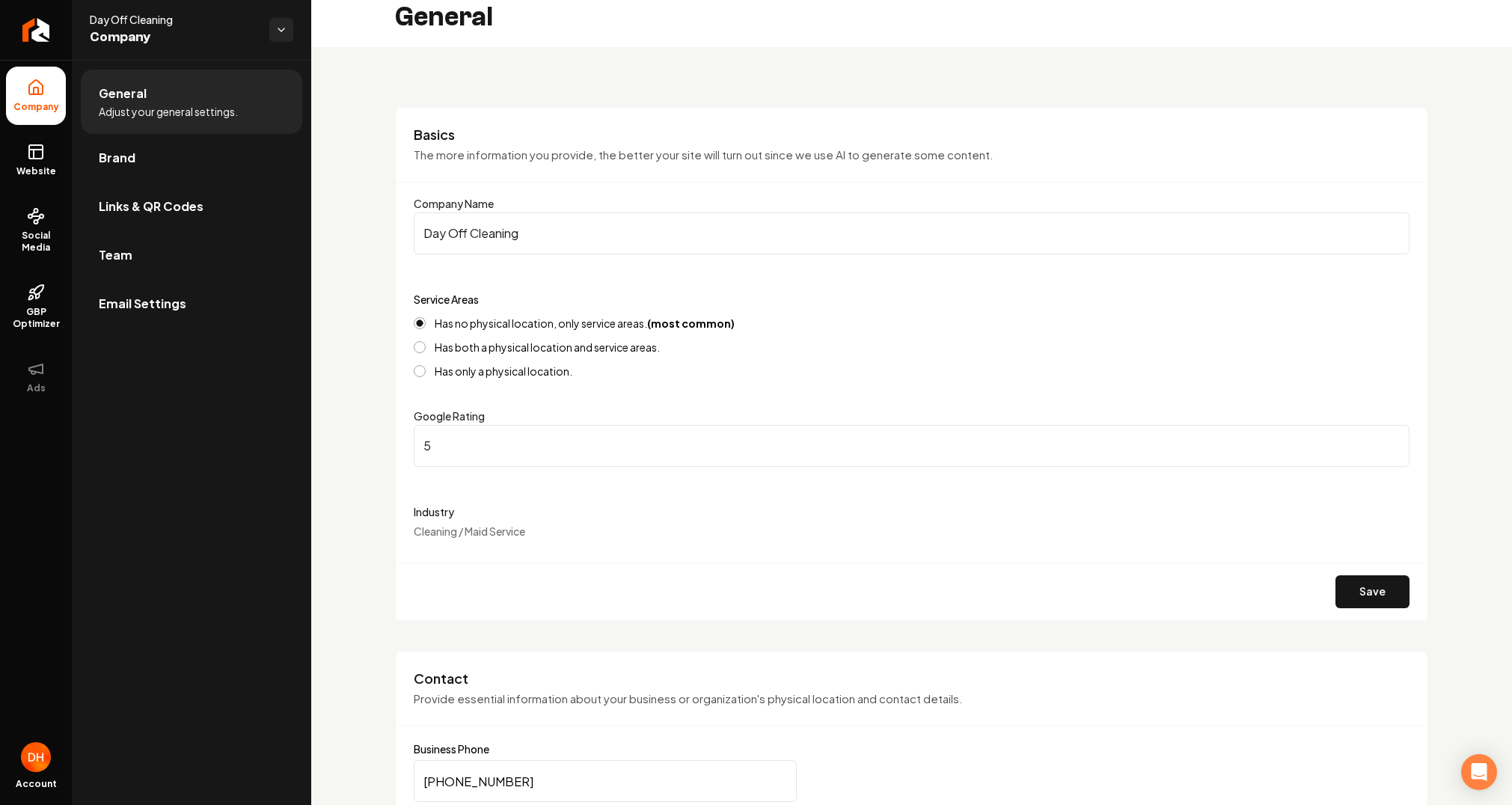
scroll to position [0, 0]
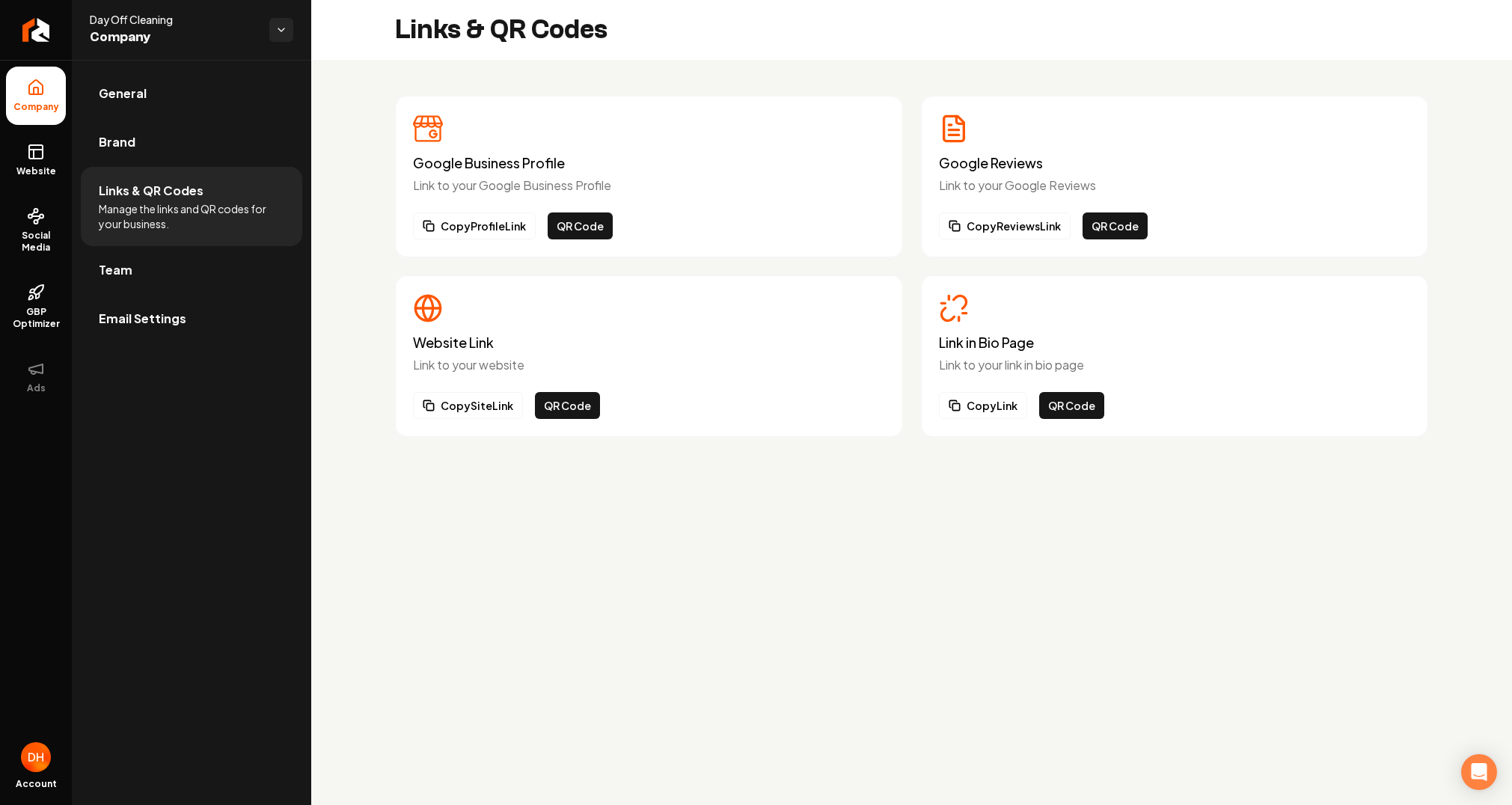
click at [47, 89] on li "Company" at bounding box center [36, 96] width 60 height 59
click at [37, 91] on icon at bounding box center [36, 91] width 5 height 7
click at [50, 170] on span "Website" at bounding box center [37, 171] width 52 height 12
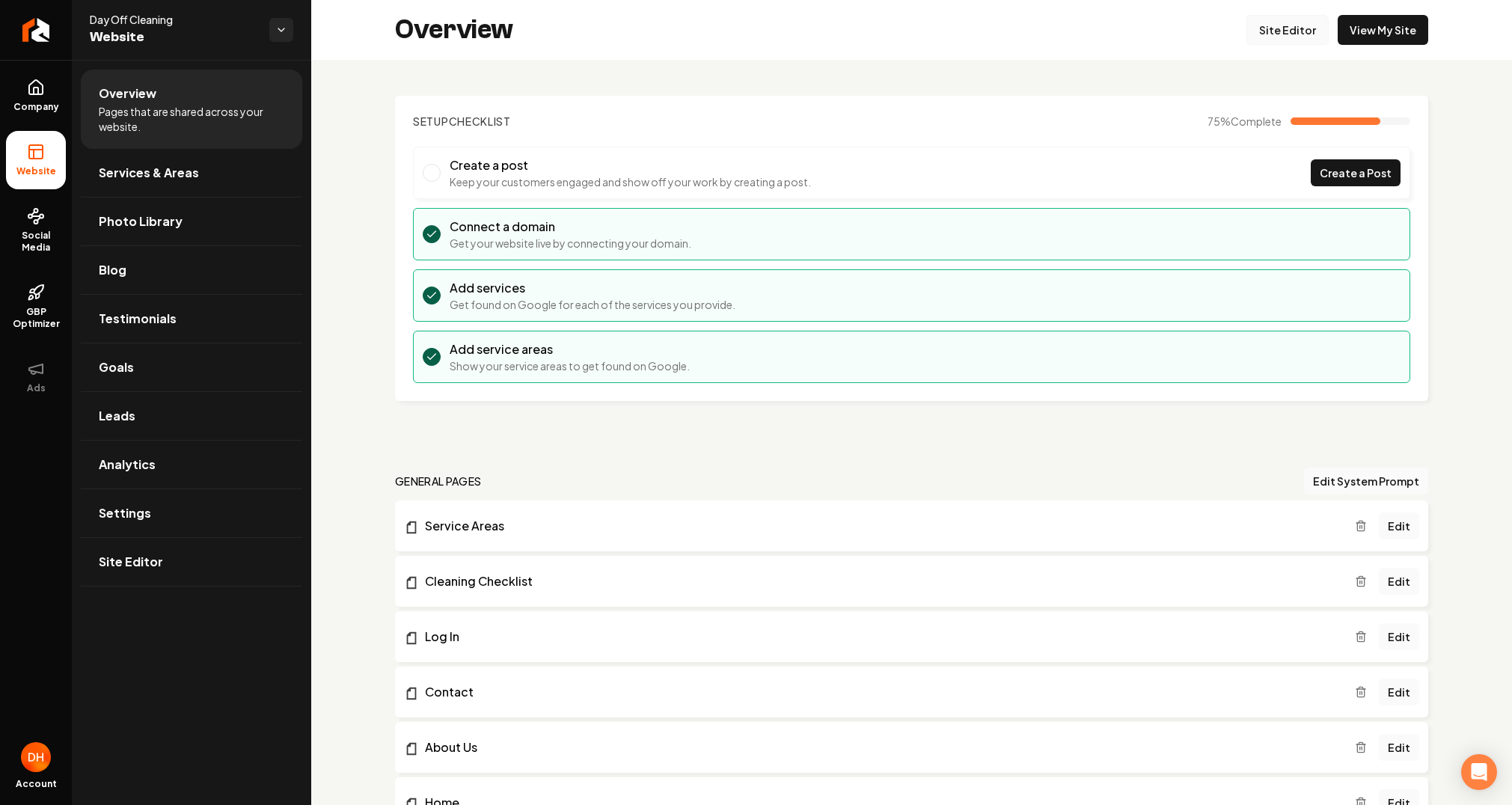
click at [1285, 25] on link "Site Editor" at bounding box center [1288, 29] width 82 height 30
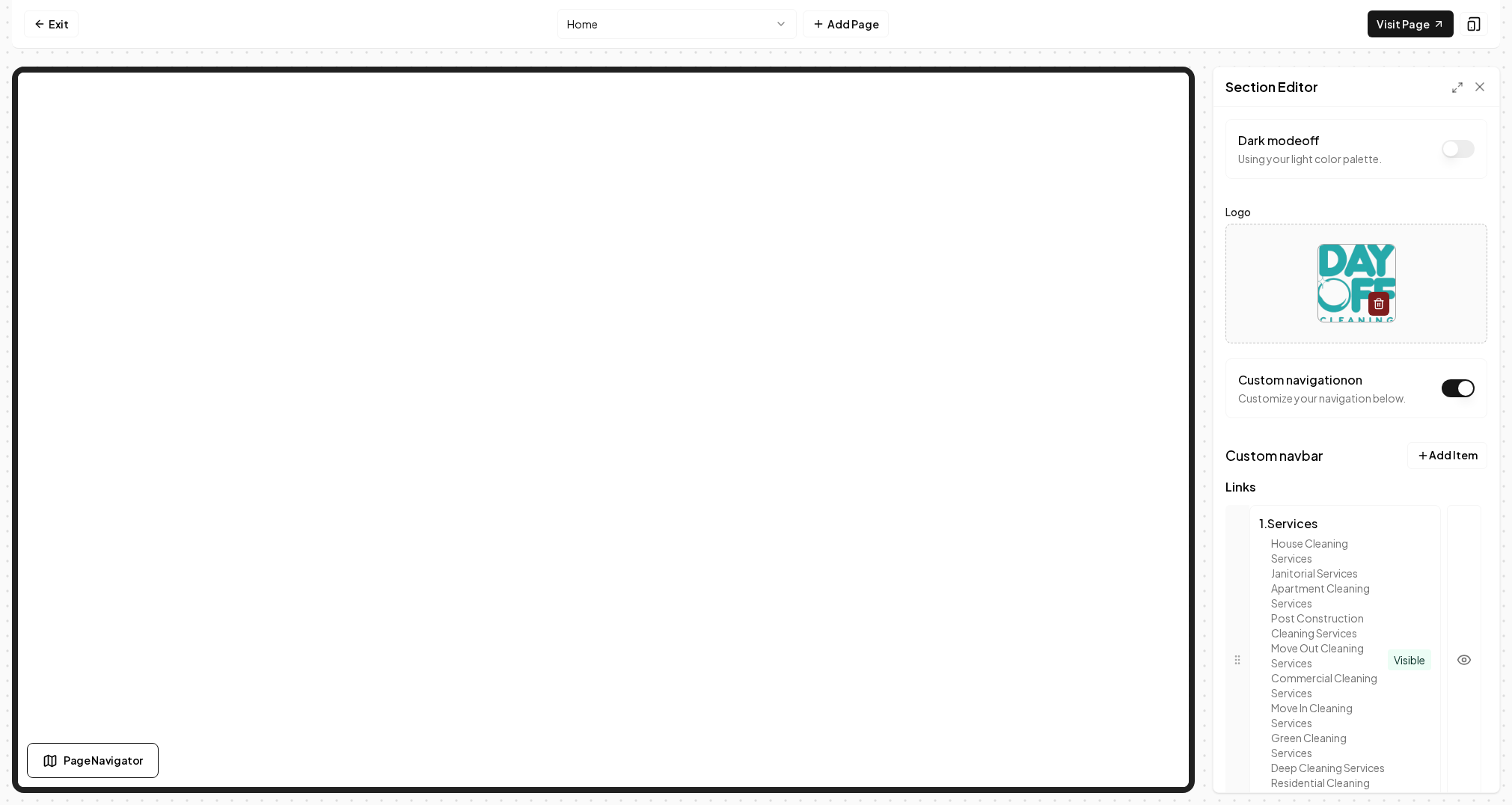
scroll to position [7, 0]
click at [1390, 202] on label "Logo" at bounding box center [1357, 211] width 262 height 18
click at [1390, 202] on label "Logo" at bounding box center [1357, 211] width 262 height 18
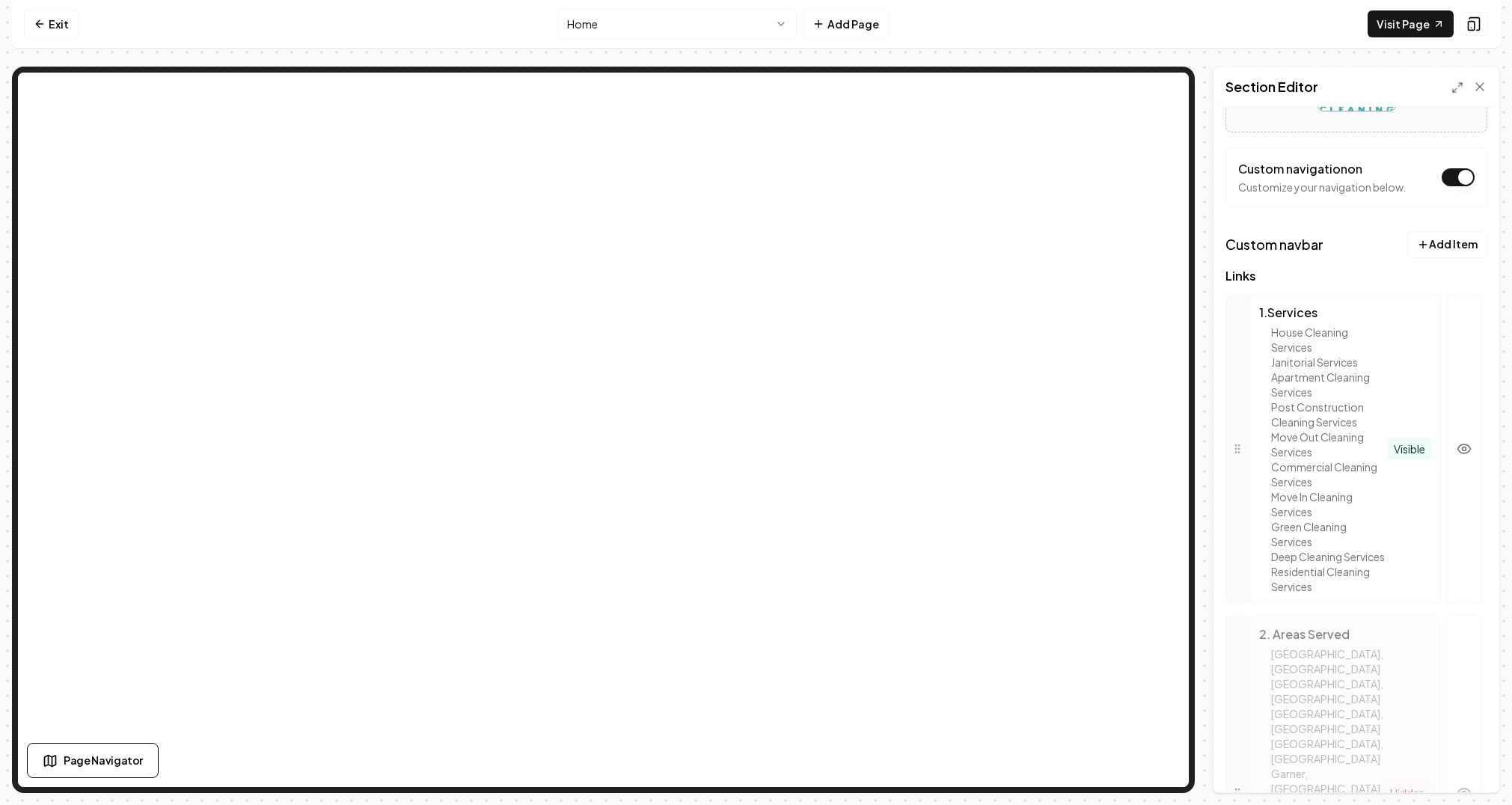
scroll to position [219, 0]
click at [1398, 482] on div "1 . Services House Cleaning Services Janitorial Services Apartment Cleaning Ser…" at bounding box center [1345, 447] width 192 height 310
click at [1360, 476] on div "Commercial Cleaning Services" at bounding box center [1330, 472] width 117 height 30
drag, startPoint x: 1316, startPoint y: 433, endPoint x: 1316, endPoint y: 369, distance: 64.0
click at [1316, 363] on div "House Cleaning Services Janitorial Services Apartment Cleaning Services Post Co…" at bounding box center [1323, 458] width 128 height 269
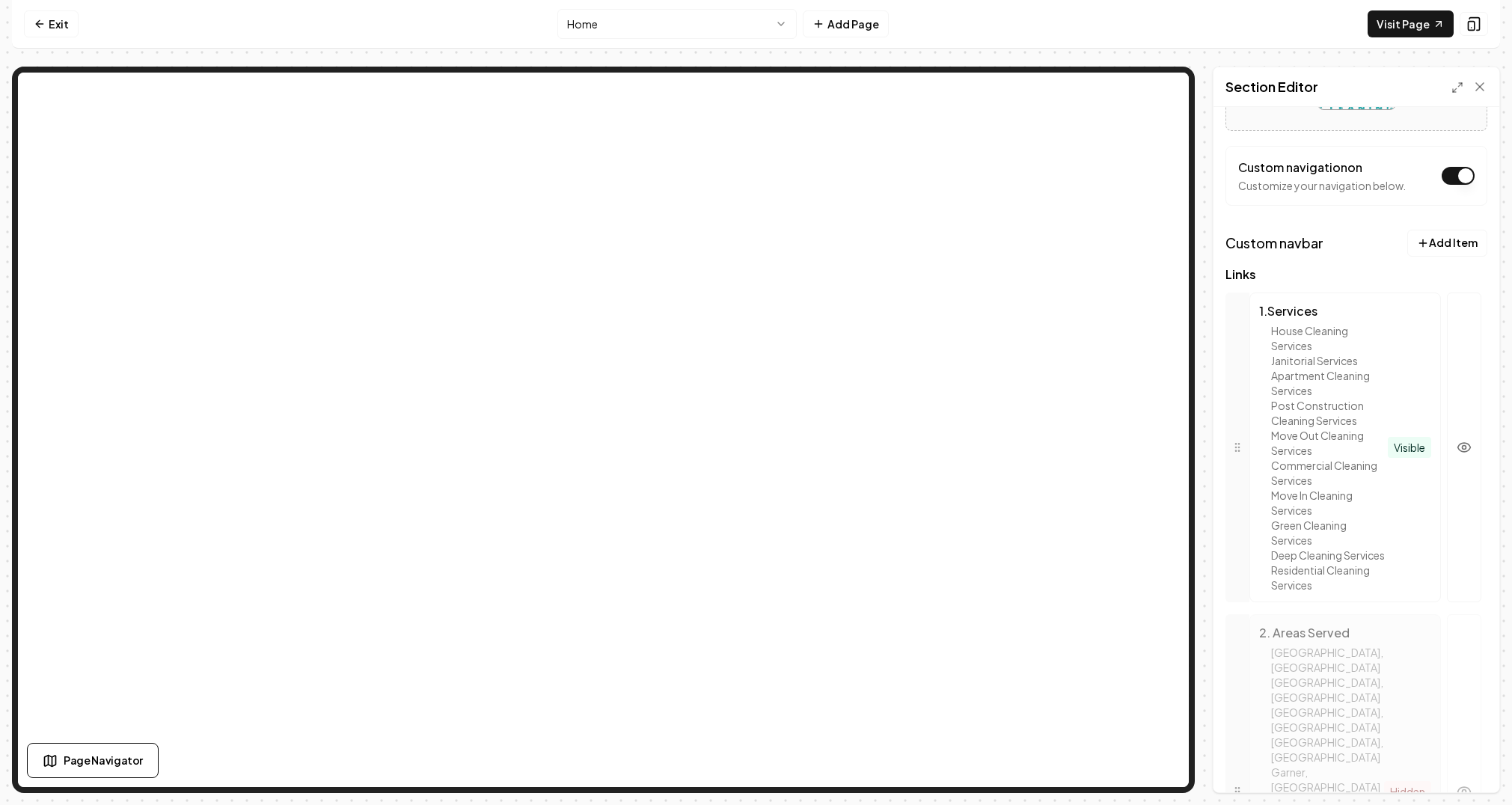
click at [1372, 384] on div "Apartment Cleaning Services" at bounding box center [1330, 383] width 117 height 30
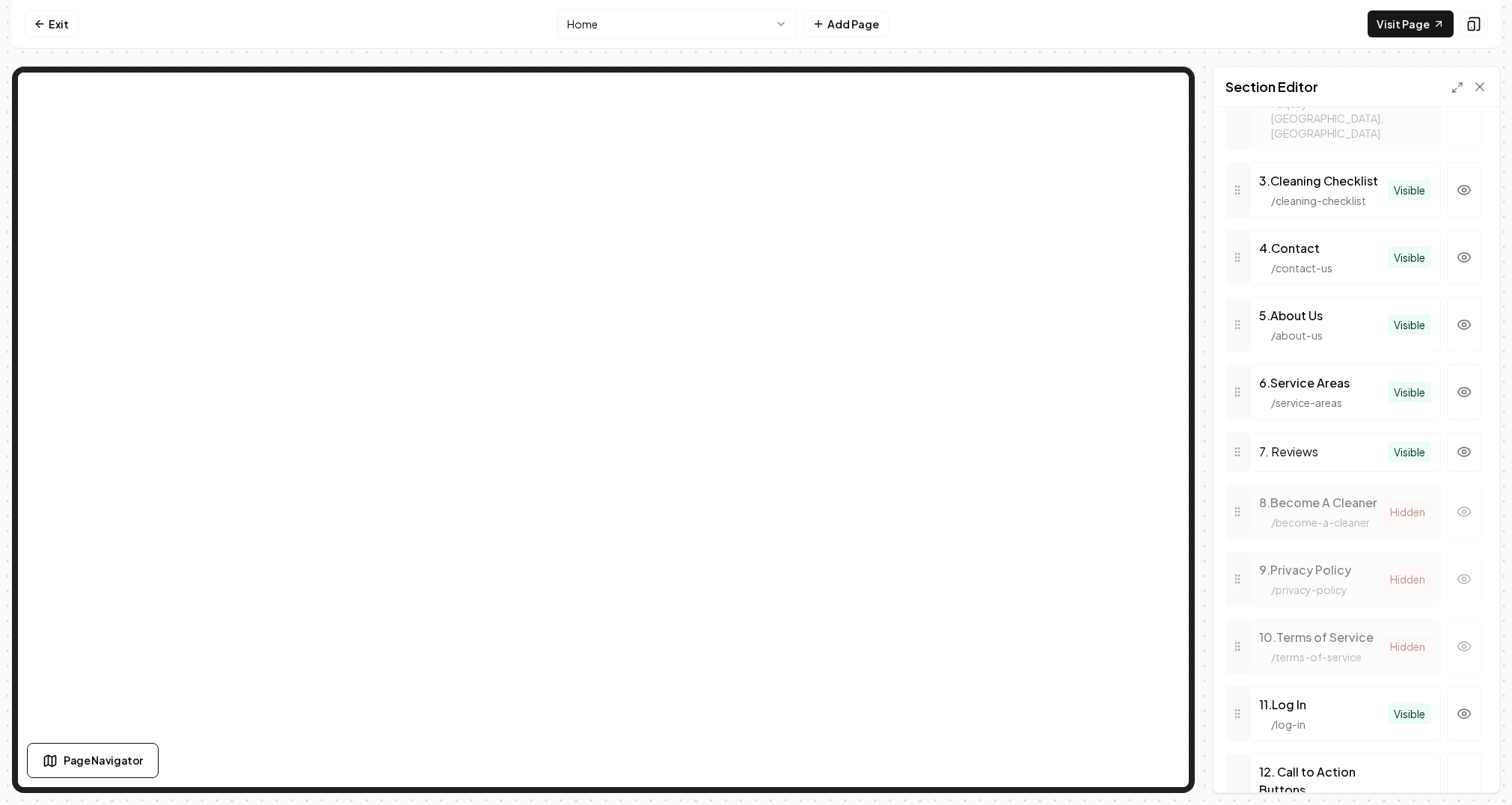
scroll to position [1087, 0]
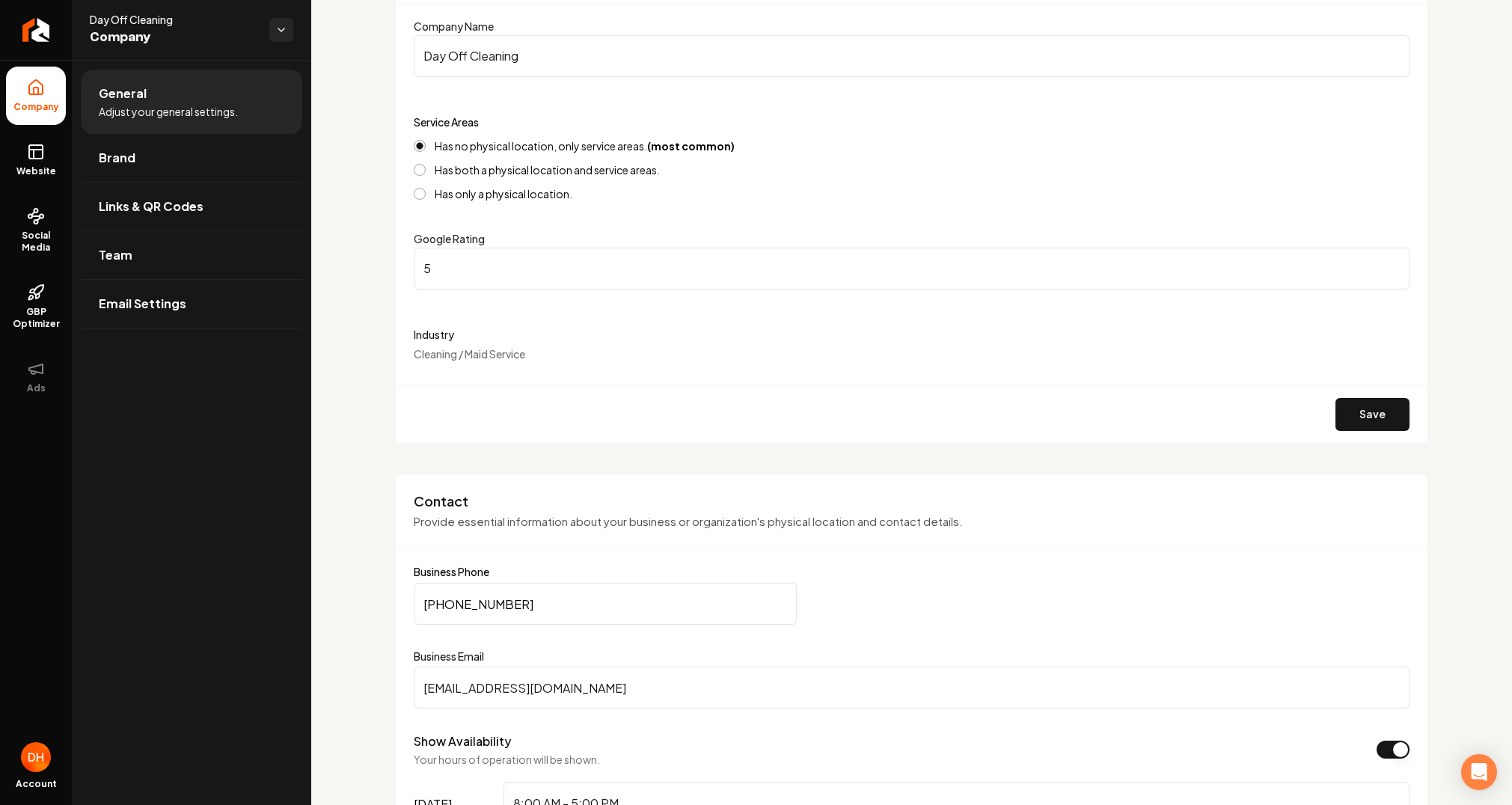
scroll to position [246, 0]
